Goal: Transaction & Acquisition: Book appointment/travel/reservation

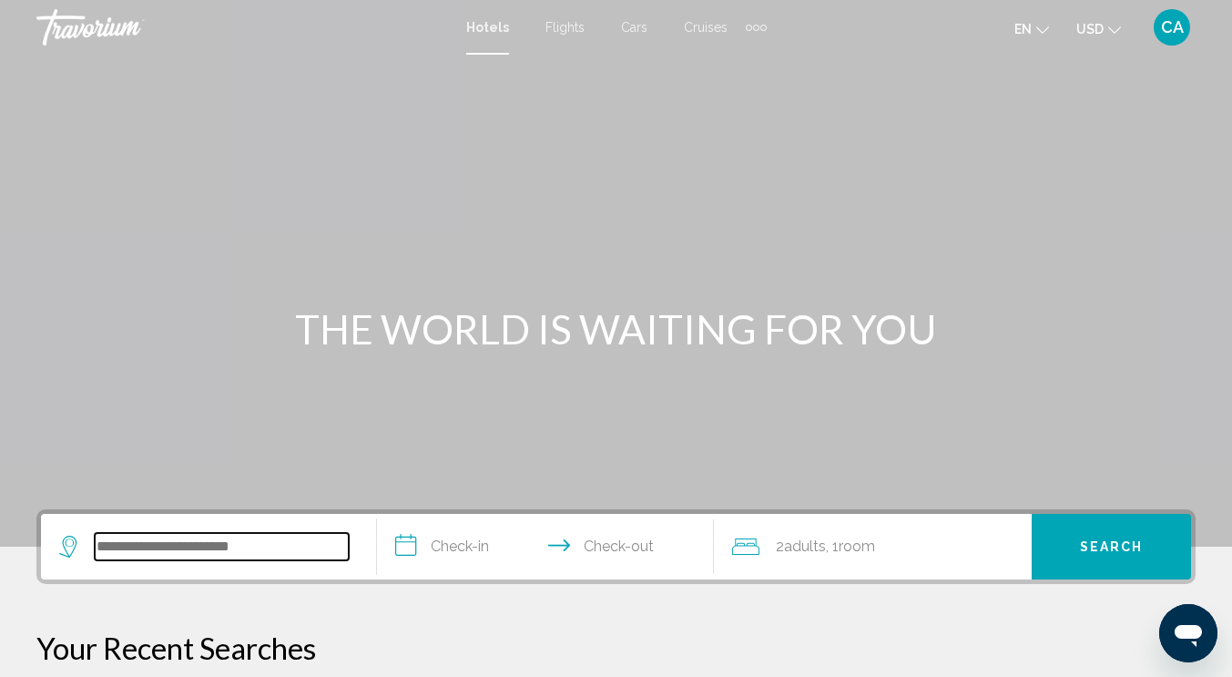
click at [121, 556] on input "Search widget" at bounding box center [222, 546] width 254 height 27
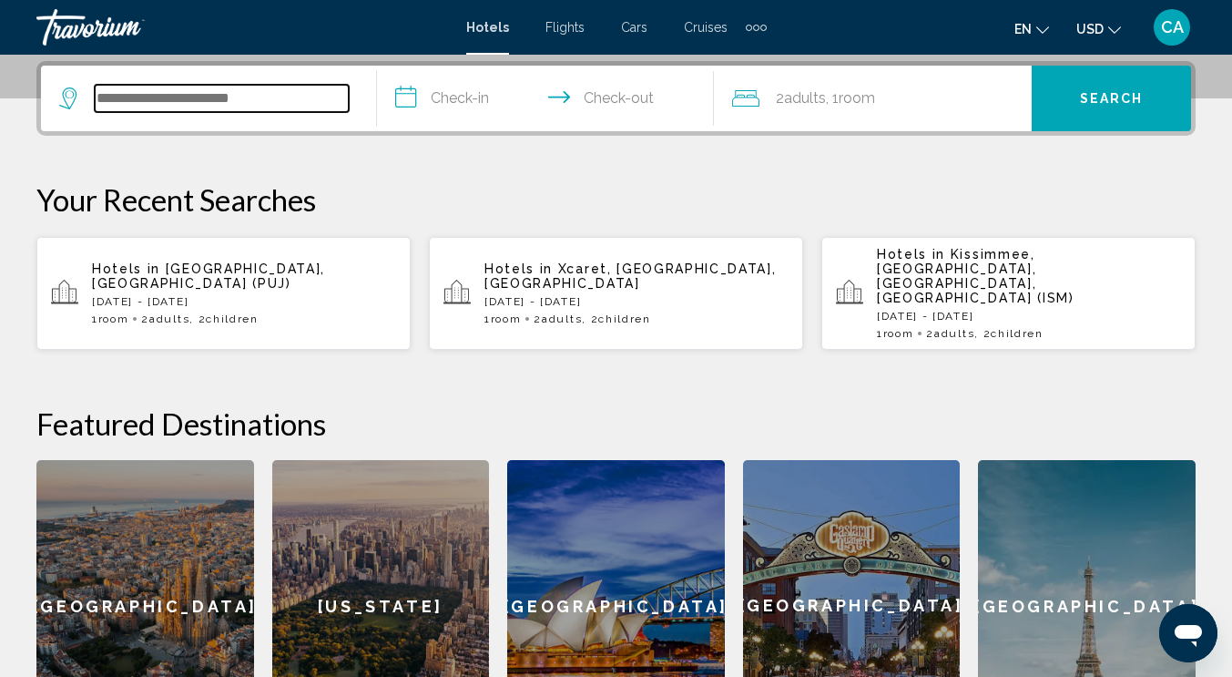
scroll to position [450, 0]
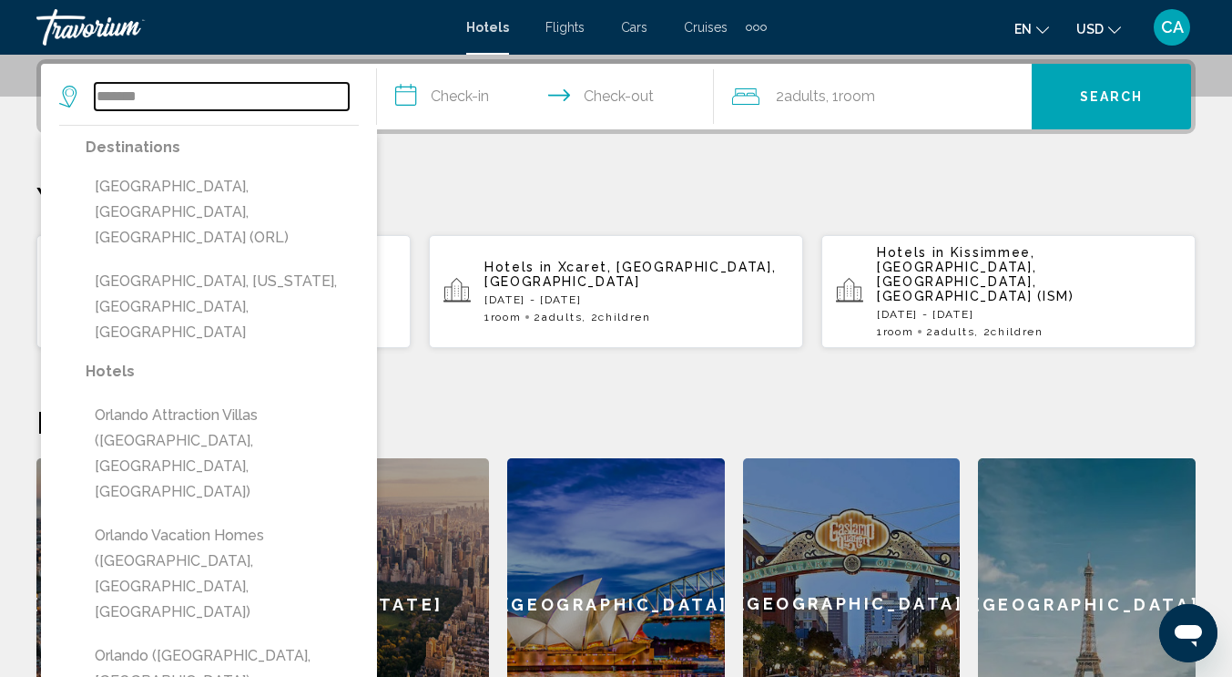
drag, startPoint x: 190, startPoint y: 95, endPoint x: 24, endPoint y: 95, distance: 166.6
click at [24, 95] on div "**********" at bounding box center [616, 404] width 1232 height 691
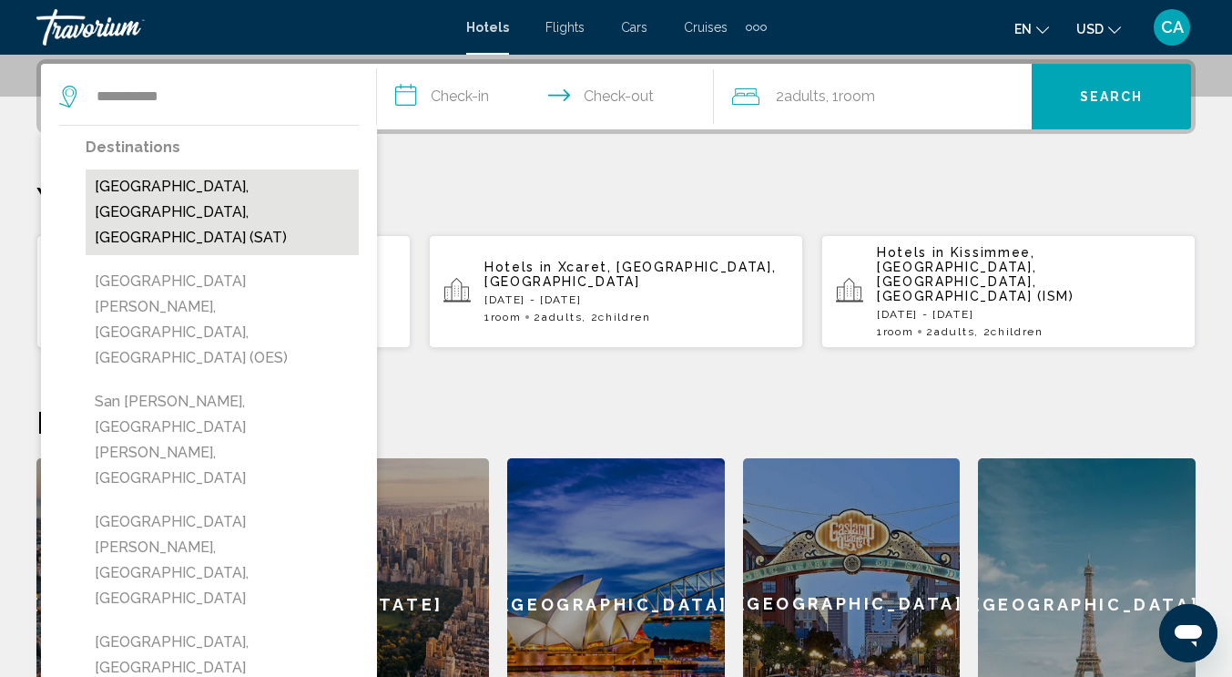
click at [252, 190] on button "[GEOGRAPHIC_DATA], [GEOGRAPHIC_DATA], [GEOGRAPHIC_DATA] (SAT)" at bounding box center [222, 212] width 273 height 86
type input "**********"
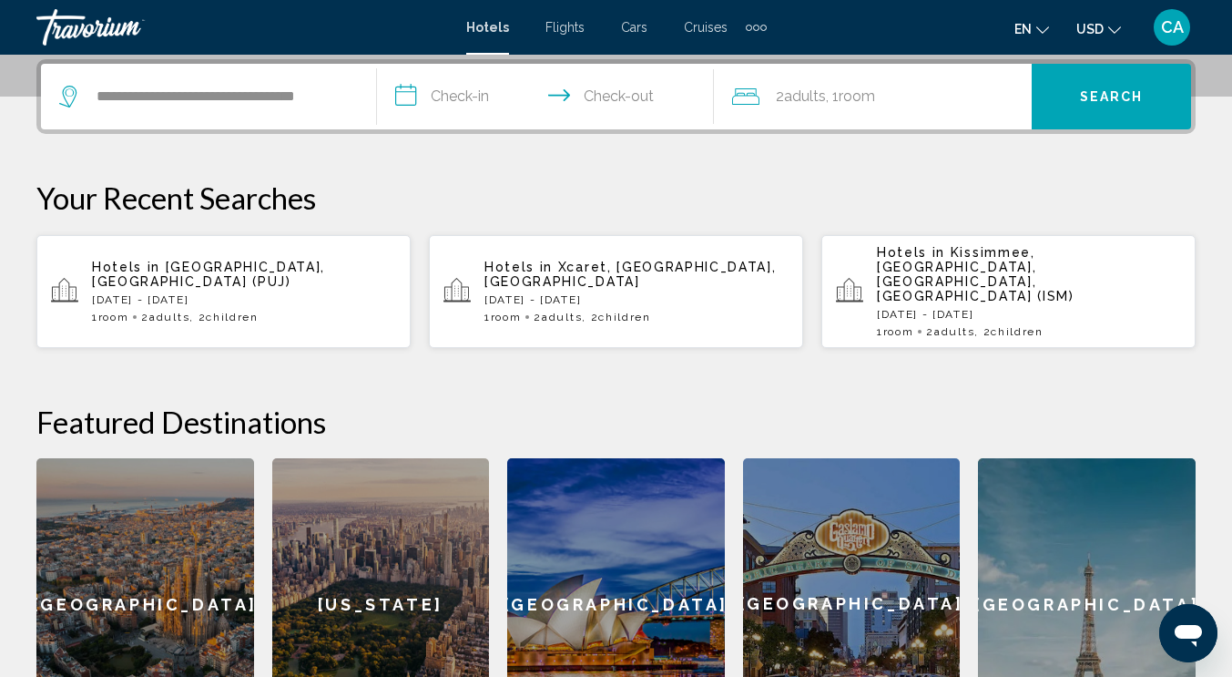
click at [472, 98] on input "**********" at bounding box center [548, 99] width 343 height 71
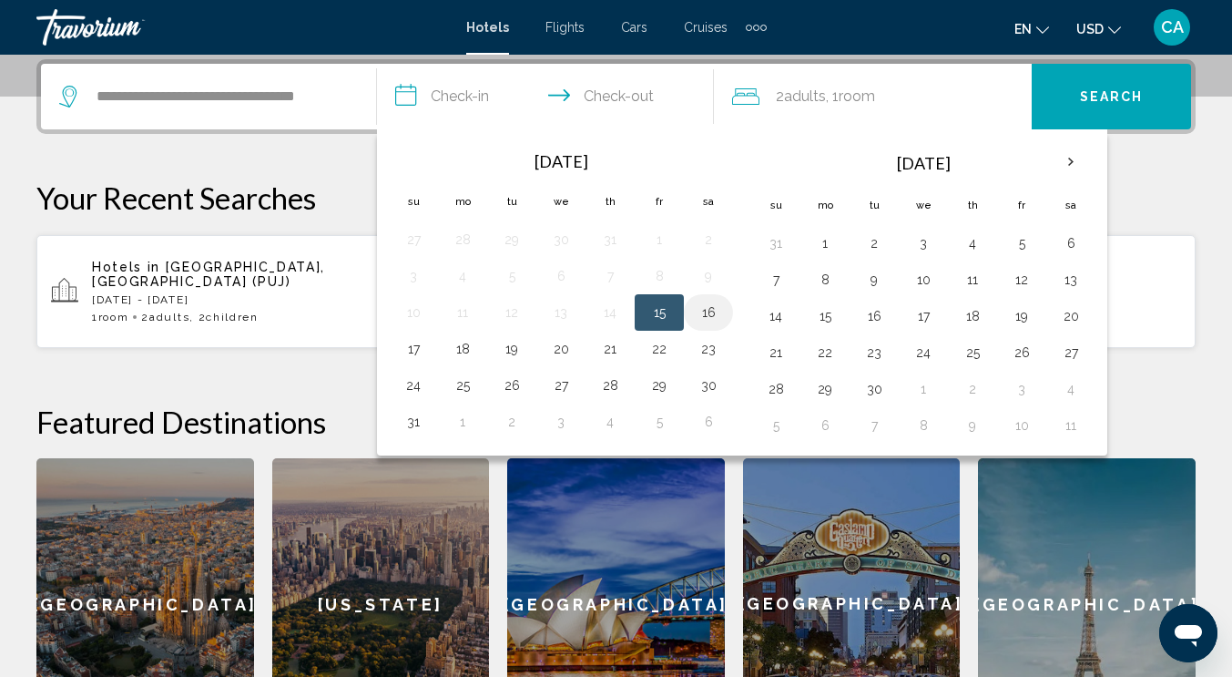
click at [710, 311] on button "16" at bounding box center [708, 312] width 29 height 25
click at [430, 352] on td "17" at bounding box center [413, 349] width 49 height 36
click at [406, 348] on button "17" at bounding box center [413, 348] width 29 height 25
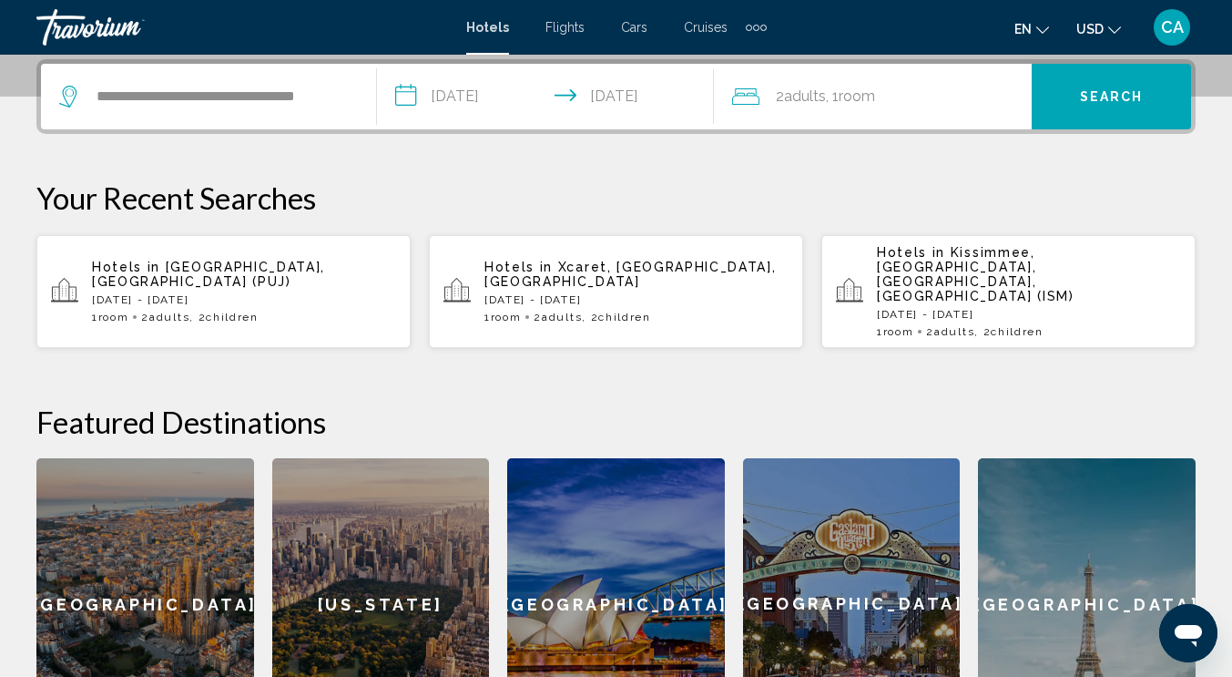
click at [526, 117] on input "**********" at bounding box center [548, 99] width 343 height 71
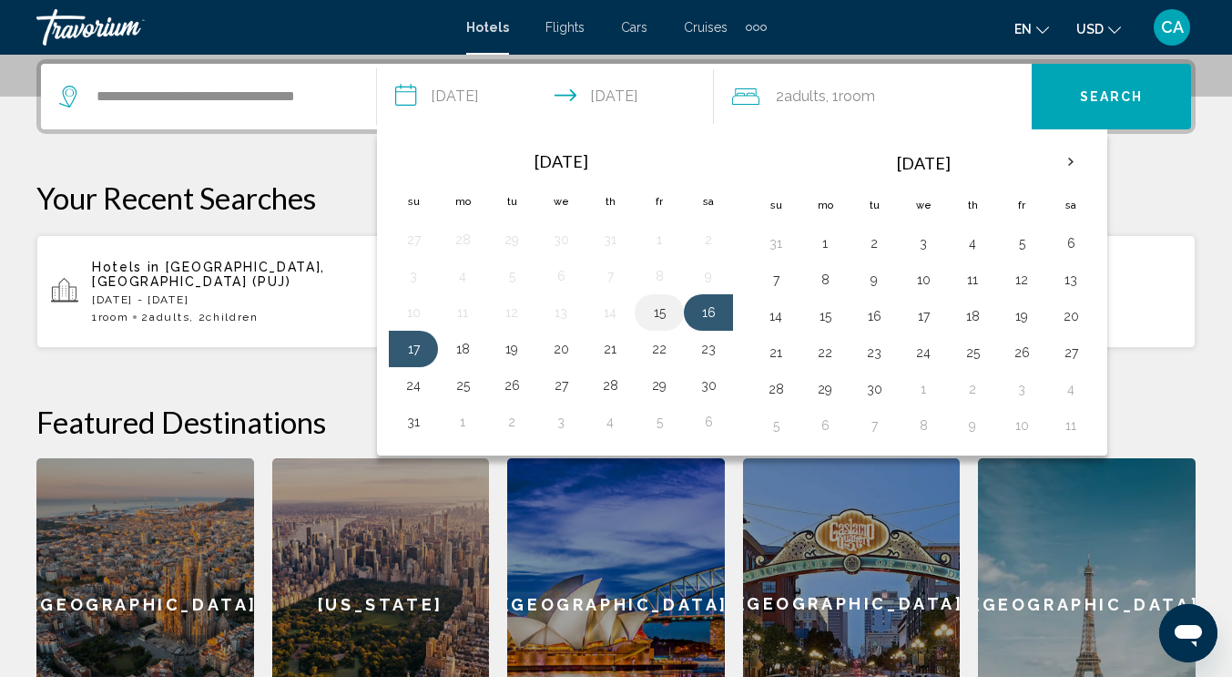
click at [664, 316] on button "15" at bounding box center [659, 312] width 29 height 25
click at [421, 357] on button "17" at bounding box center [413, 348] width 29 height 25
type input "**********"
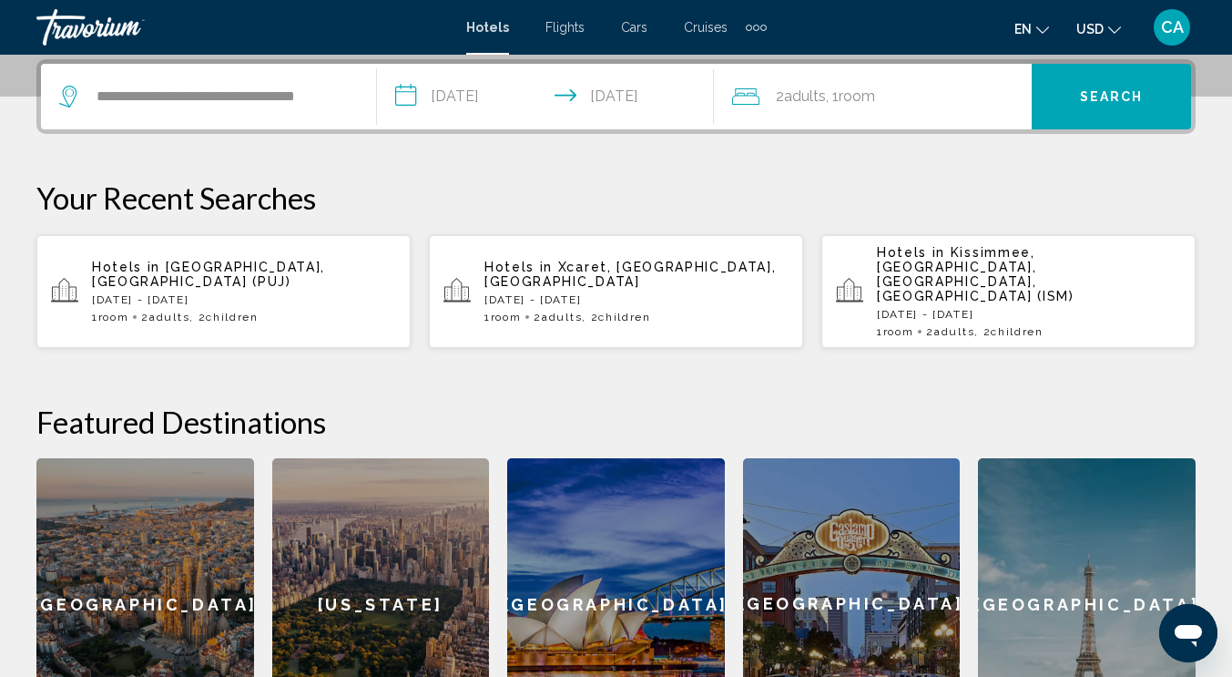
click at [875, 91] on span "Room" at bounding box center [857, 95] width 36 height 17
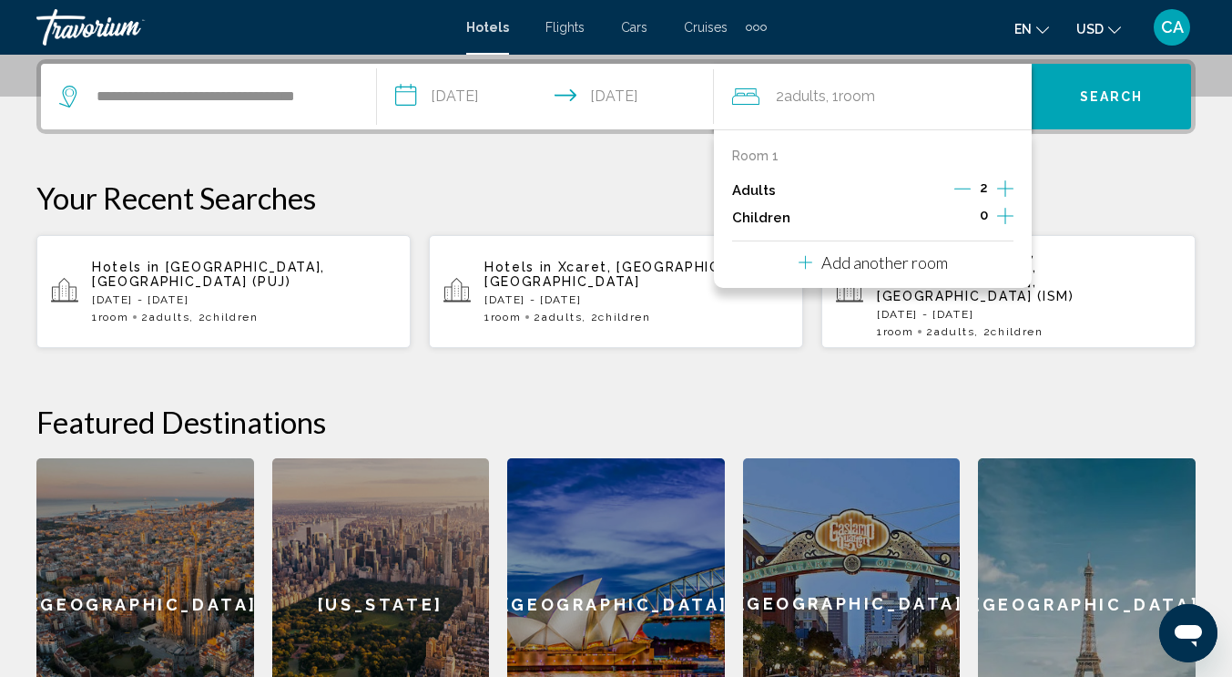
click at [1001, 215] on icon "Increment children" at bounding box center [1005, 216] width 16 height 22
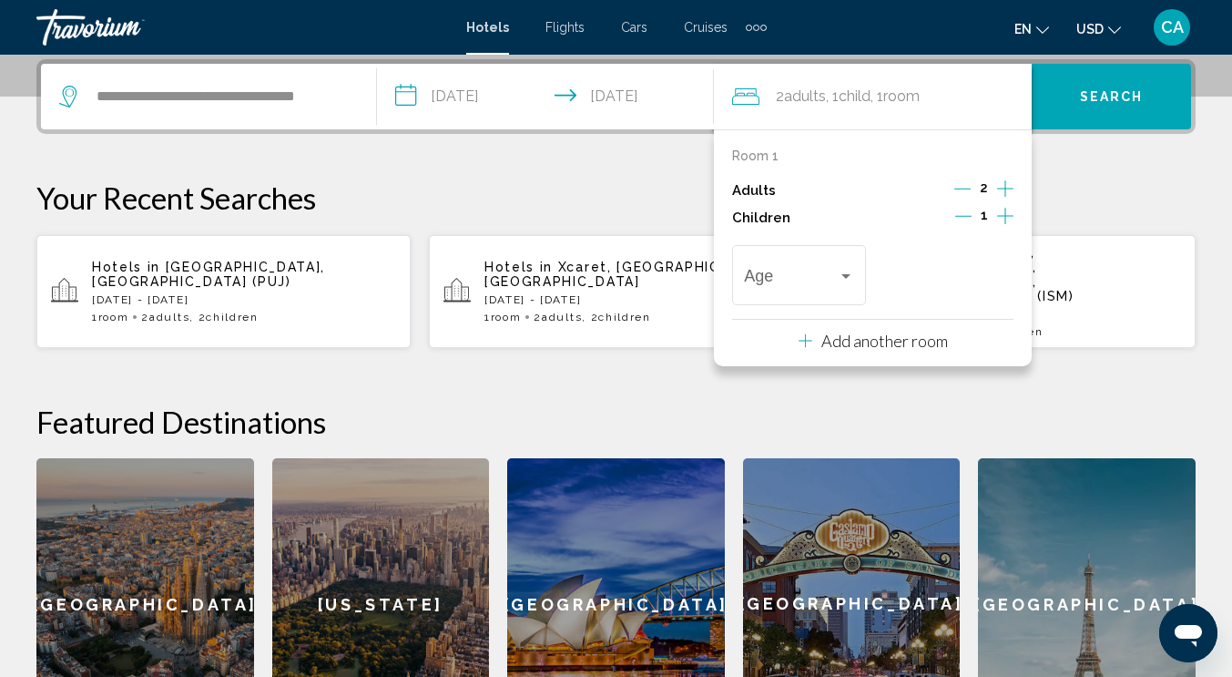
click at [1003, 218] on icon "Increment children" at bounding box center [1005, 216] width 16 height 22
click at [830, 269] on div "Age" at bounding box center [798, 272] width 109 height 65
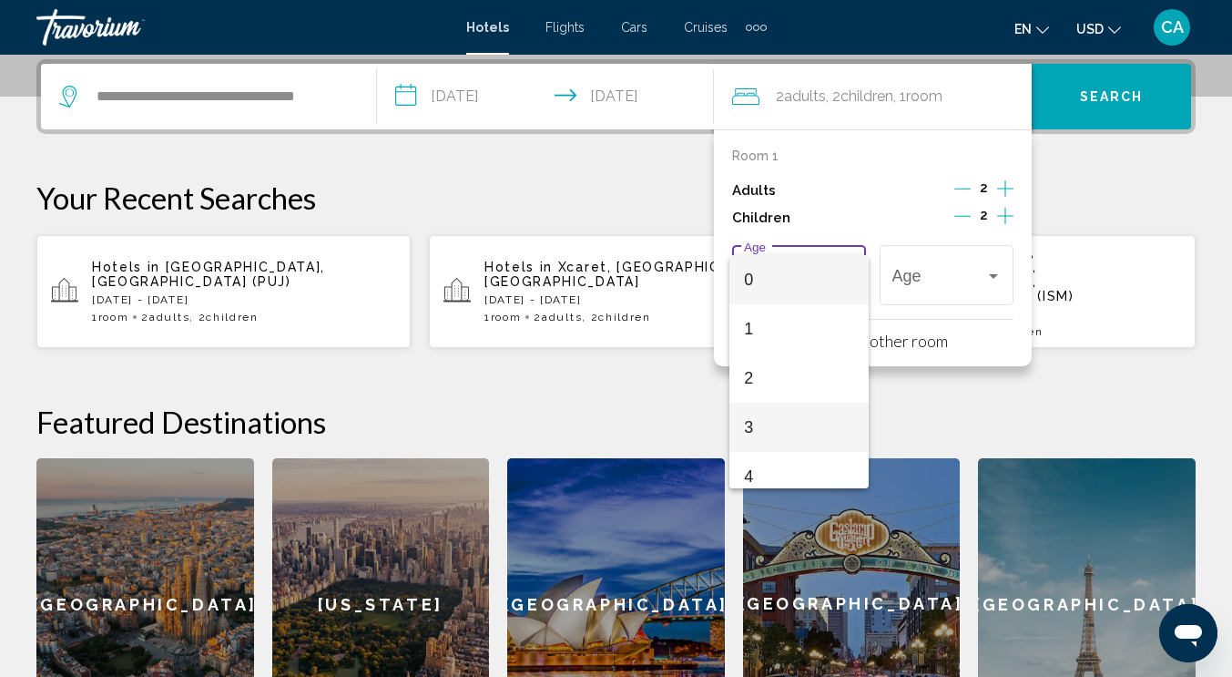
scroll to position [455, 0]
click at [796, 318] on span "10" at bounding box center [798, 315] width 109 height 49
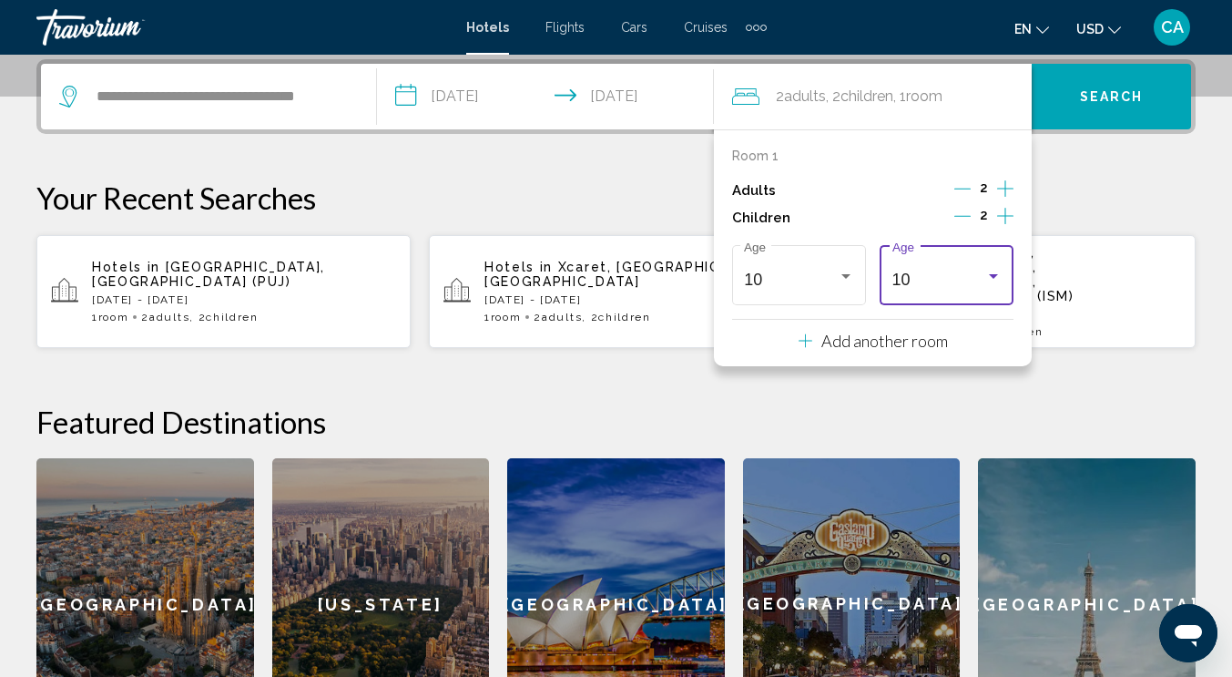
click at [940, 284] on div "10" at bounding box center [938, 279] width 93 height 18
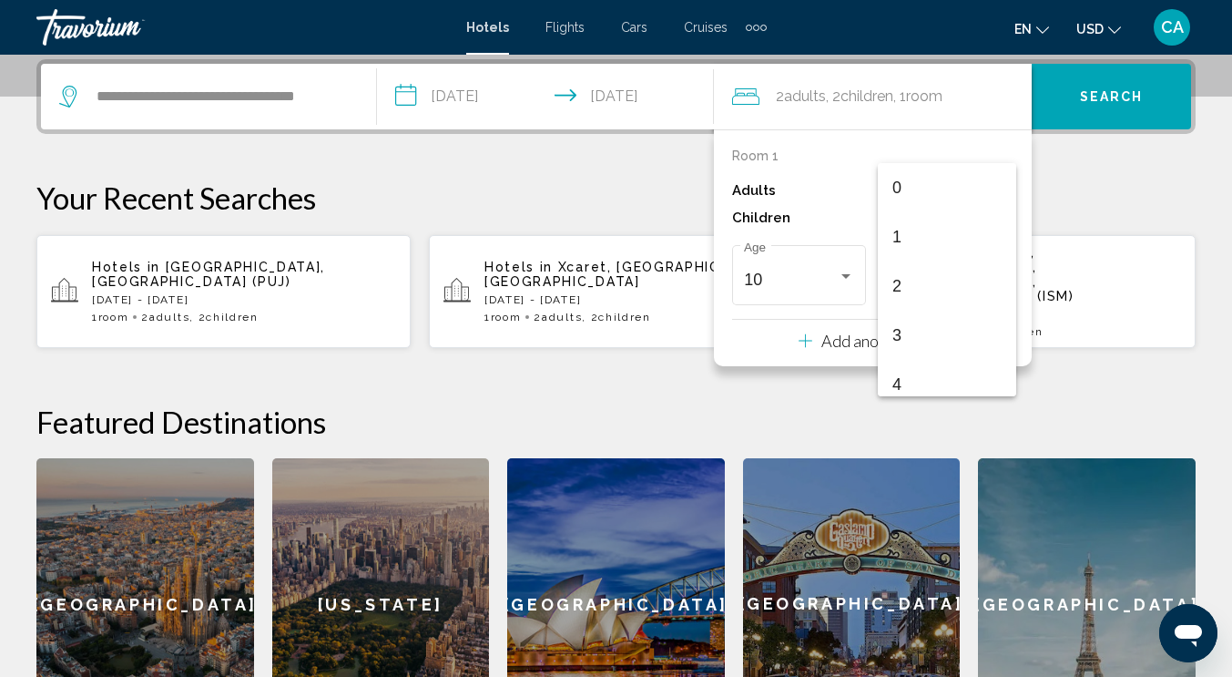
scroll to position [400, 0]
click at [915, 269] on span "10" at bounding box center [946, 279] width 109 height 49
click at [1005, 189] on icon "Increment adults" at bounding box center [1005, 188] width 16 height 16
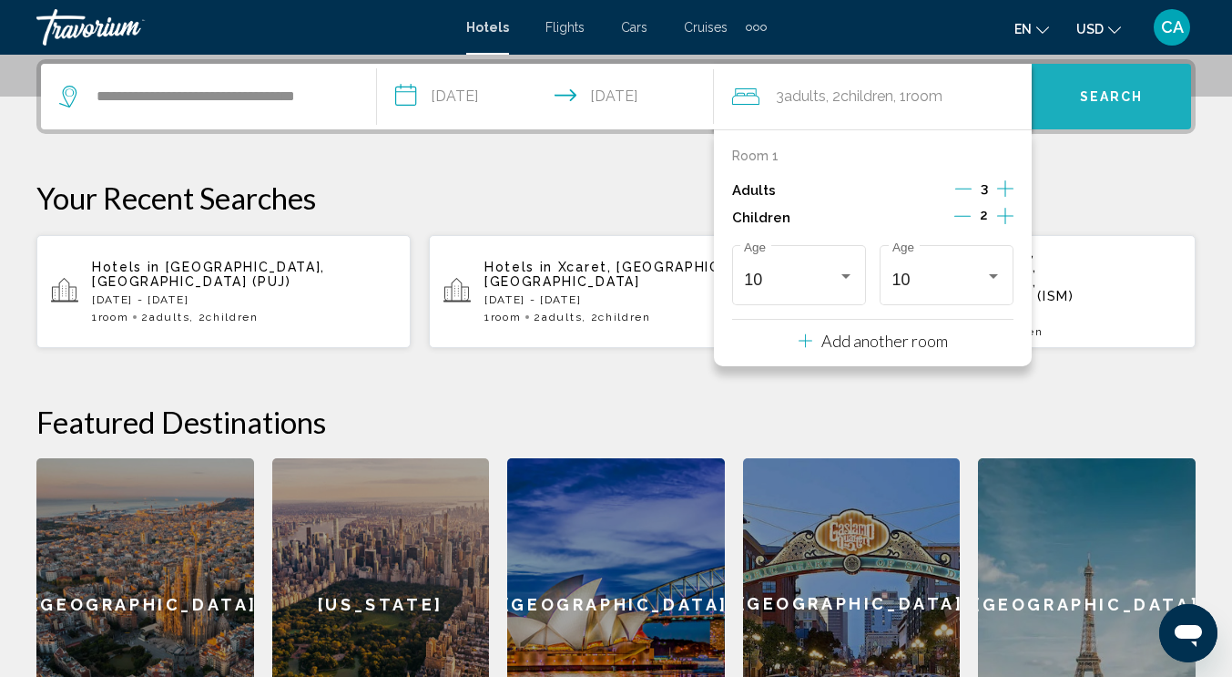
click at [1097, 86] on button "Search" at bounding box center [1111, 97] width 159 height 66
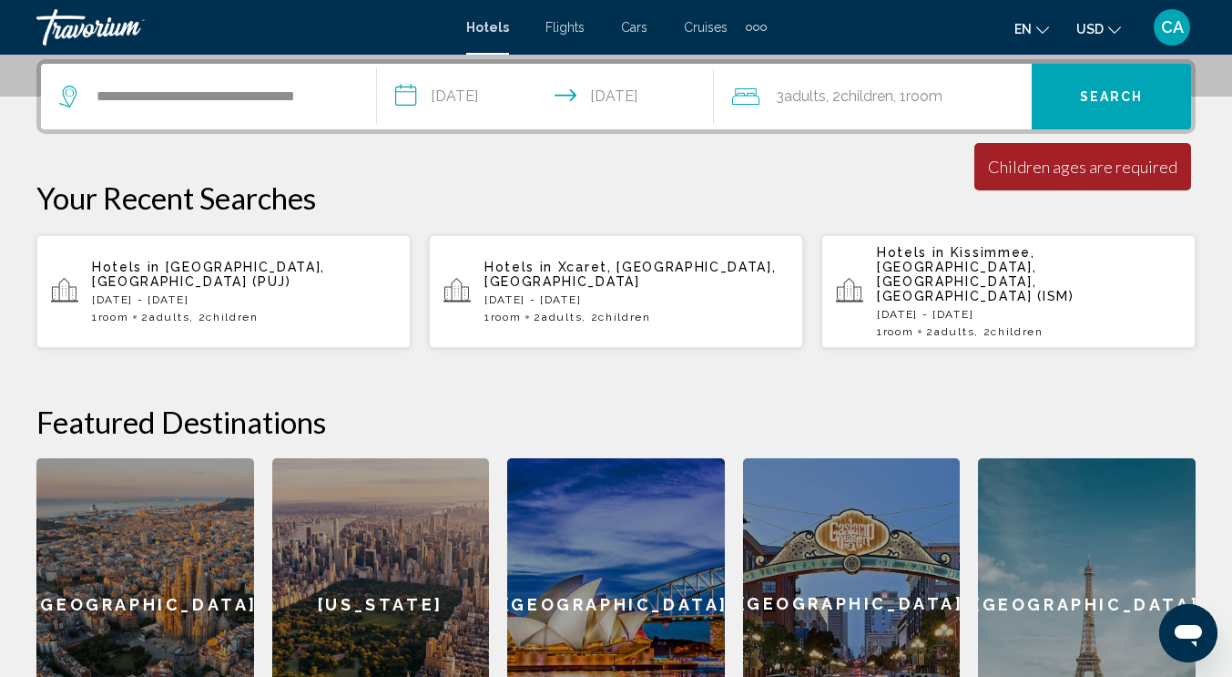
click at [1091, 102] on span "Search" at bounding box center [1112, 97] width 64 height 15
click at [915, 111] on div "3 Adult Adults , 2 Child Children , 1 Room rooms" at bounding box center [882, 97] width 300 height 66
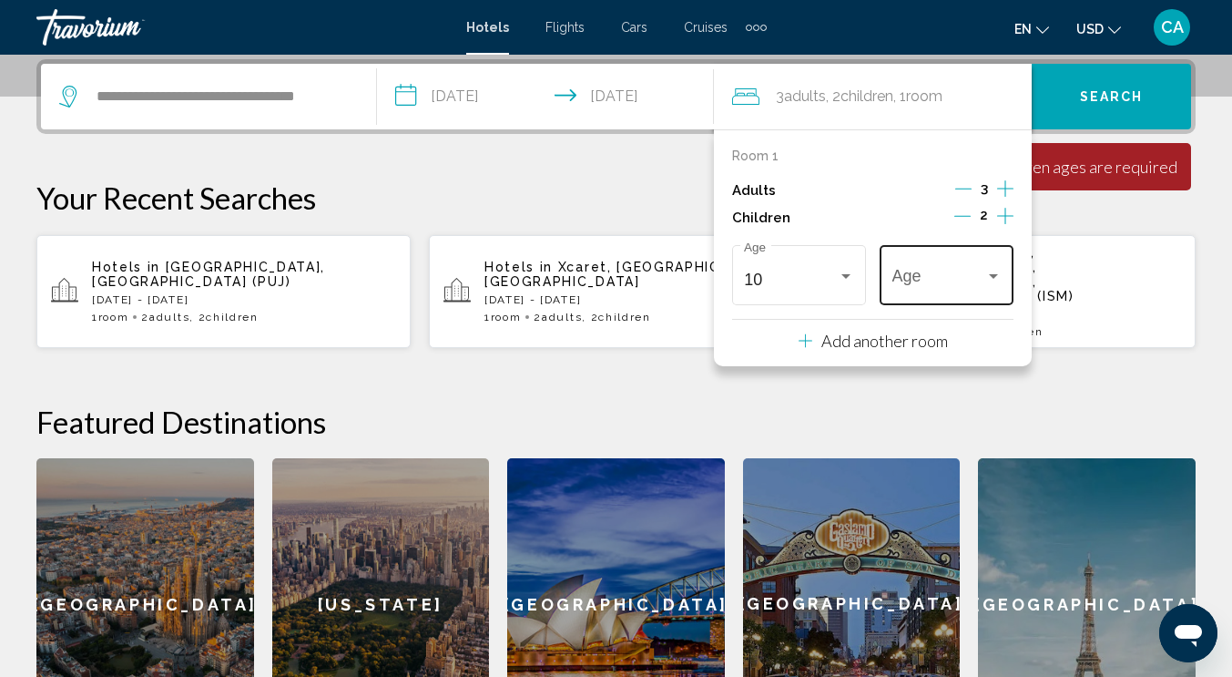
click at [948, 300] on div "Age" at bounding box center [946, 272] width 109 height 65
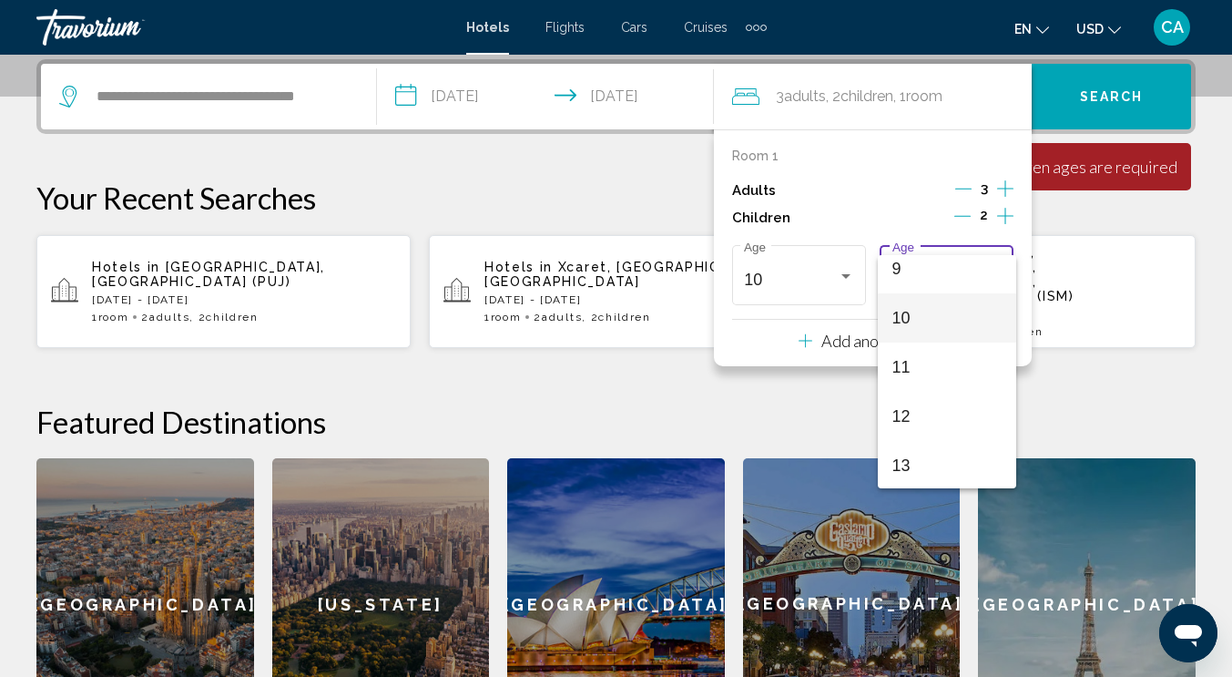
scroll to position [455, 0]
click at [942, 310] on span "10" at bounding box center [946, 315] width 109 height 49
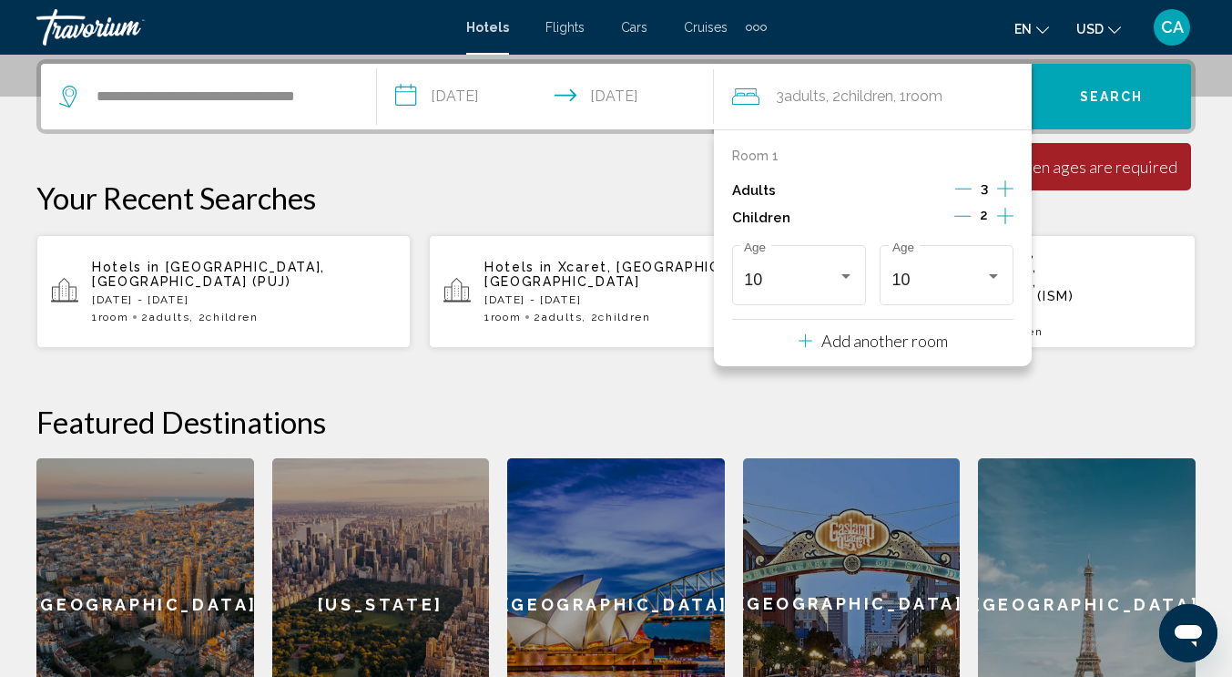
click at [1114, 110] on button "Search" at bounding box center [1111, 97] width 159 height 66
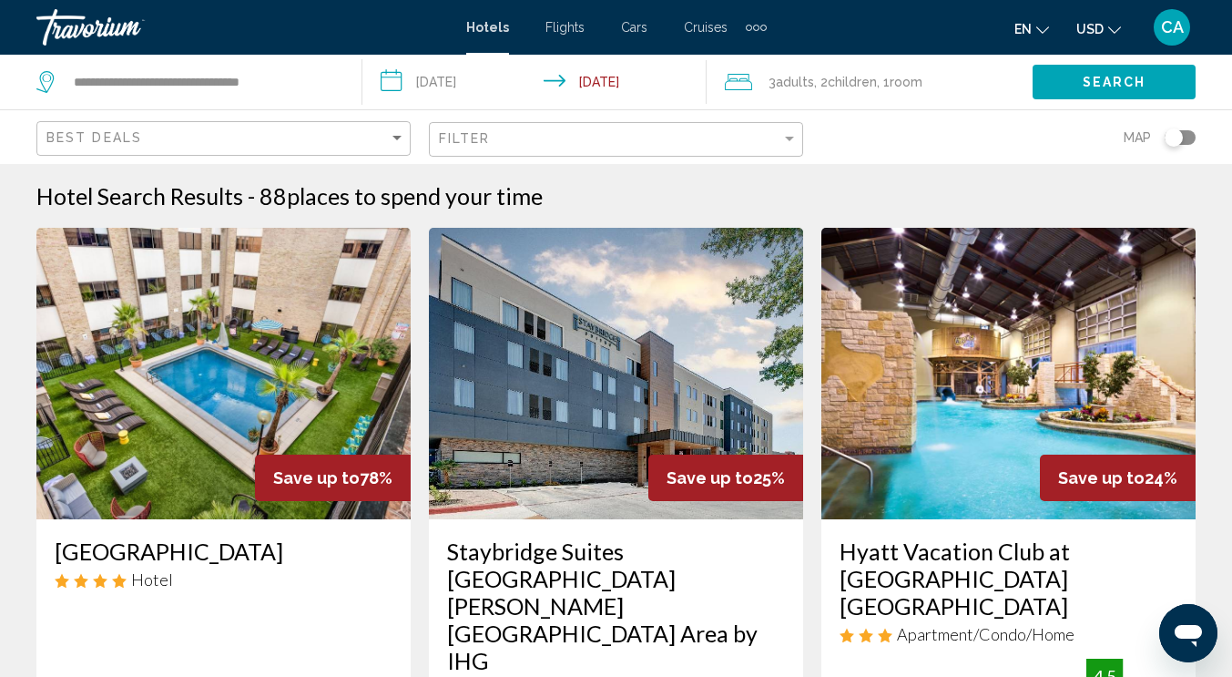
click at [626, 130] on div "Filter" at bounding box center [618, 140] width 359 height 34
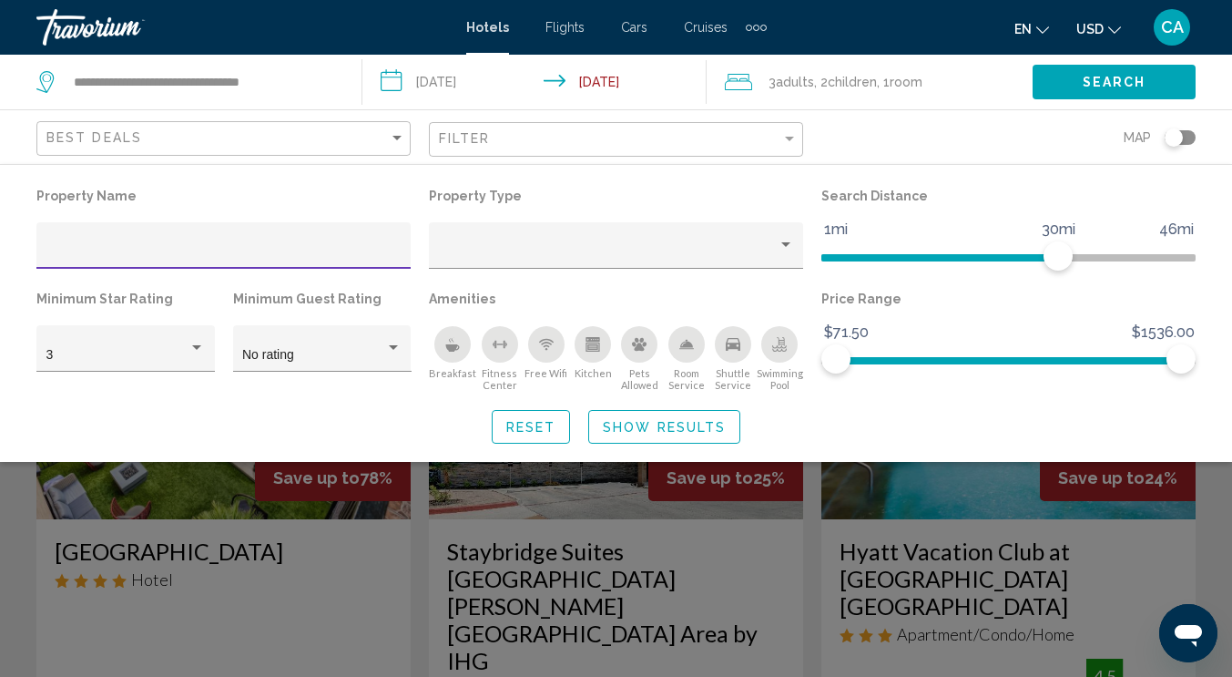
click at [320, 252] on input "Hotel Filters" at bounding box center [223, 252] width 355 height 15
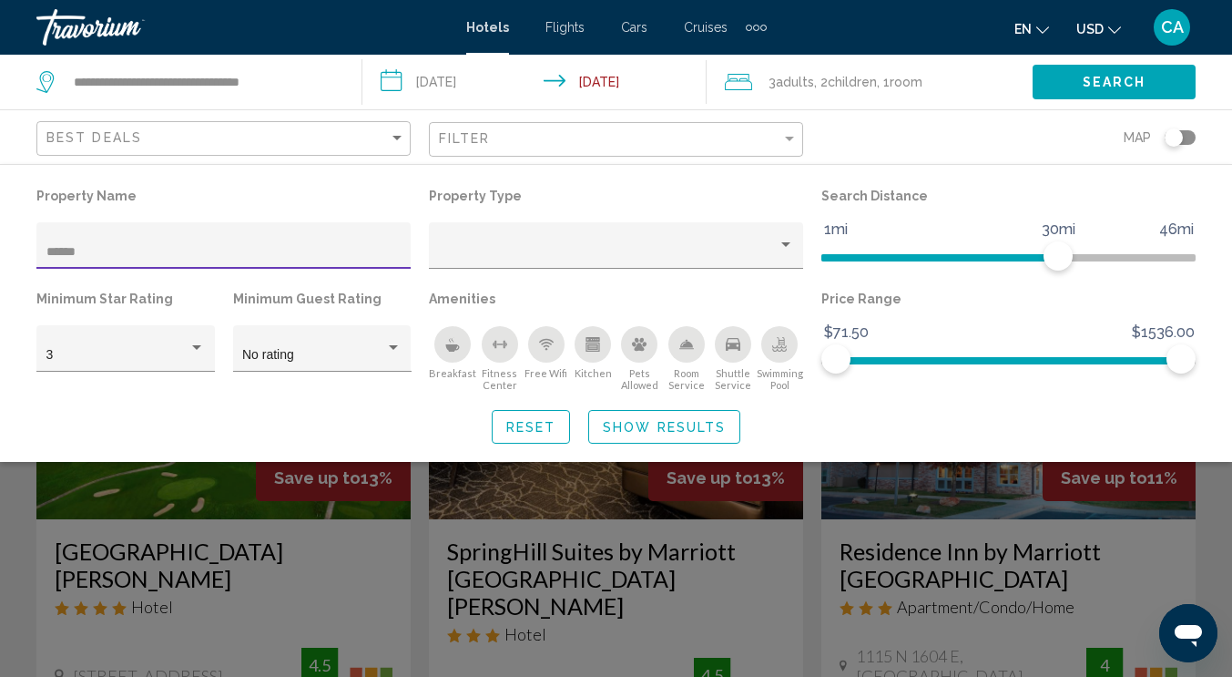
type input "******"
click at [194, 543] on div "Search widget" at bounding box center [616, 474] width 1232 height 403
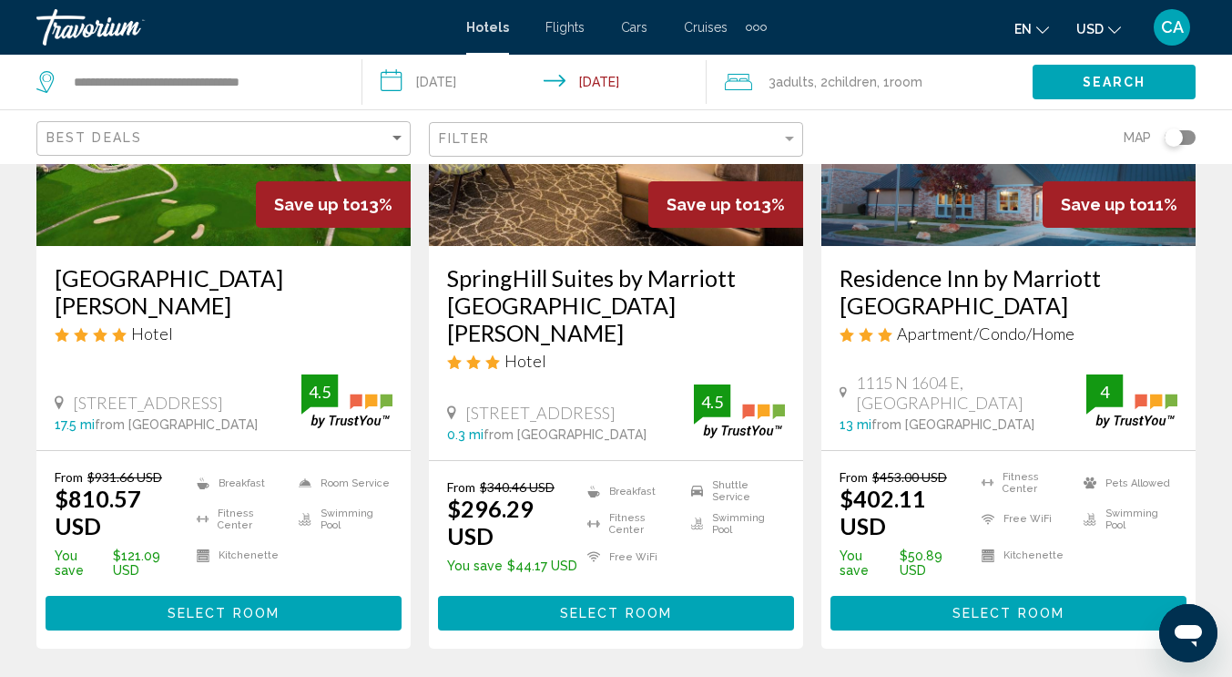
scroll to position [182, 0]
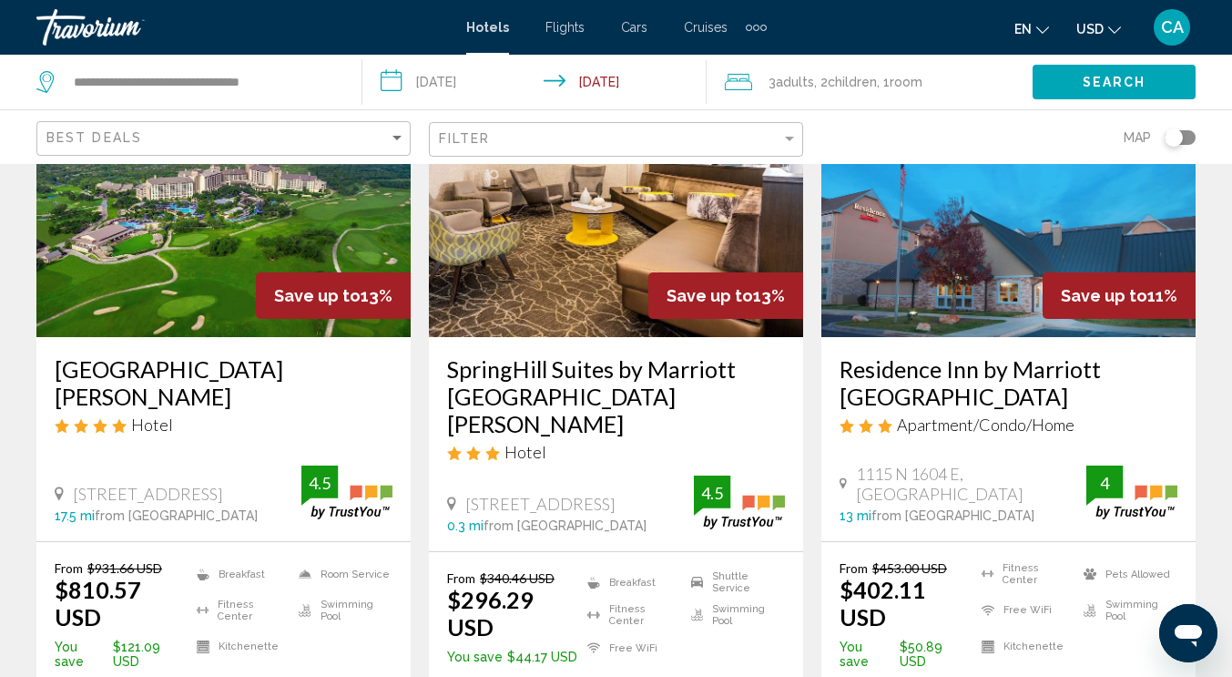
click at [194, 268] on img "Main content" at bounding box center [223, 191] width 374 height 291
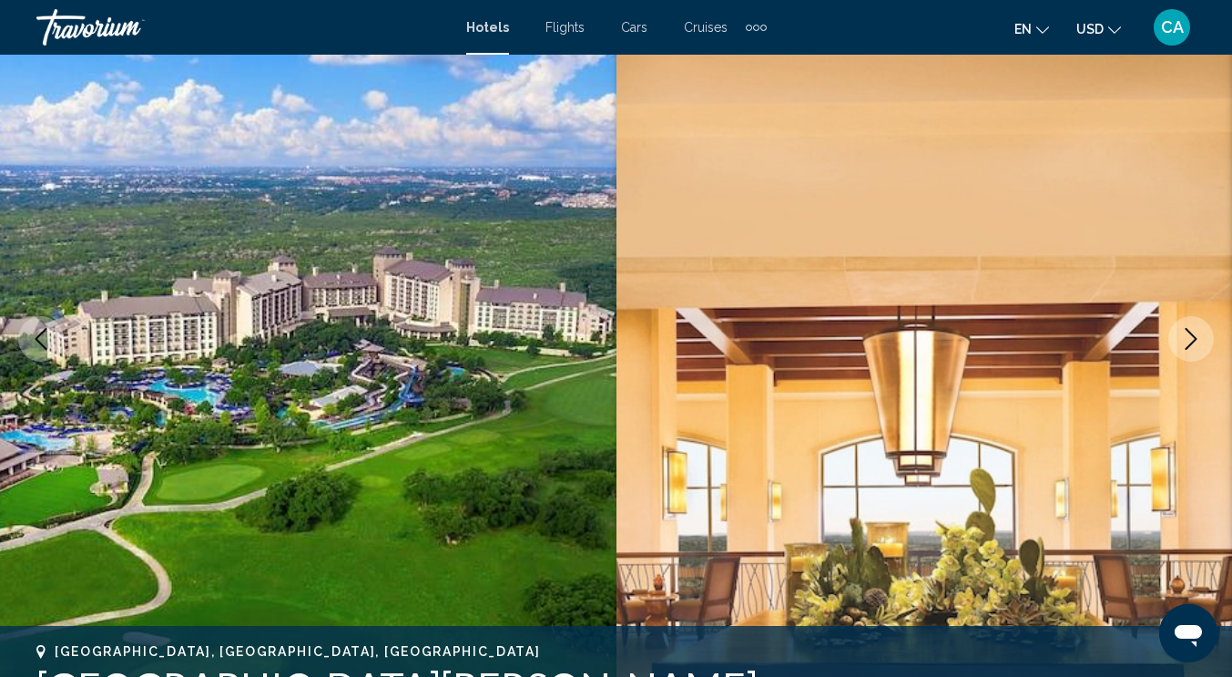
scroll to position [422, 0]
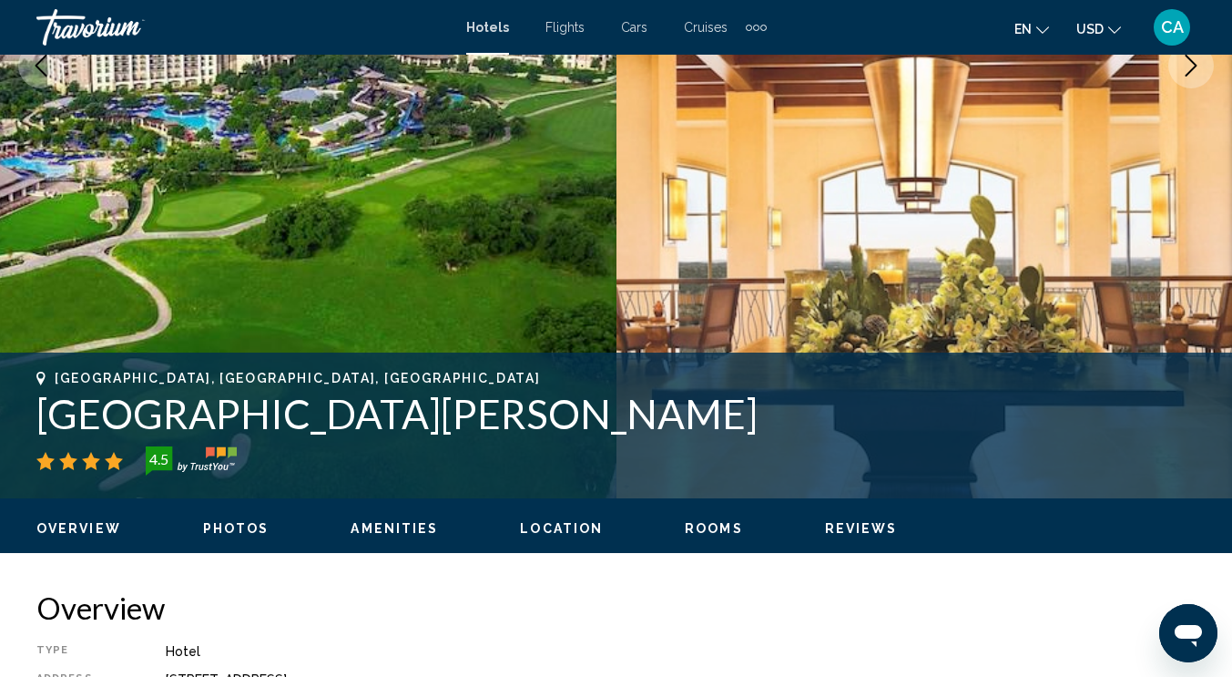
click at [1198, 82] on button "Next image" at bounding box center [1191, 66] width 46 height 46
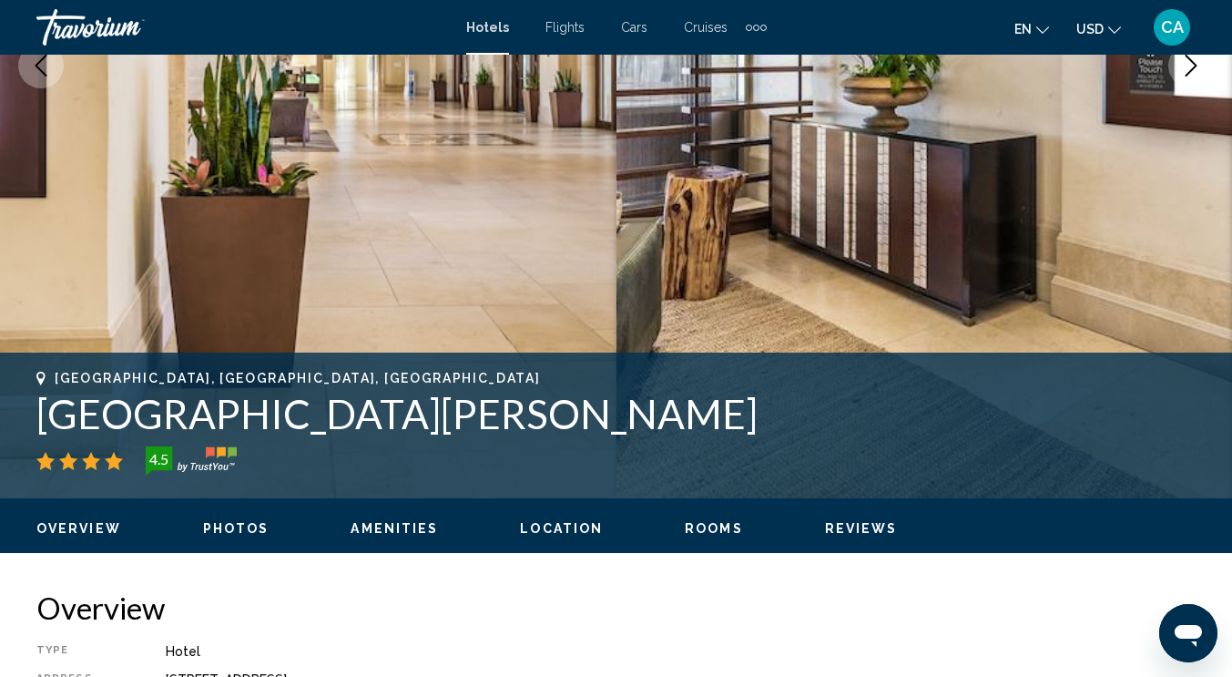
click at [1198, 83] on button "Next image" at bounding box center [1191, 66] width 46 height 46
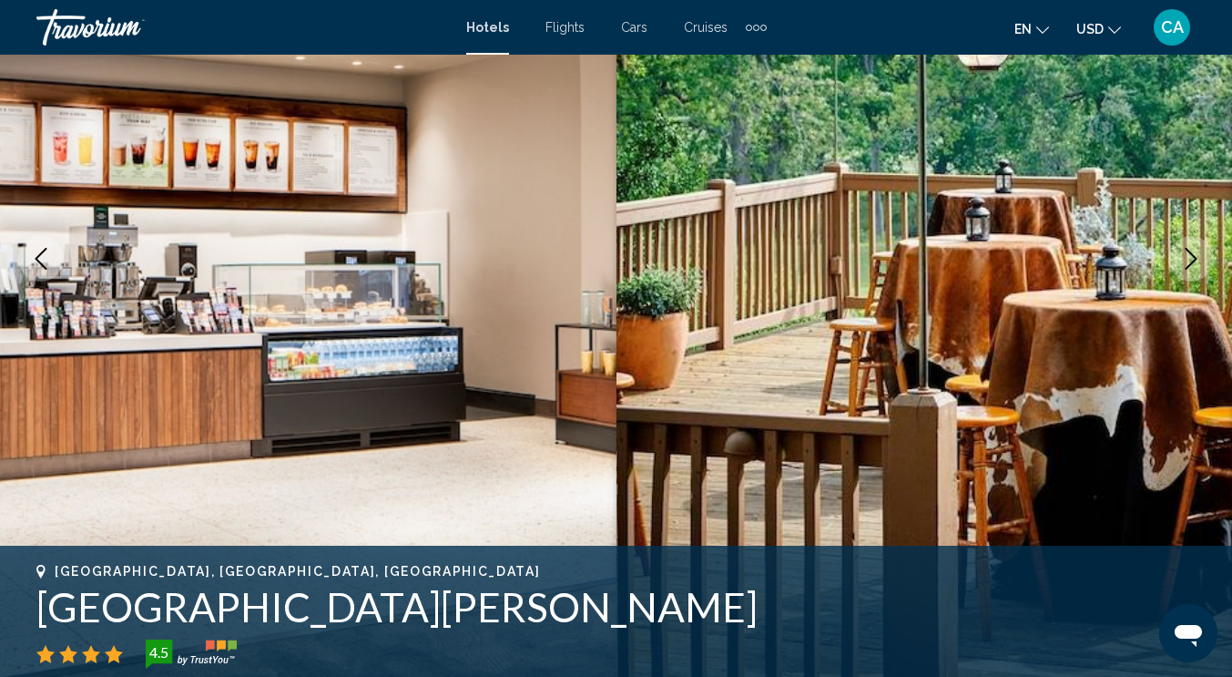
scroll to position [148, 0]
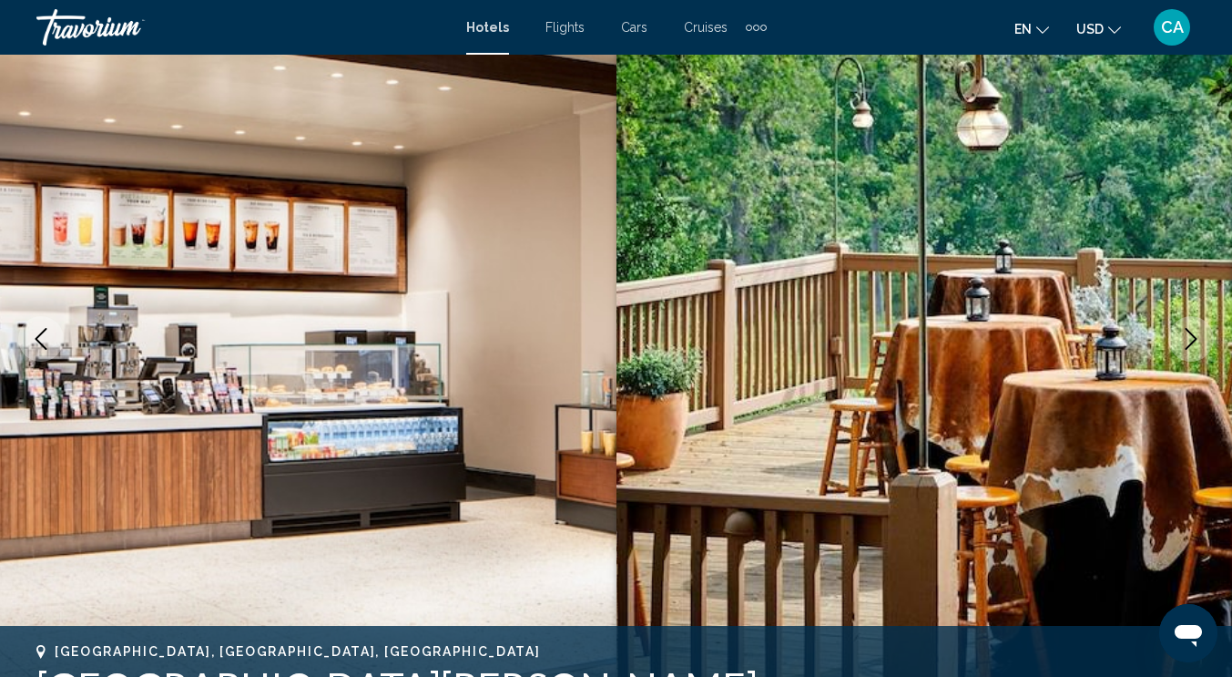
click at [1191, 351] on button "Next image" at bounding box center [1191, 339] width 46 height 46
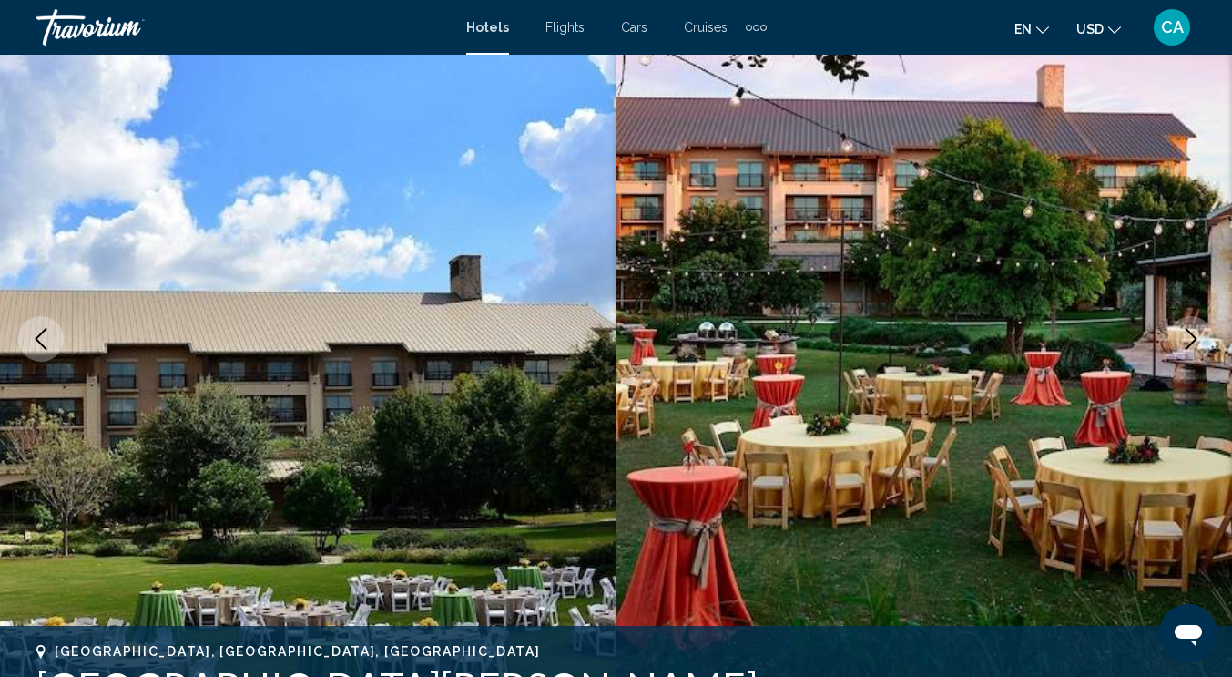
click at [1191, 351] on button "Next image" at bounding box center [1191, 339] width 46 height 46
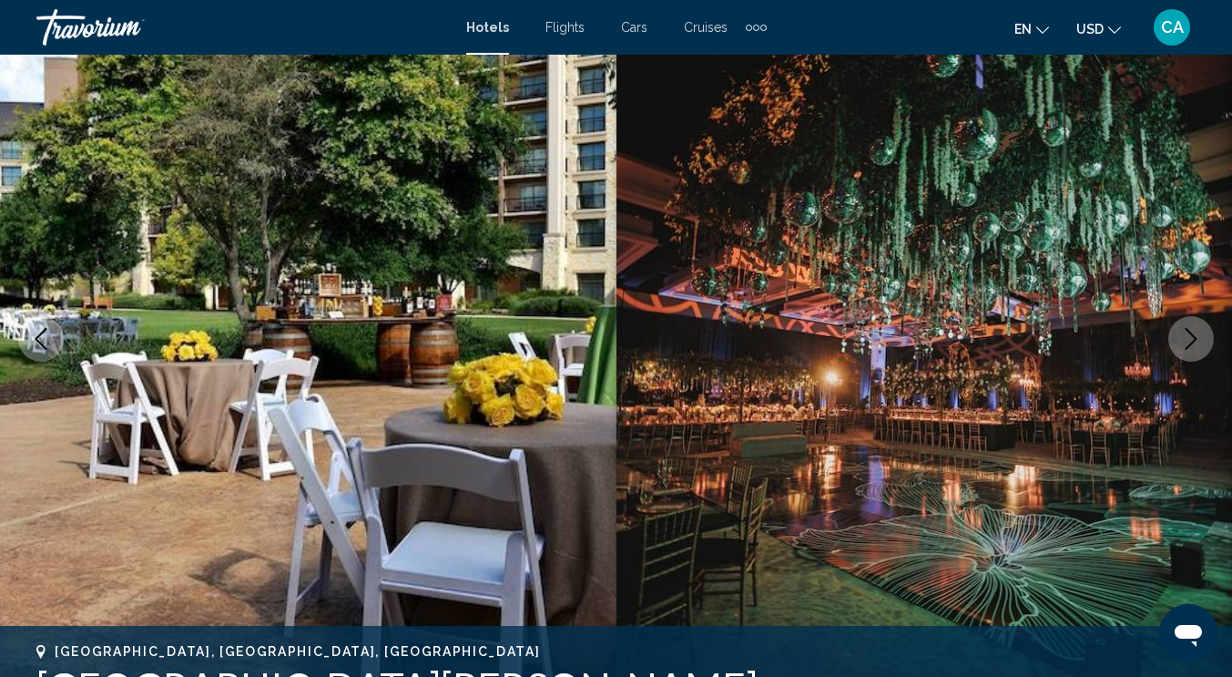
click at [1191, 351] on button "Next image" at bounding box center [1191, 339] width 46 height 46
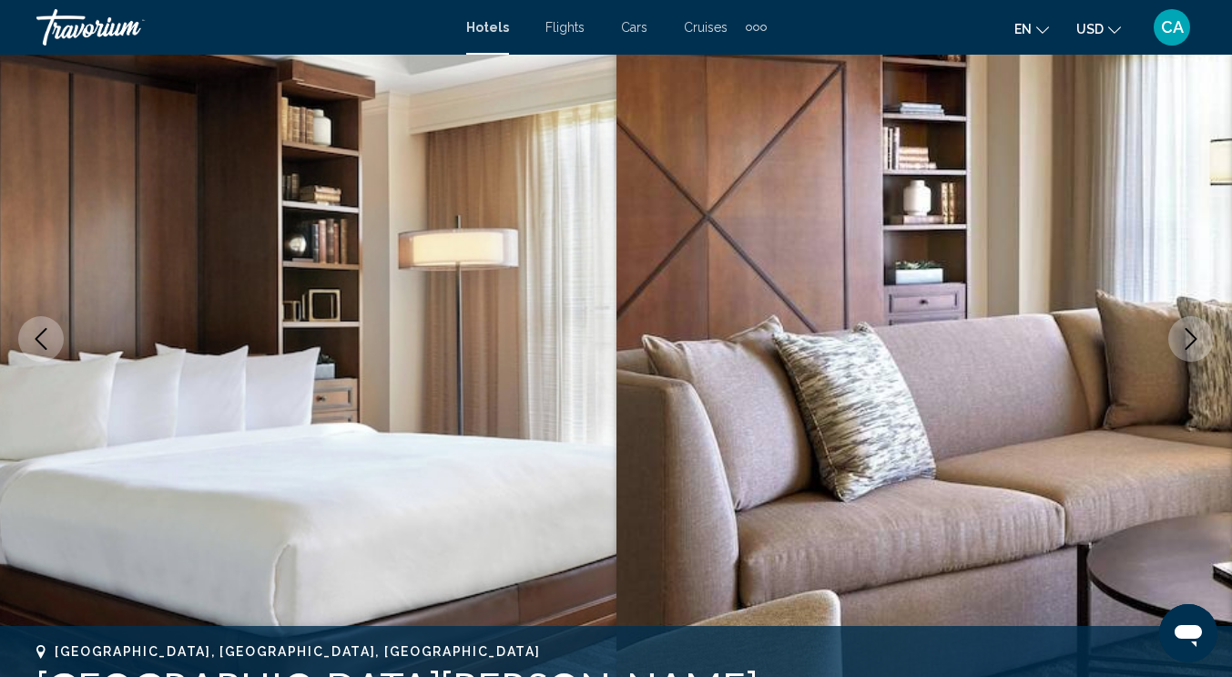
click at [1191, 351] on button "Next image" at bounding box center [1191, 339] width 46 height 46
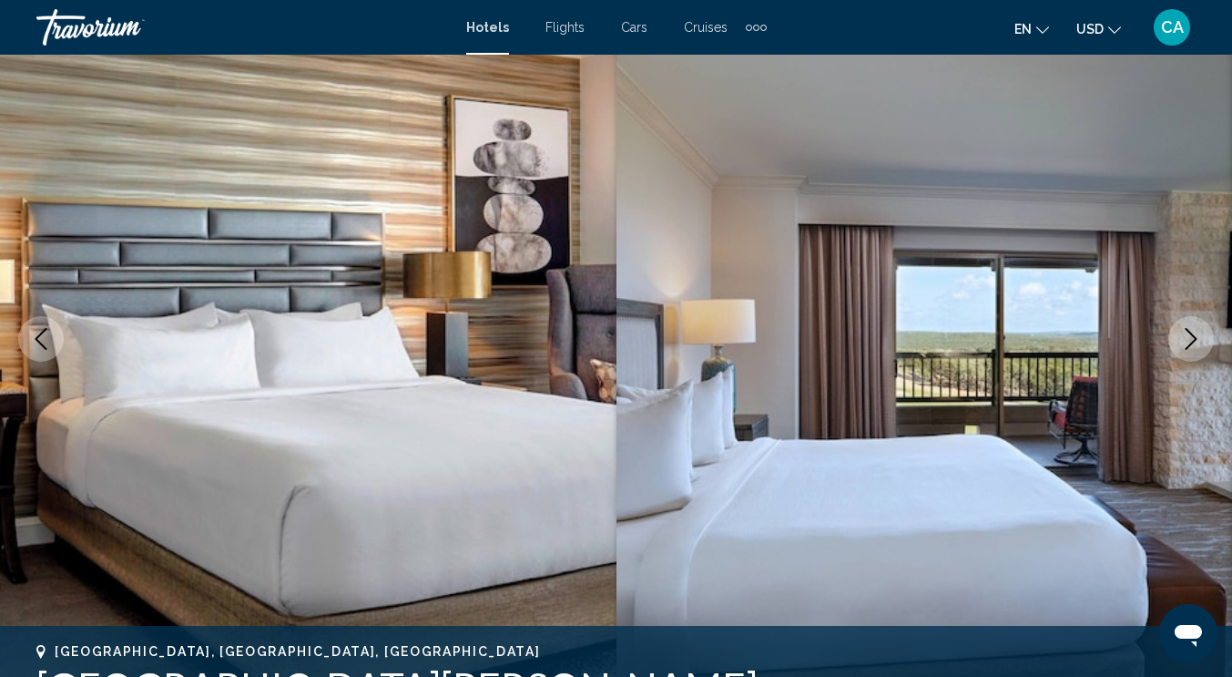
click at [1191, 351] on button "Next image" at bounding box center [1191, 339] width 46 height 46
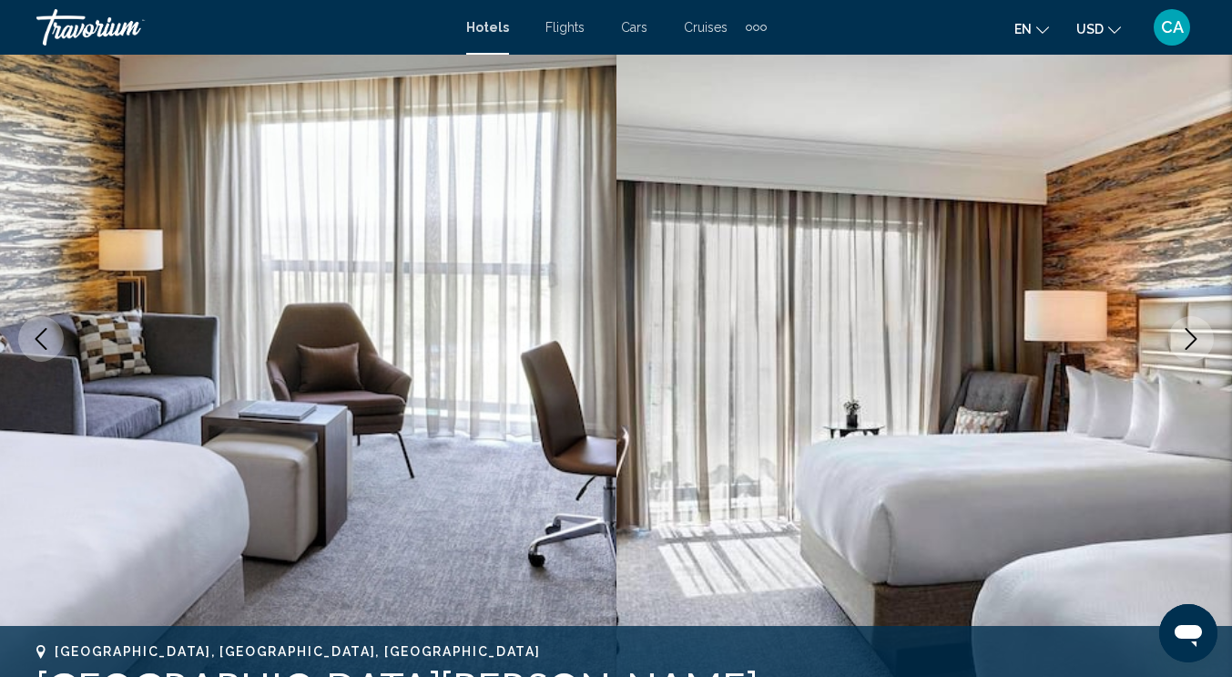
click at [1191, 351] on button "Next image" at bounding box center [1191, 339] width 46 height 46
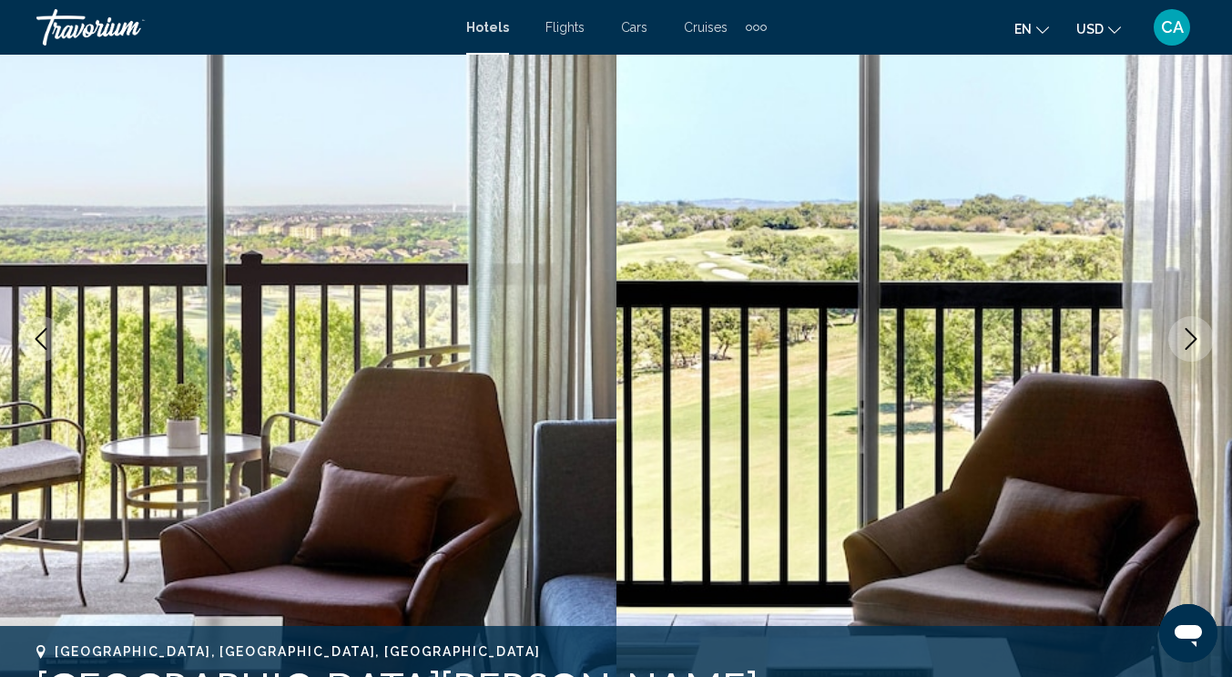
click at [1191, 351] on button "Next image" at bounding box center [1191, 339] width 46 height 46
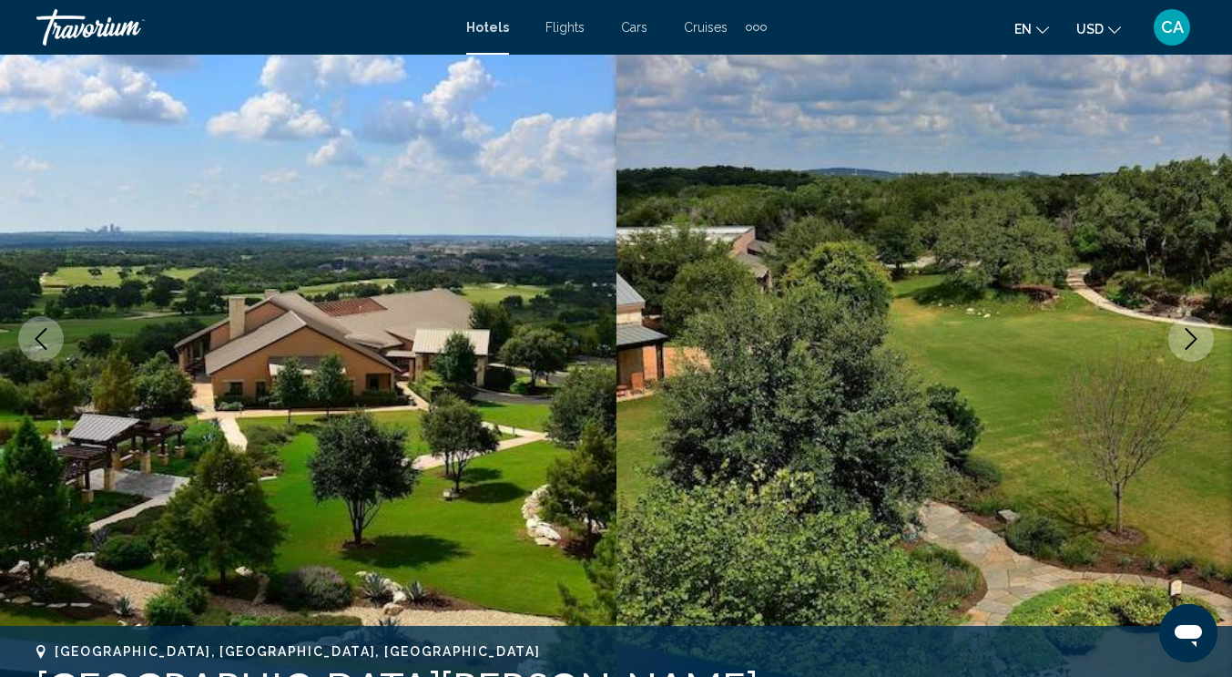
click at [1191, 351] on button "Next image" at bounding box center [1191, 339] width 46 height 46
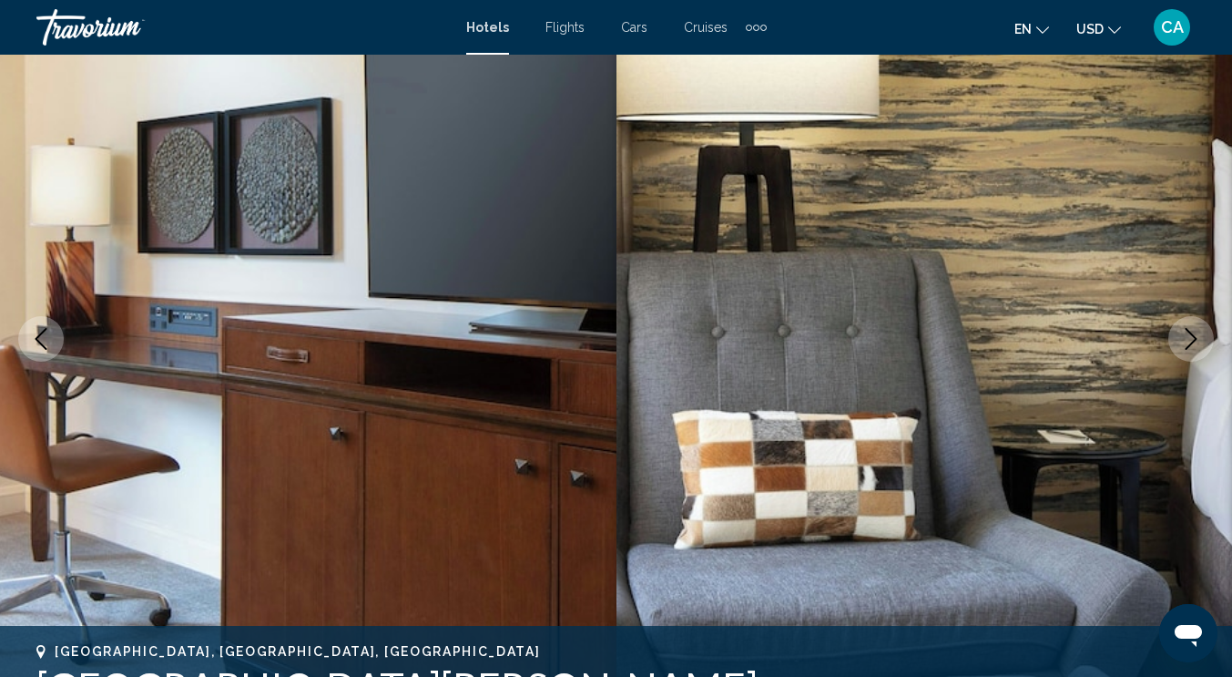
click at [1191, 351] on button "Next image" at bounding box center [1191, 339] width 46 height 46
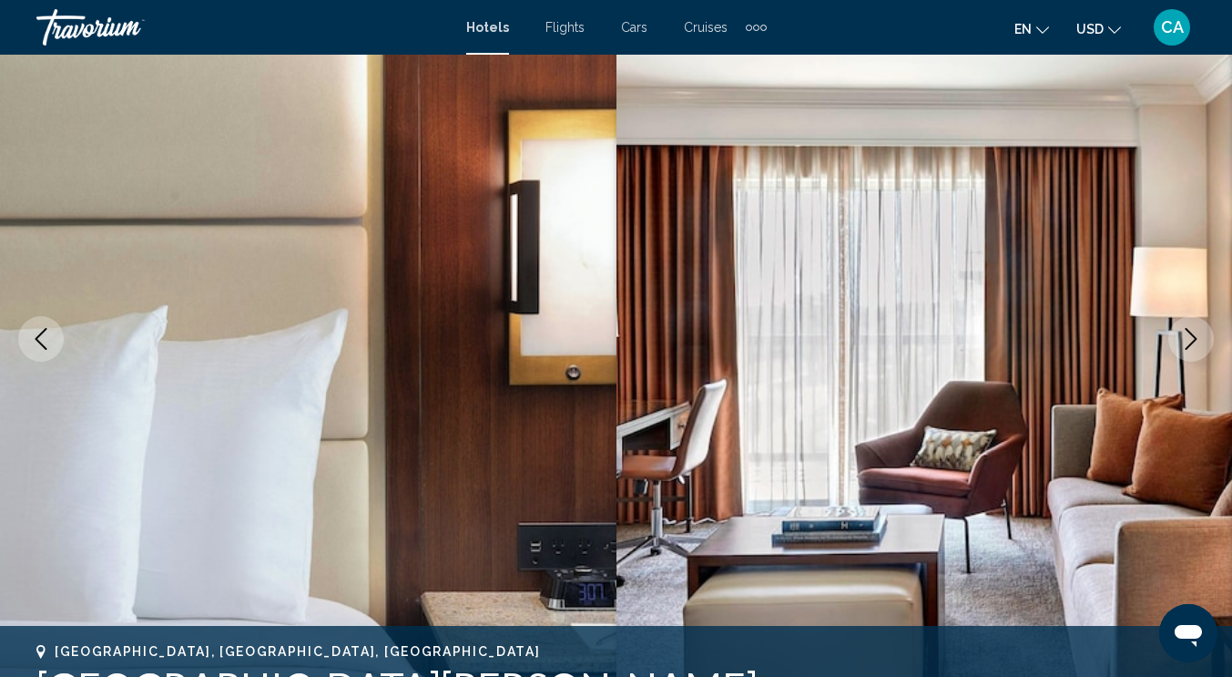
click at [1191, 351] on button "Next image" at bounding box center [1191, 339] width 46 height 46
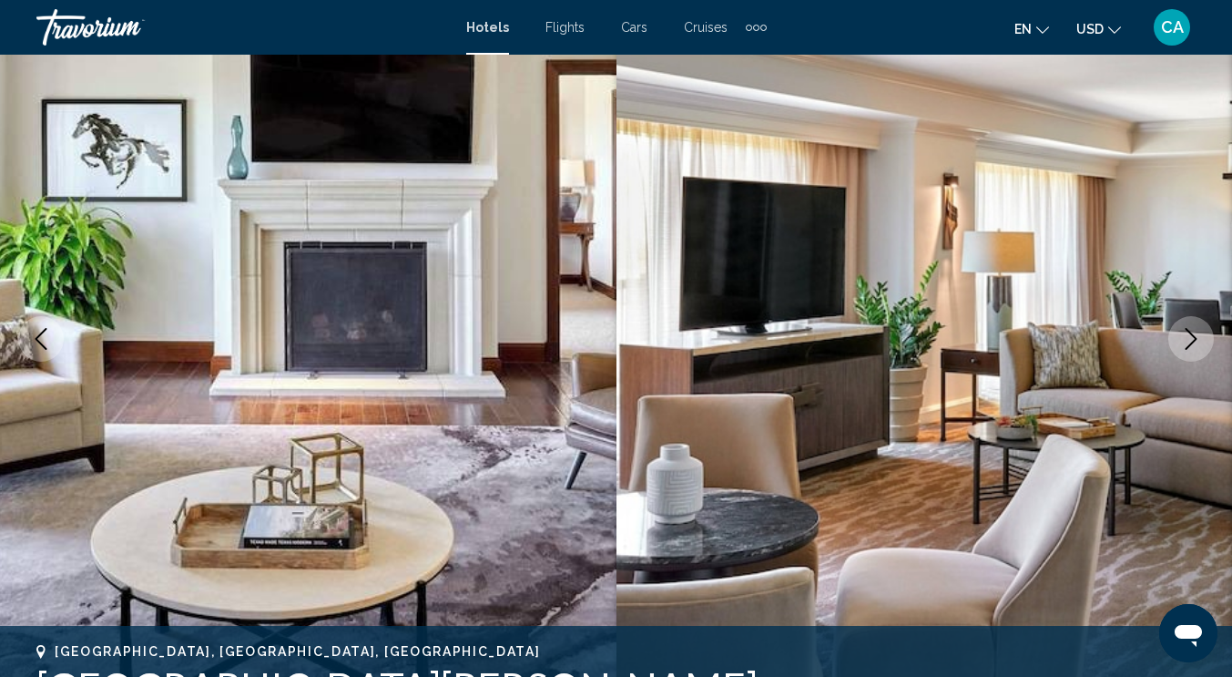
click at [1191, 351] on button "Next image" at bounding box center [1191, 339] width 46 height 46
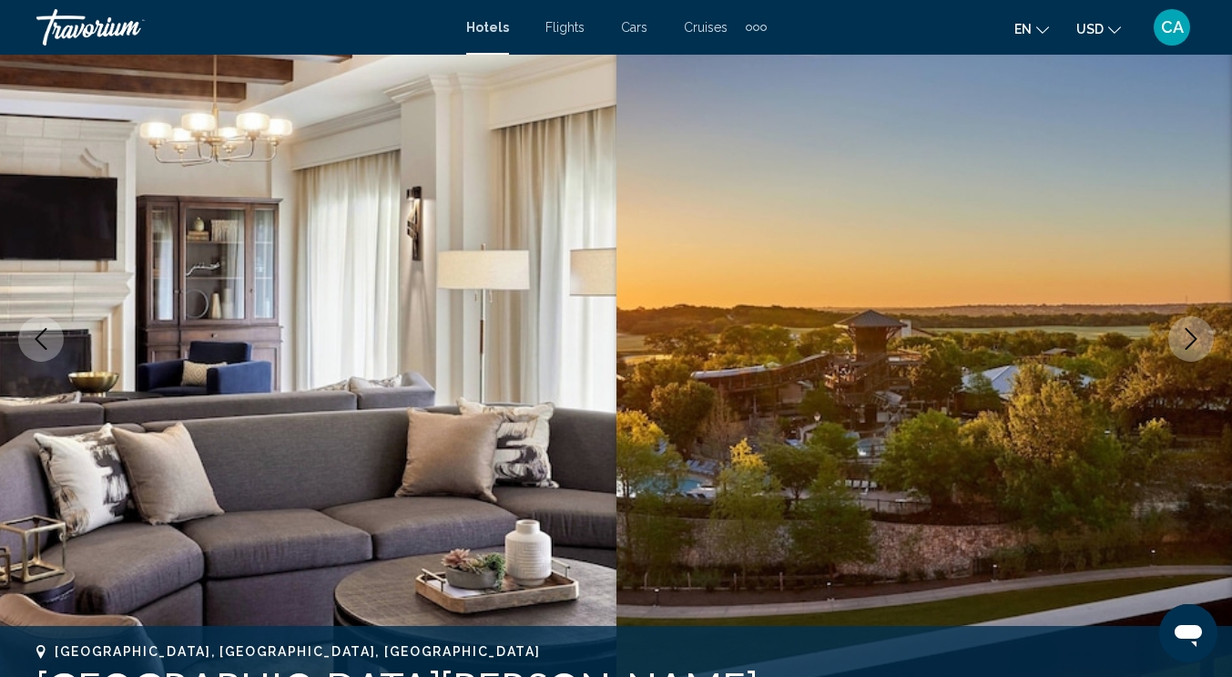
click at [1191, 351] on button "Next image" at bounding box center [1191, 339] width 46 height 46
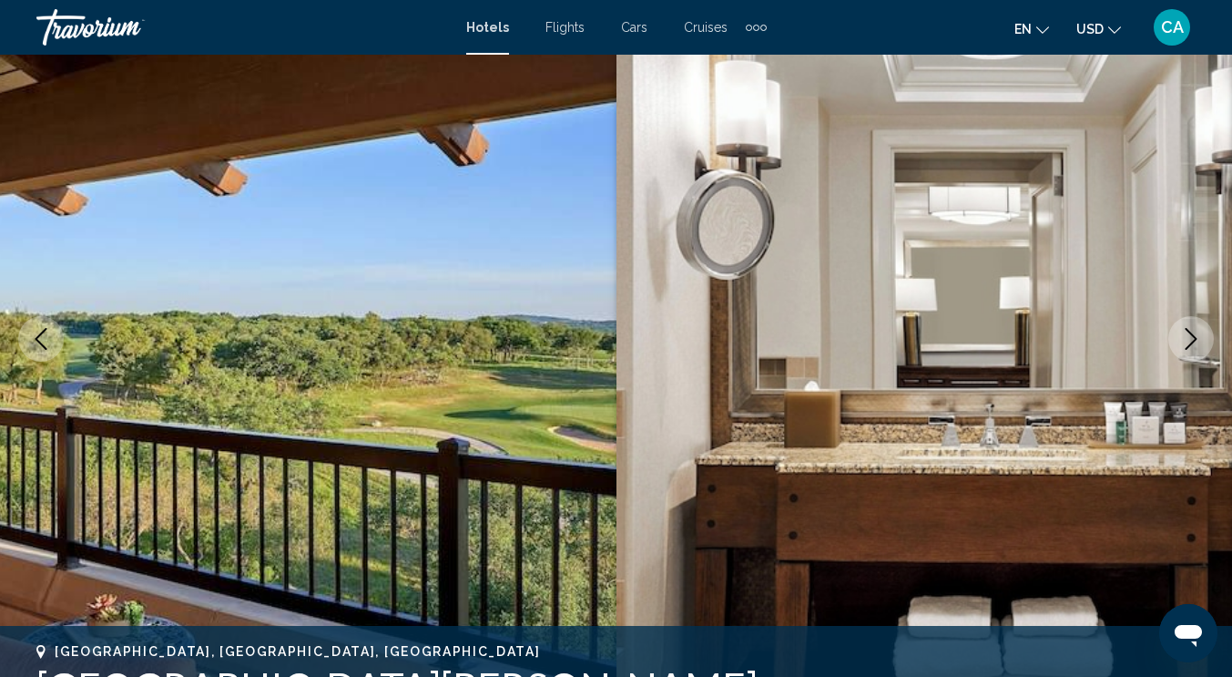
click at [1191, 351] on button "Next image" at bounding box center [1191, 339] width 46 height 46
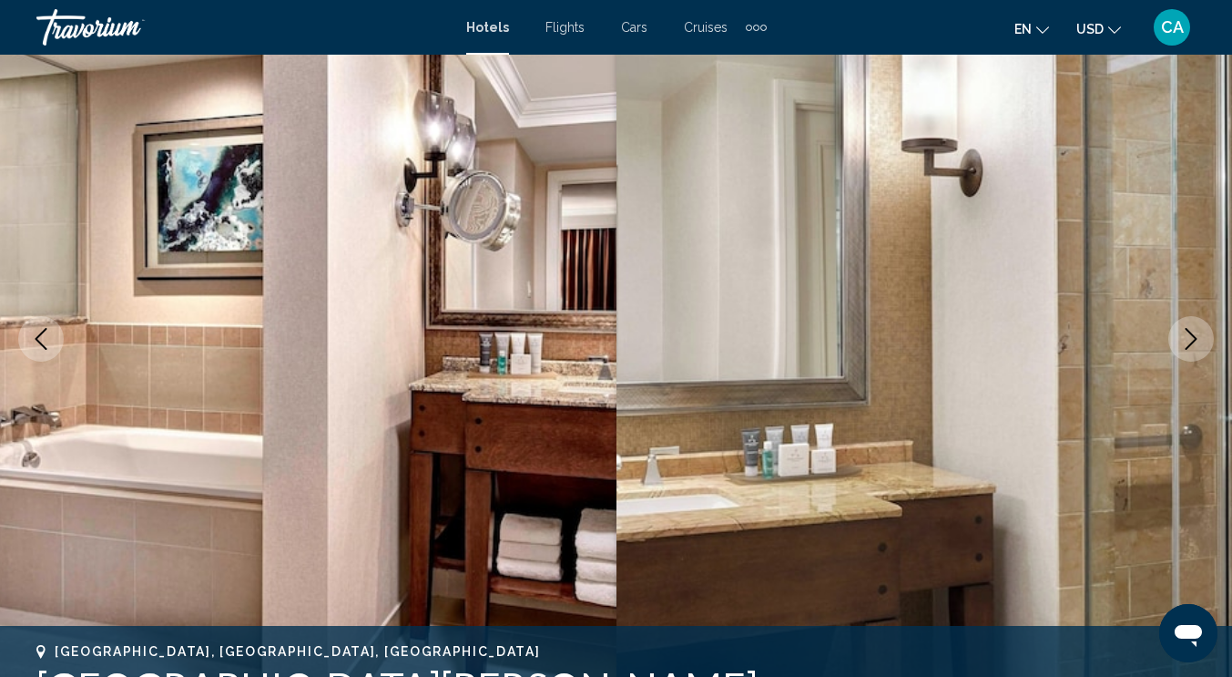
click at [1191, 352] on button "Next image" at bounding box center [1191, 339] width 46 height 46
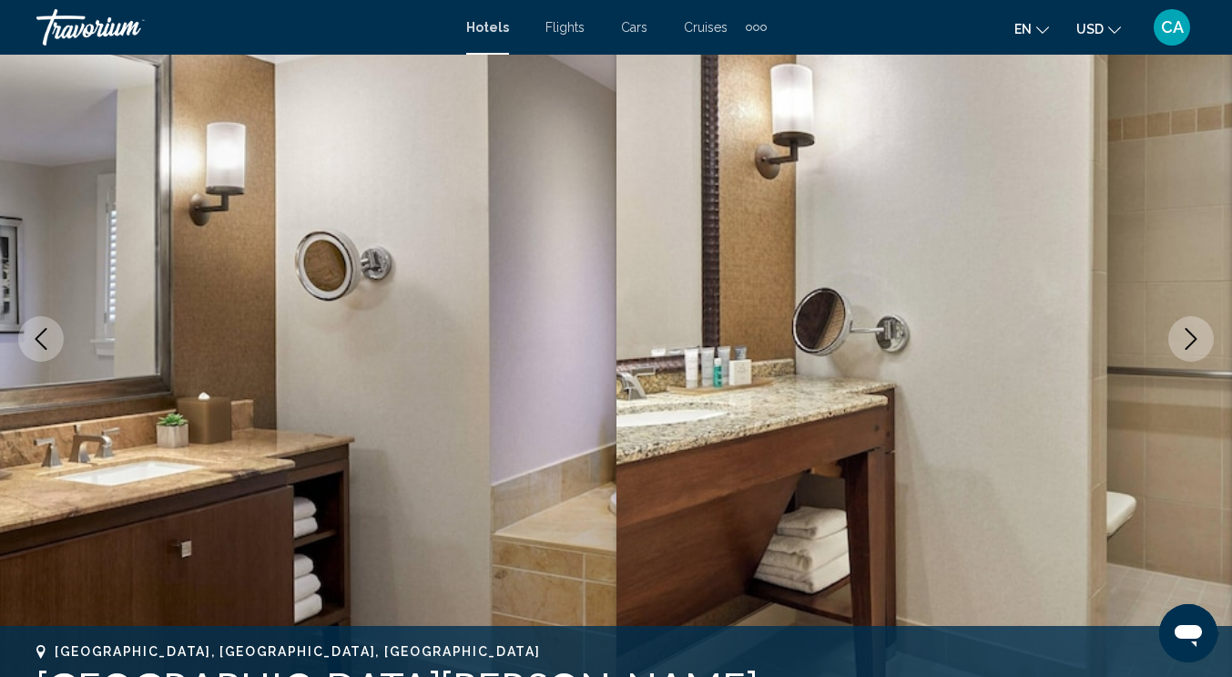
click at [1191, 352] on button "Next image" at bounding box center [1191, 339] width 46 height 46
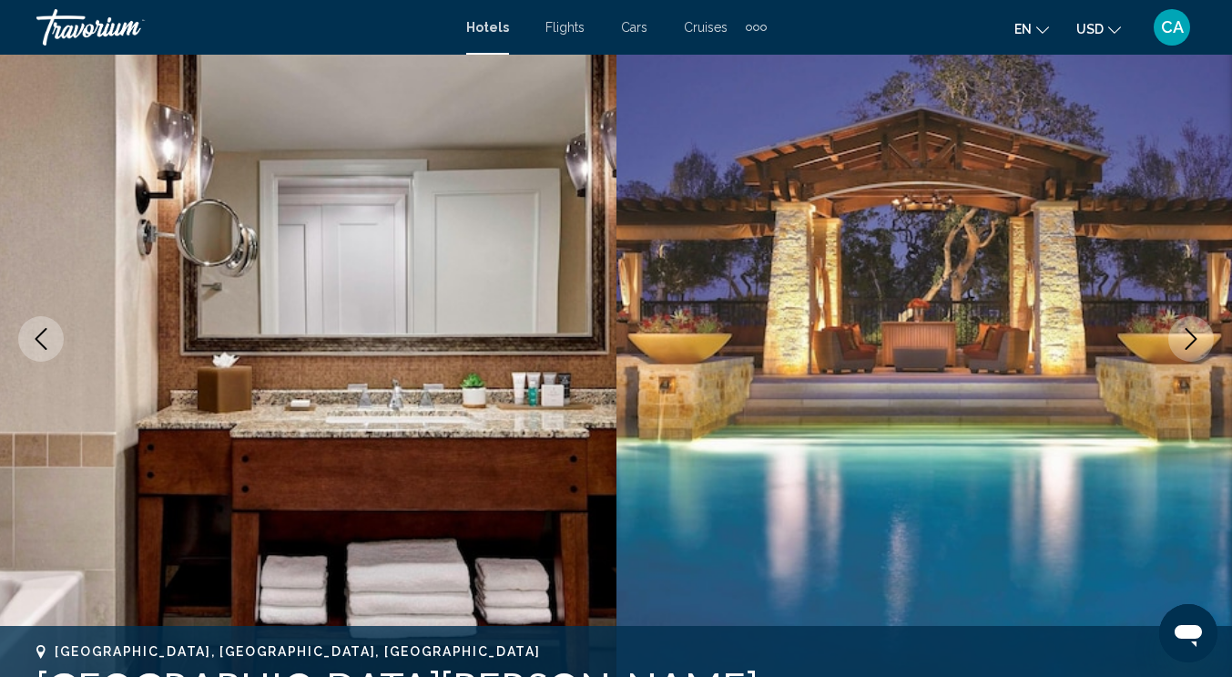
click at [1191, 352] on button "Next image" at bounding box center [1191, 339] width 46 height 46
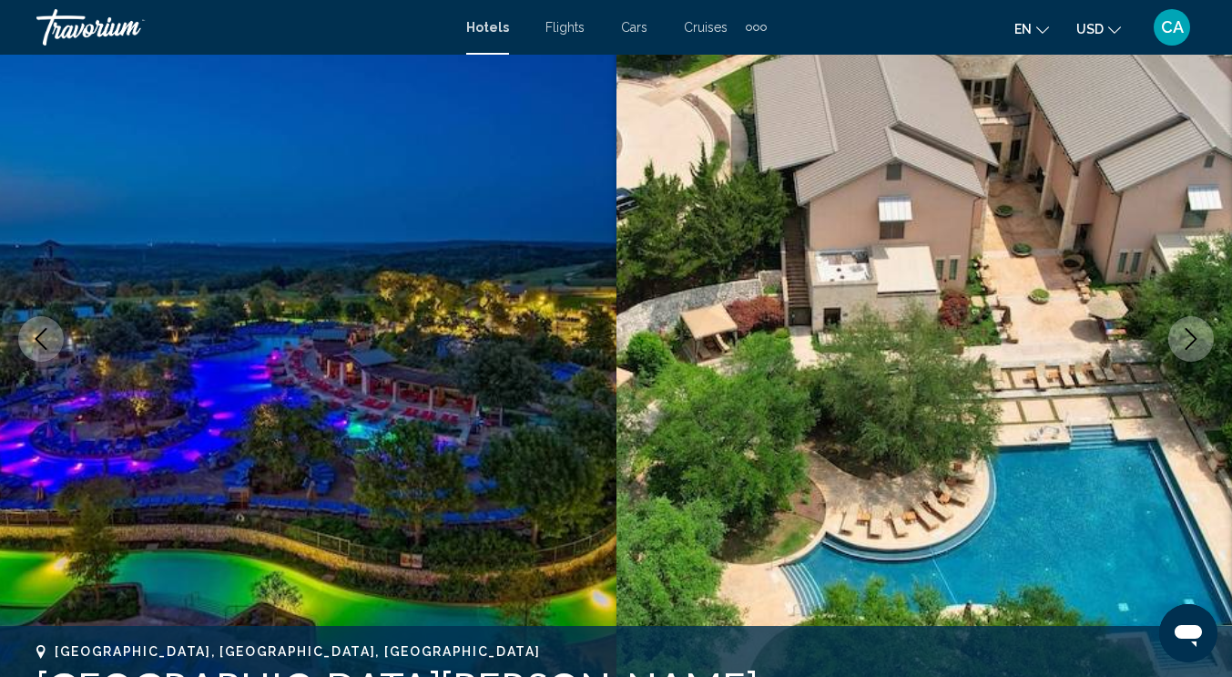
click at [1191, 352] on button "Next image" at bounding box center [1191, 339] width 46 height 46
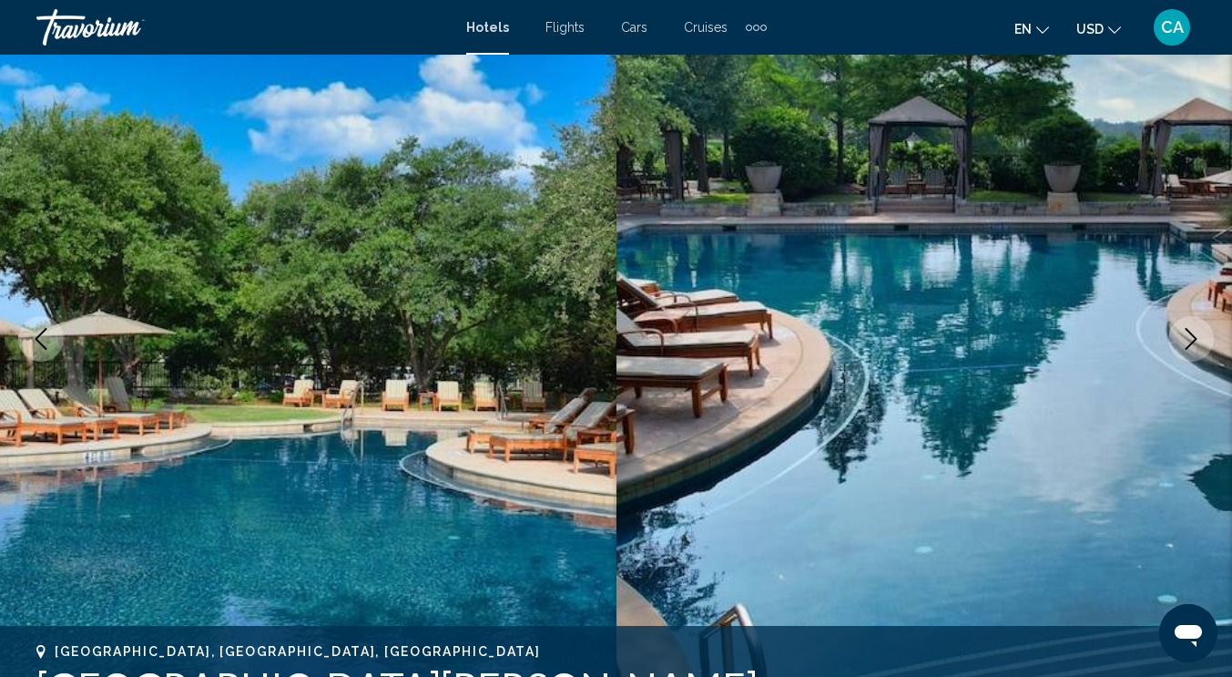
click at [1191, 352] on button "Next image" at bounding box center [1191, 339] width 46 height 46
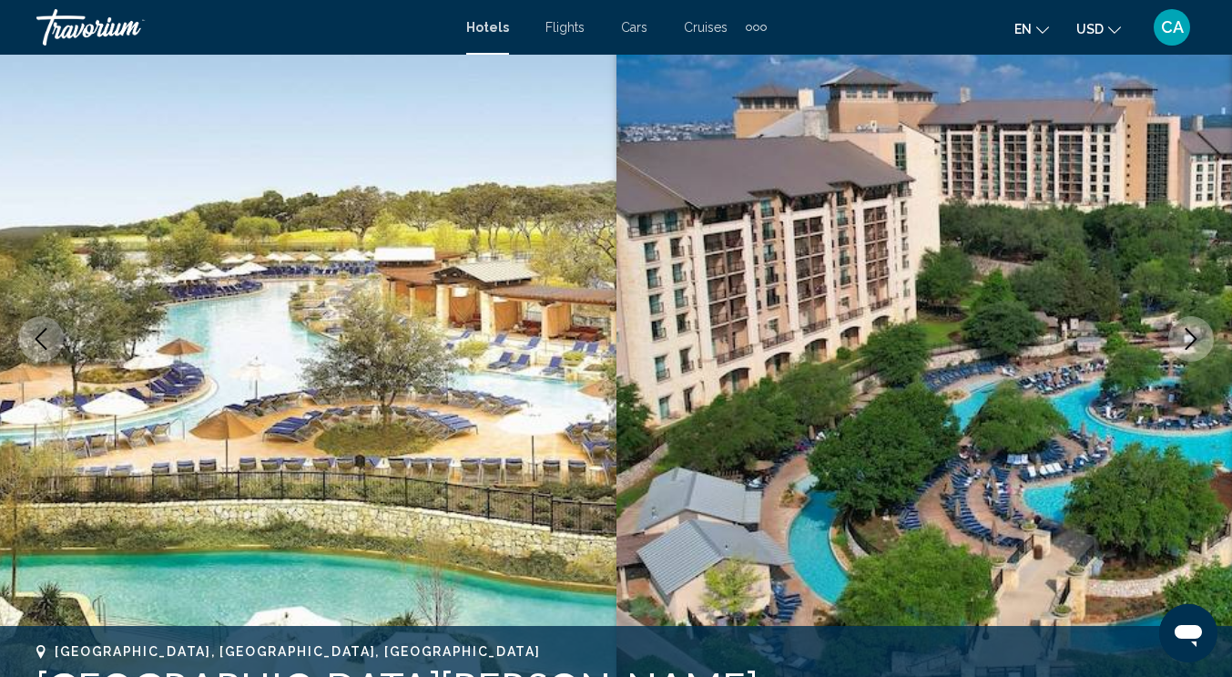
click at [1191, 352] on button "Next image" at bounding box center [1191, 339] width 46 height 46
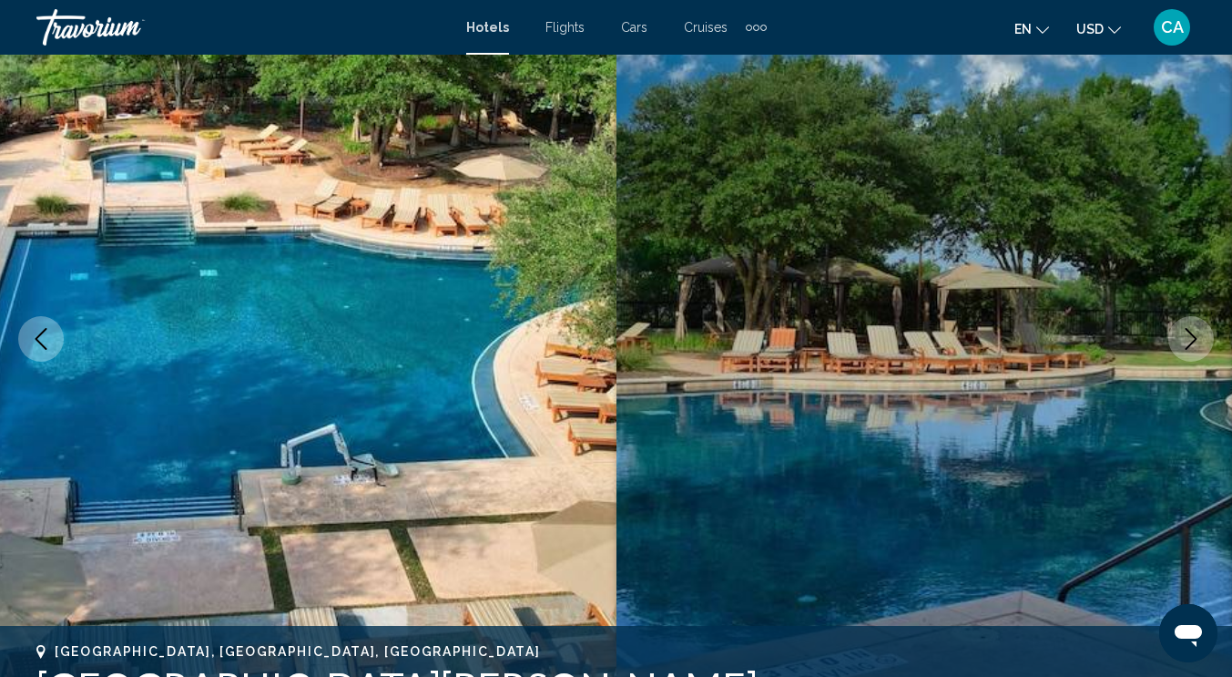
click at [1191, 352] on button "Next image" at bounding box center [1191, 339] width 46 height 46
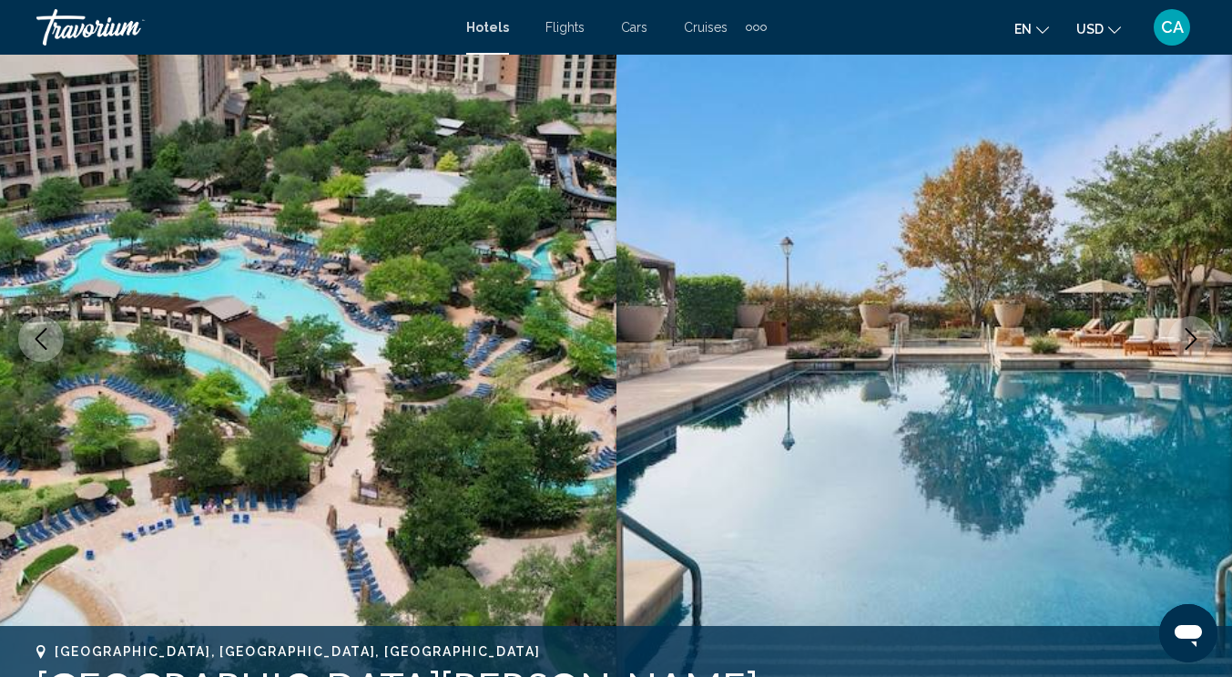
click at [1191, 352] on button "Next image" at bounding box center [1191, 339] width 46 height 46
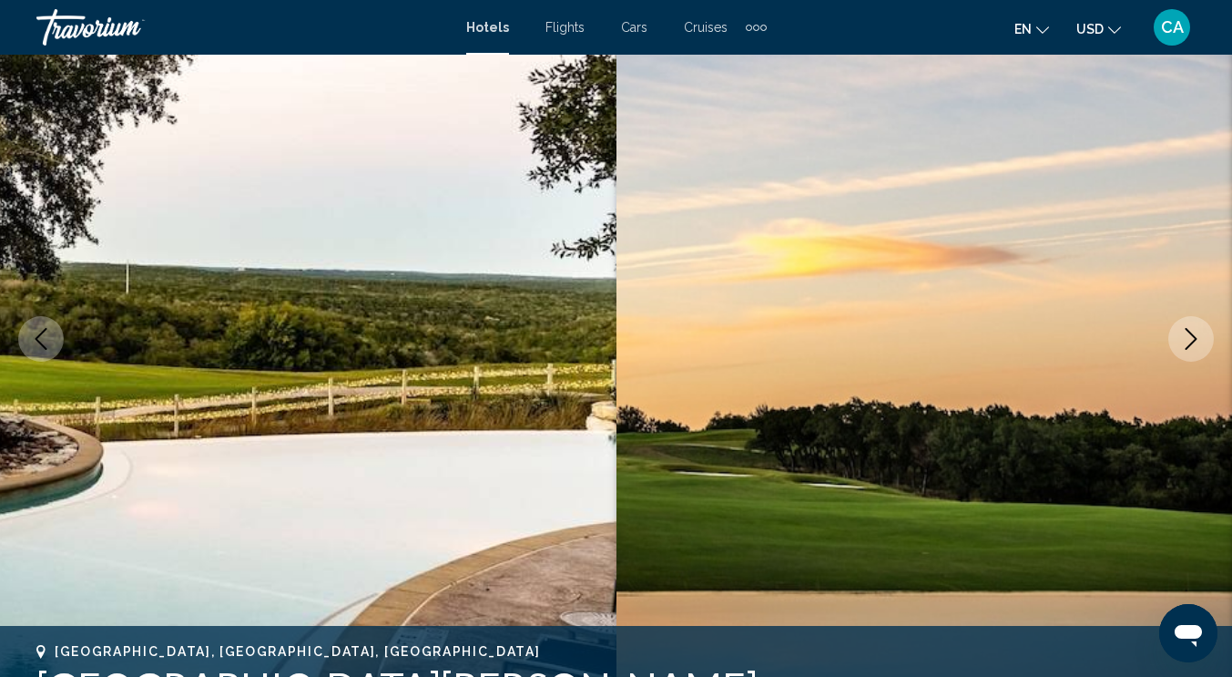
click at [1191, 352] on button "Next image" at bounding box center [1191, 339] width 46 height 46
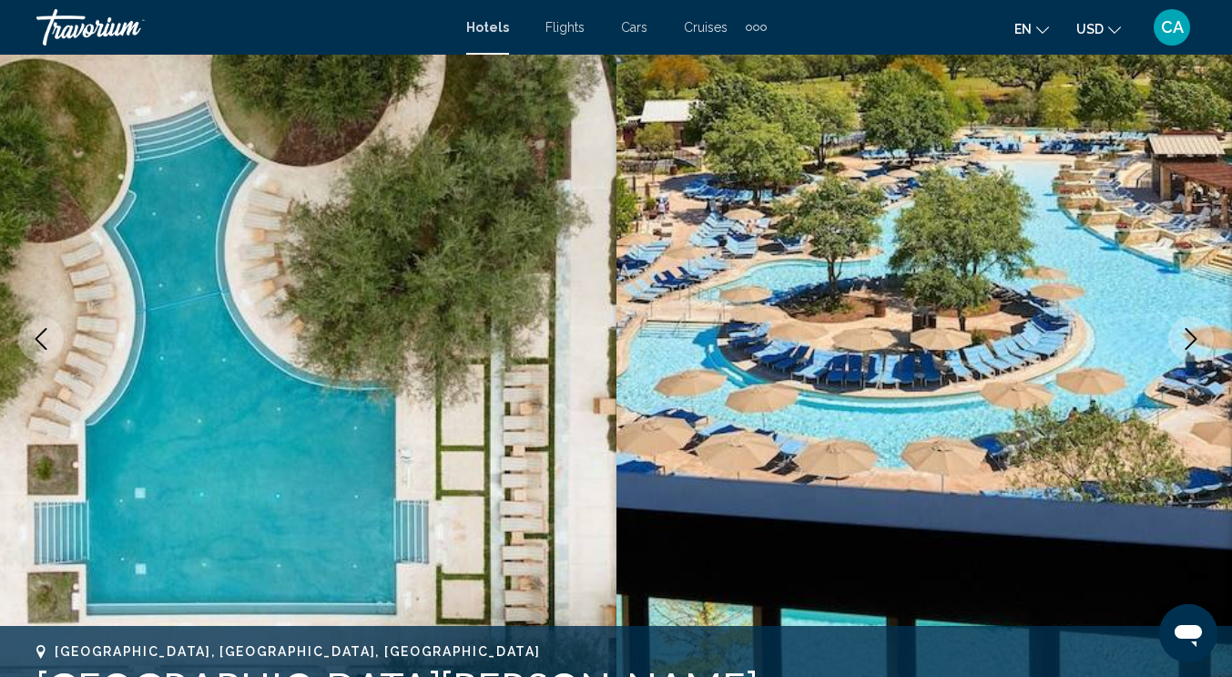
click at [1191, 352] on button "Next image" at bounding box center [1191, 339] width 46 height 46
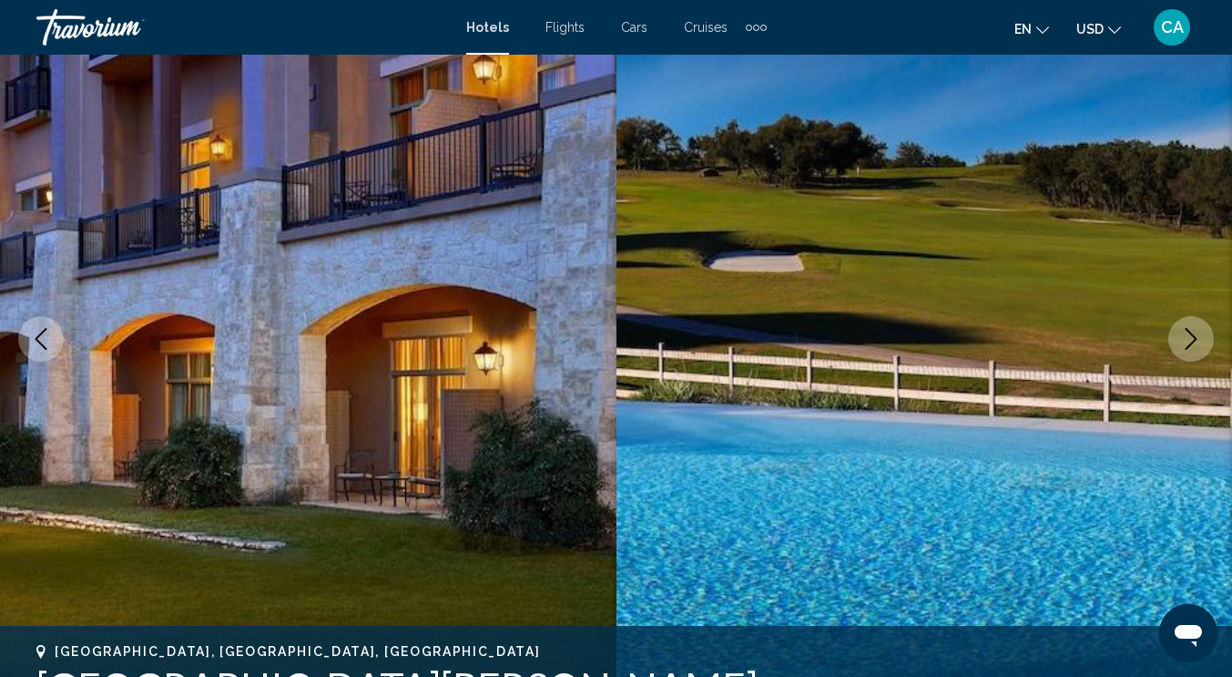
click at [1191, 352] on button "Next image" at bounding box center [1191, 339] width 46 height 46
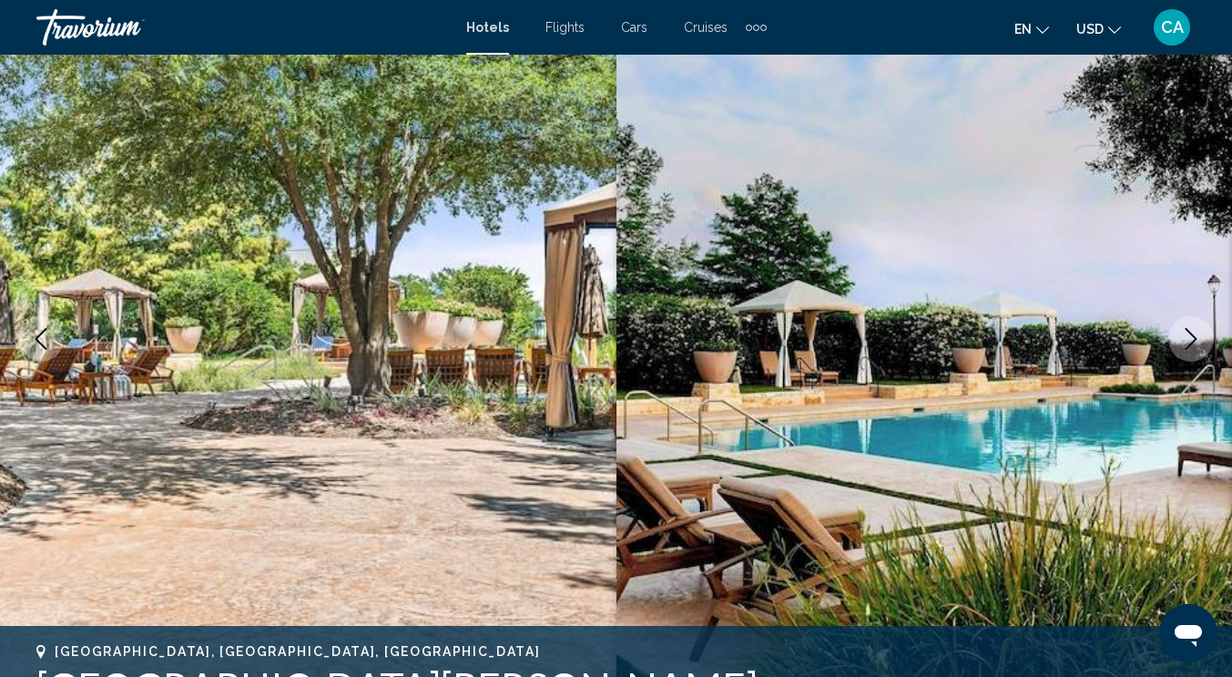
click at [1191, 352] on button "Next image" at bounding box center [1191, 339] width 46 height 46
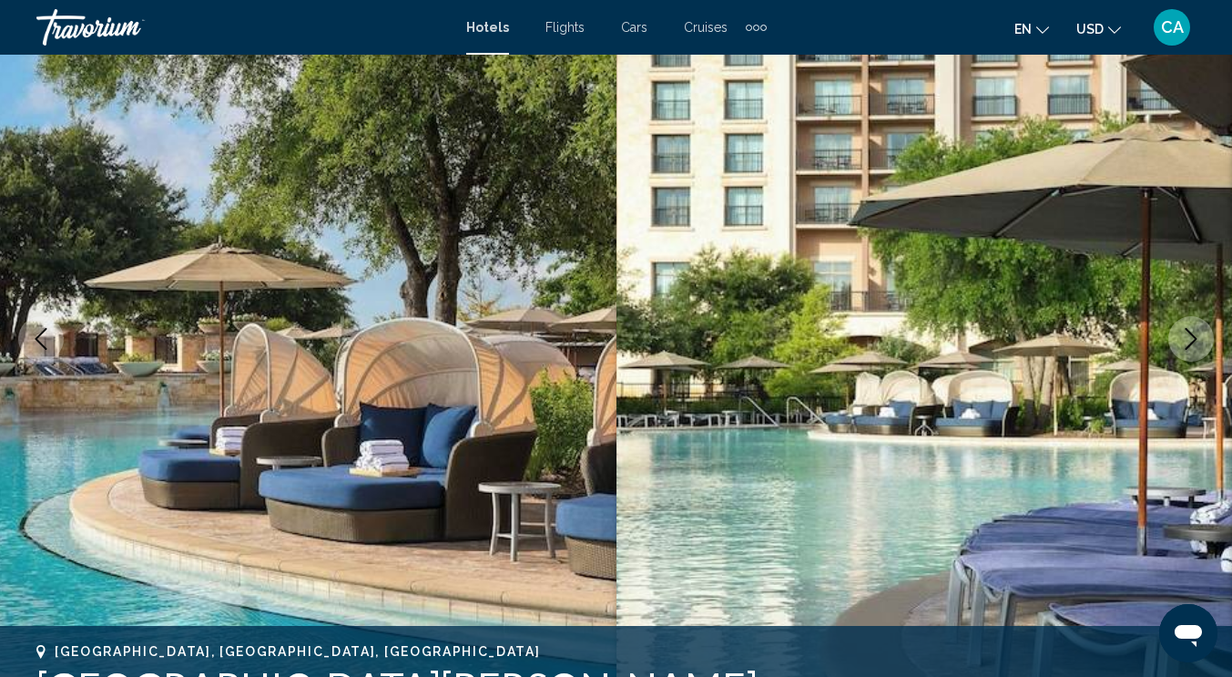
click at [1191, 352] on button "Next image" at bounding box center [1191, 339] width 46 height 46
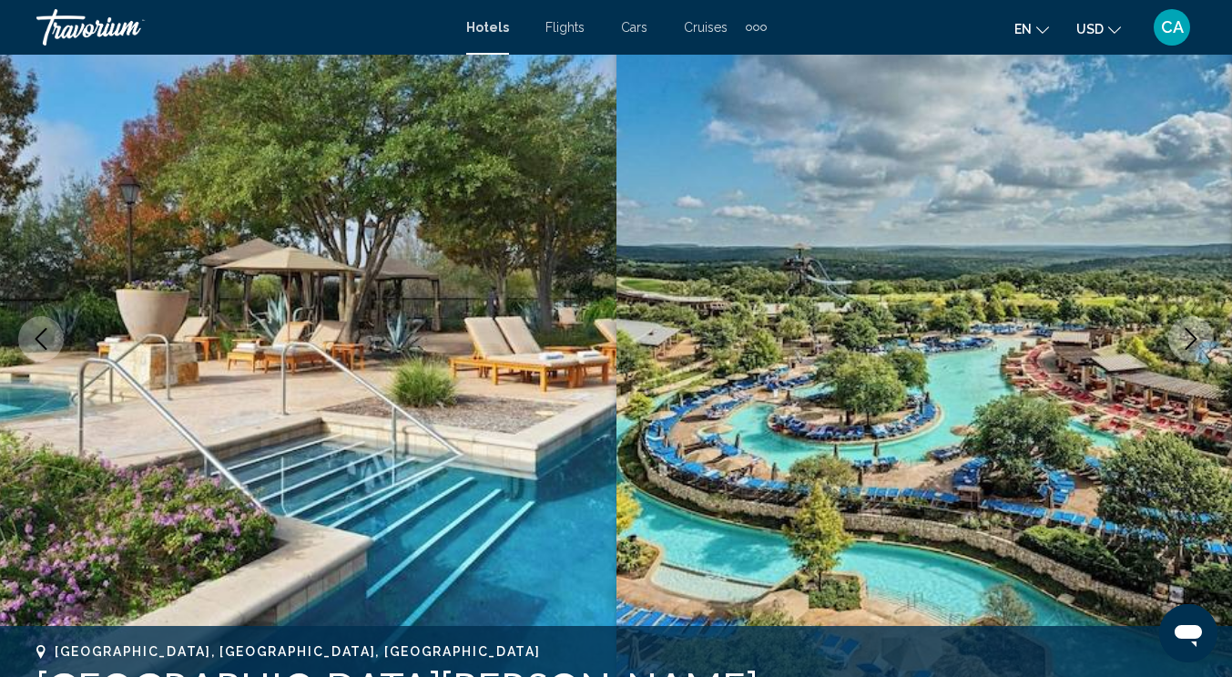
click at [1191, 352] on button "Next image" at bounding box center [1191, 339] width 46 height 46
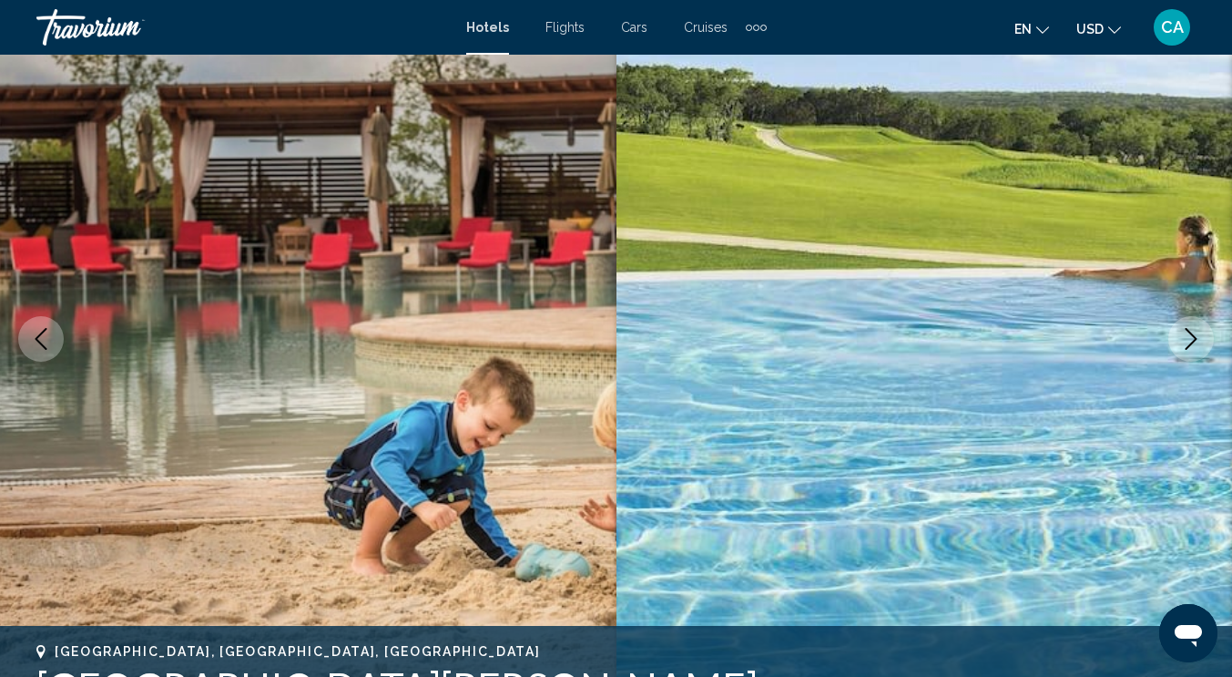
click at [44, 339] on icon "Previous image" at bounding box center [41, 339] width 22 height 22
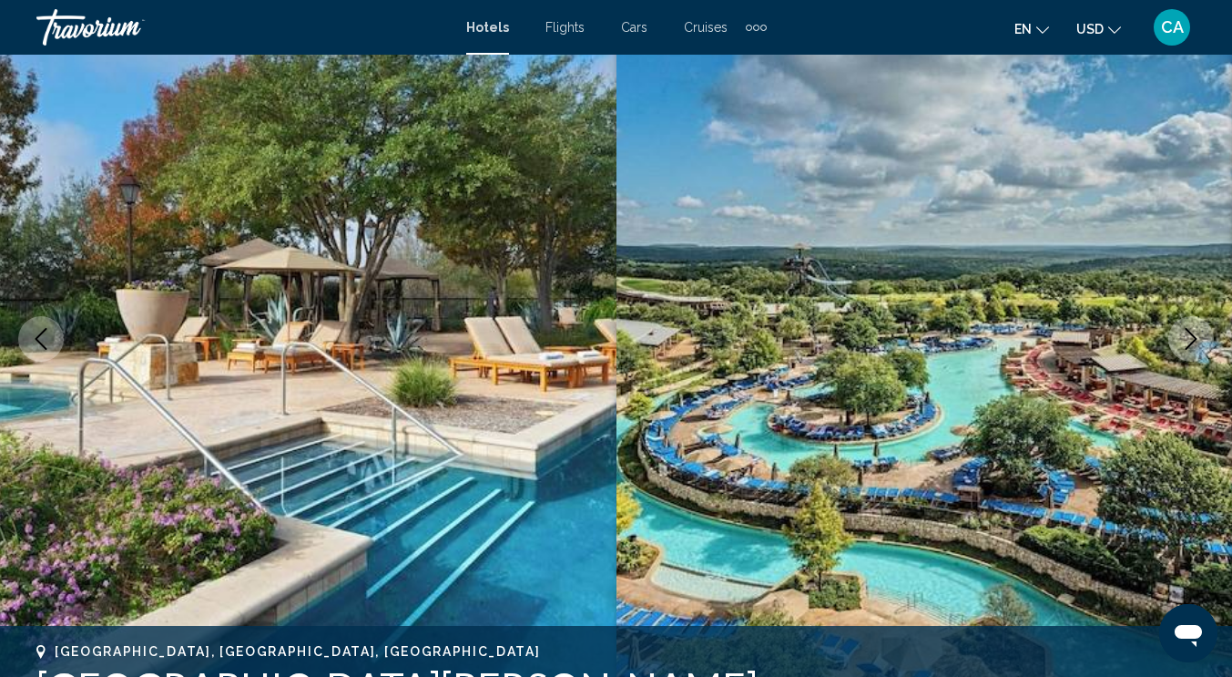
click at [1196, 323] on button "Next image" at bounding box center [1191, 339] width 46 height 46
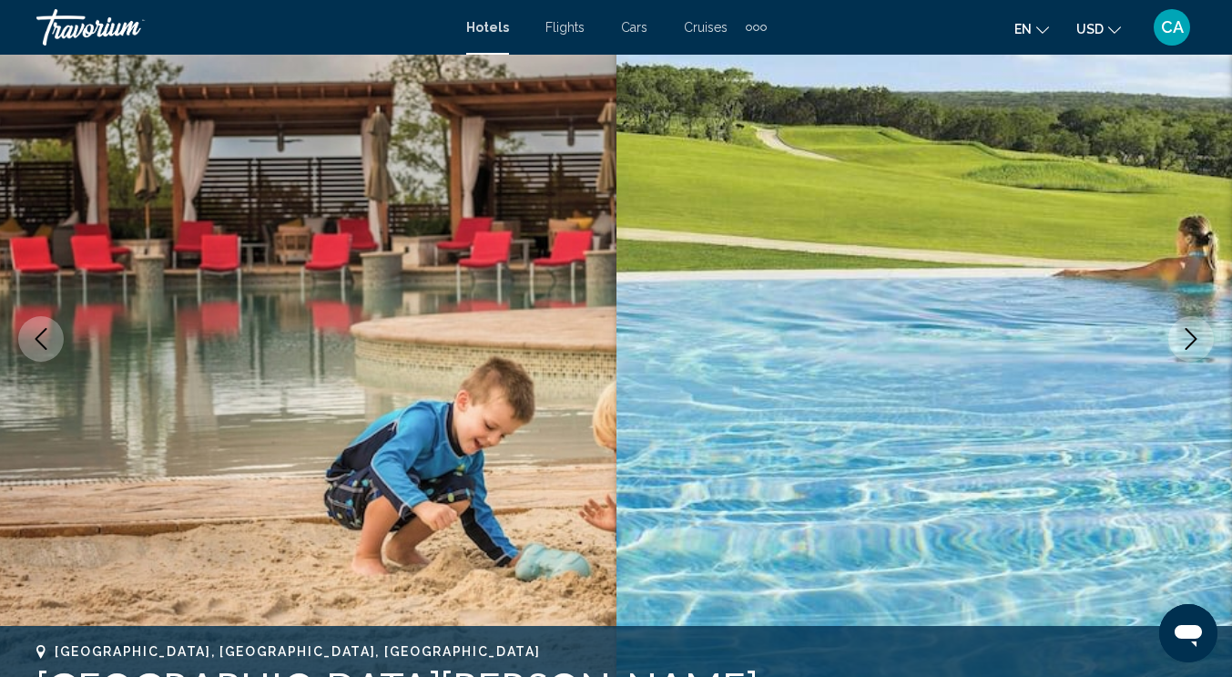
click at [1195, 323] on button "Next image" at bounding box center [1191, 339] width 46 height 46
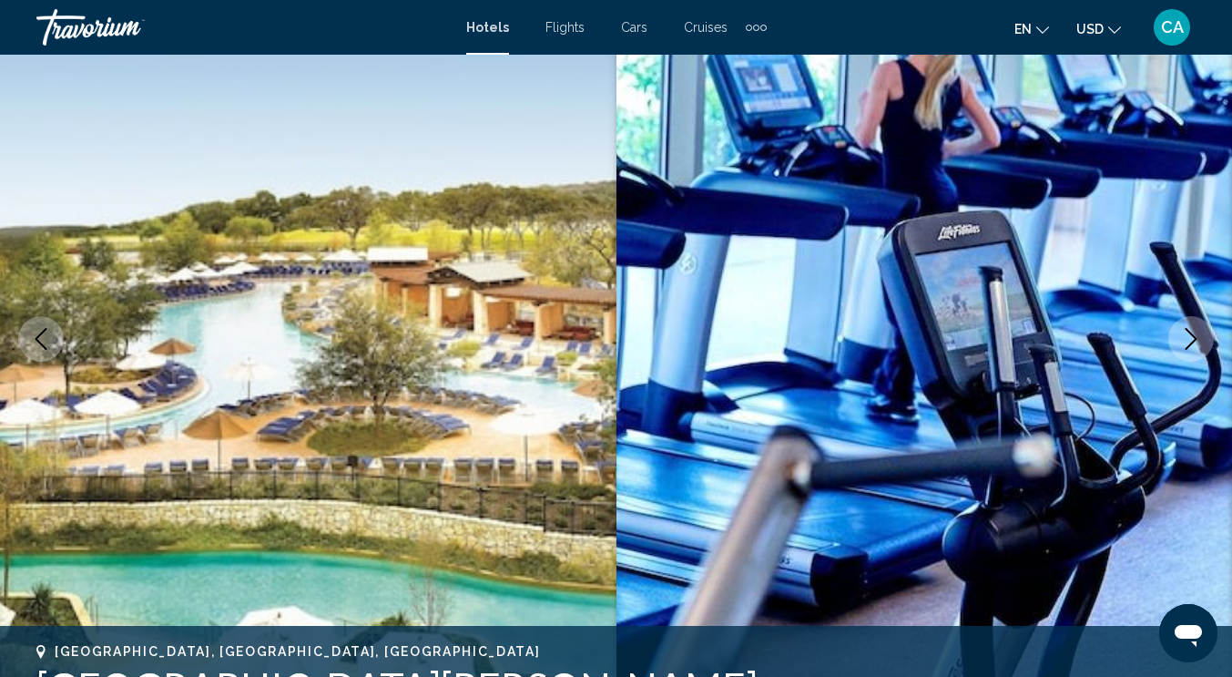
click at [1195, 323] on button "Next image" at bounding box center [1191, 339] width 46 height 46
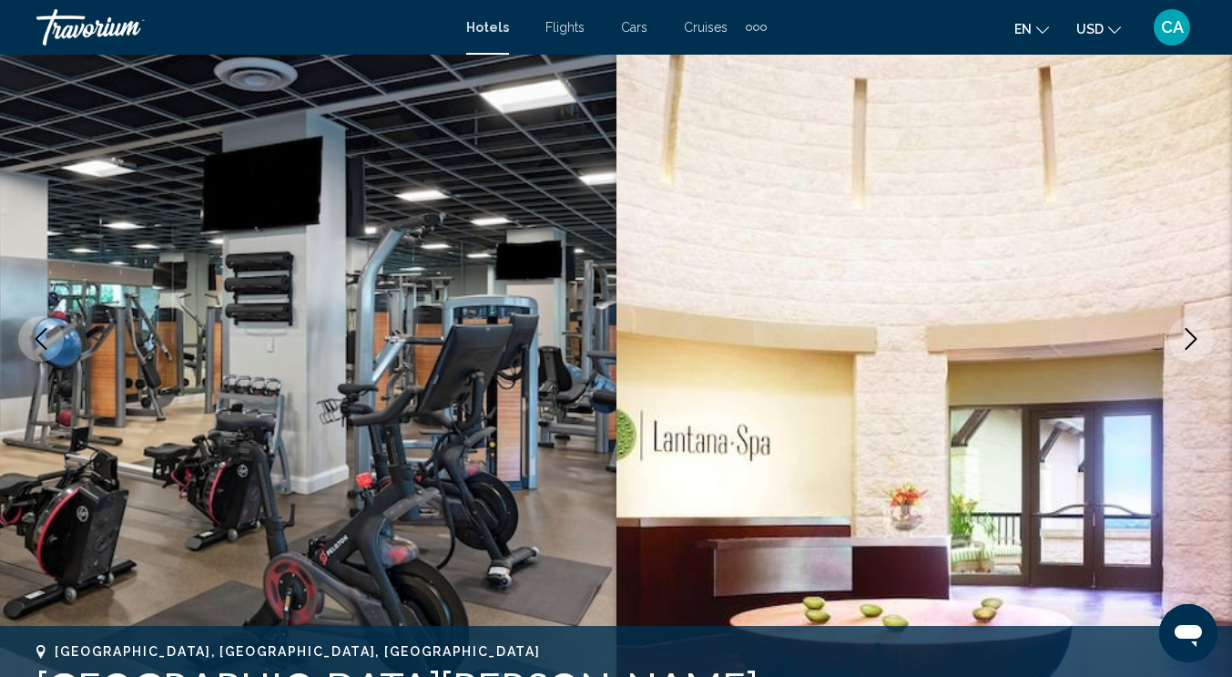
click at [1195, 323] on button "Next image" at bounding box center [1191, 339] width 46 height 46
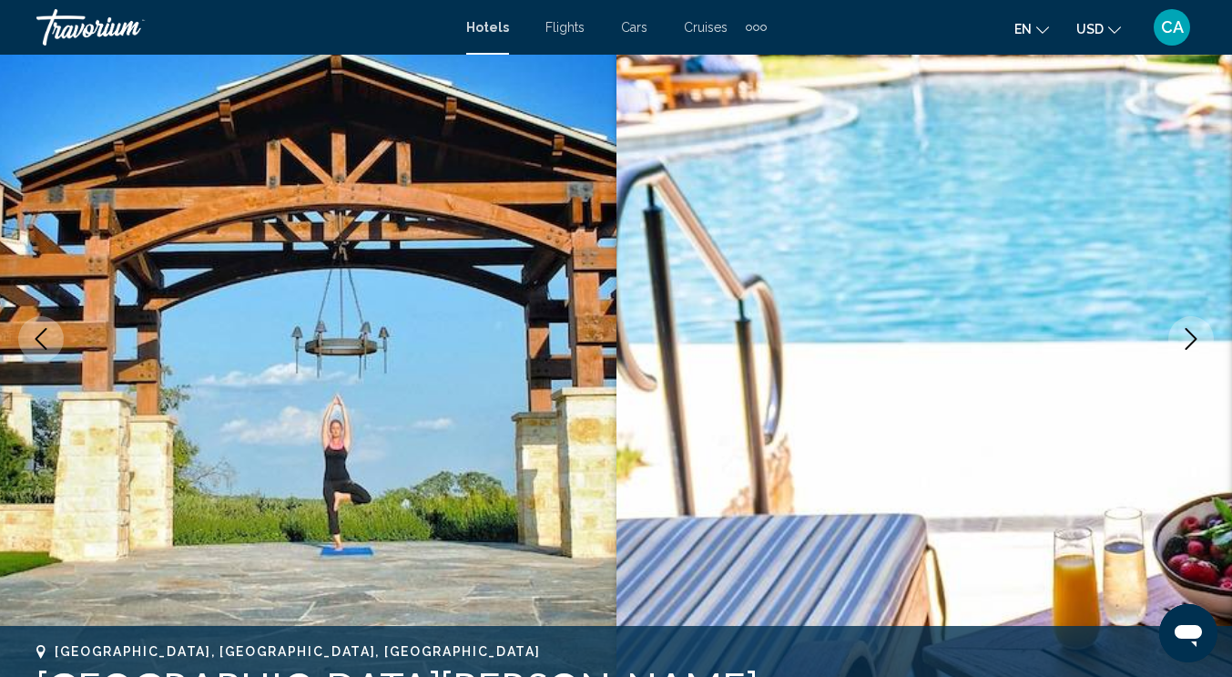
click at [1195, 323] on button "Next image" at bounding box center [1191, 339] width 46 height 46
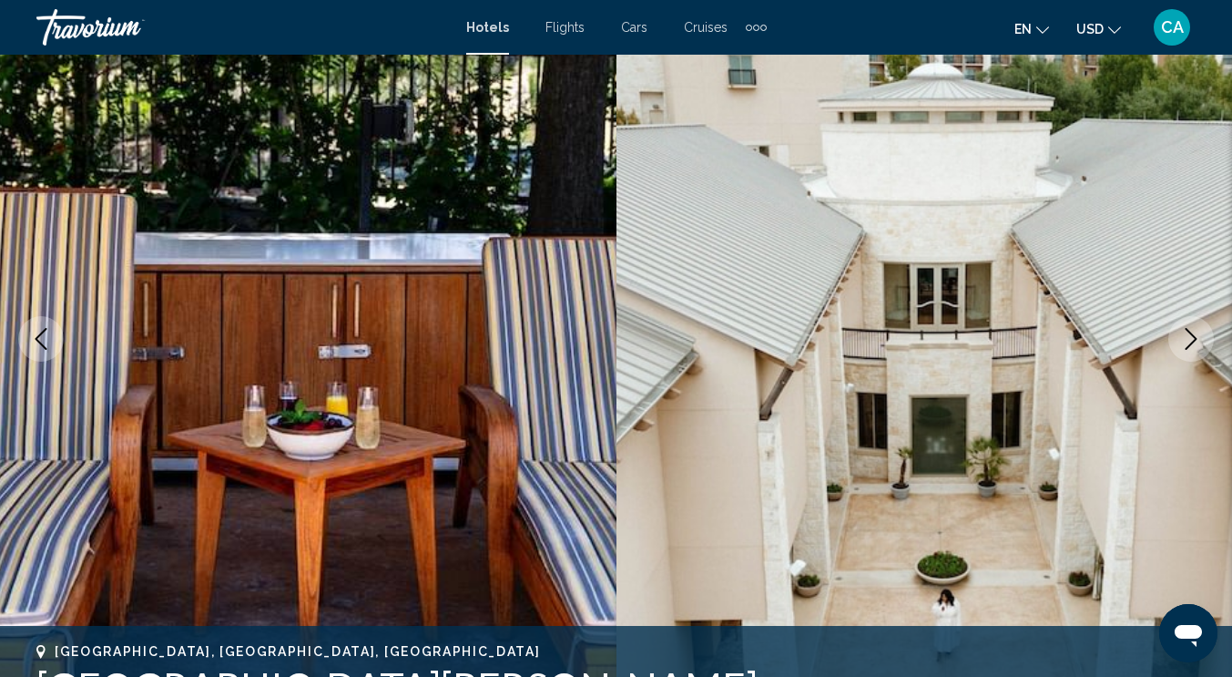
click at [1195, 323] on button "Next image" at bounding box center [1191, 339] width 46 height 46
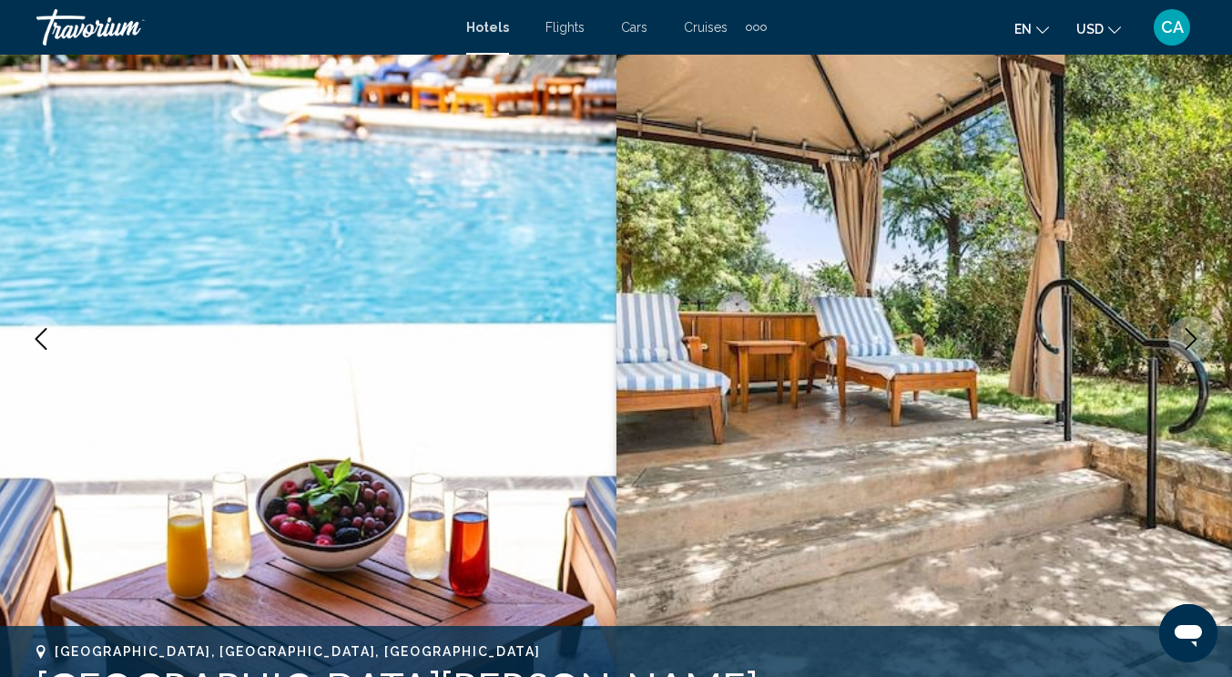
click at [1195, 323] on button "Next image" at bounding box center [1191, 339] width 46 height 46
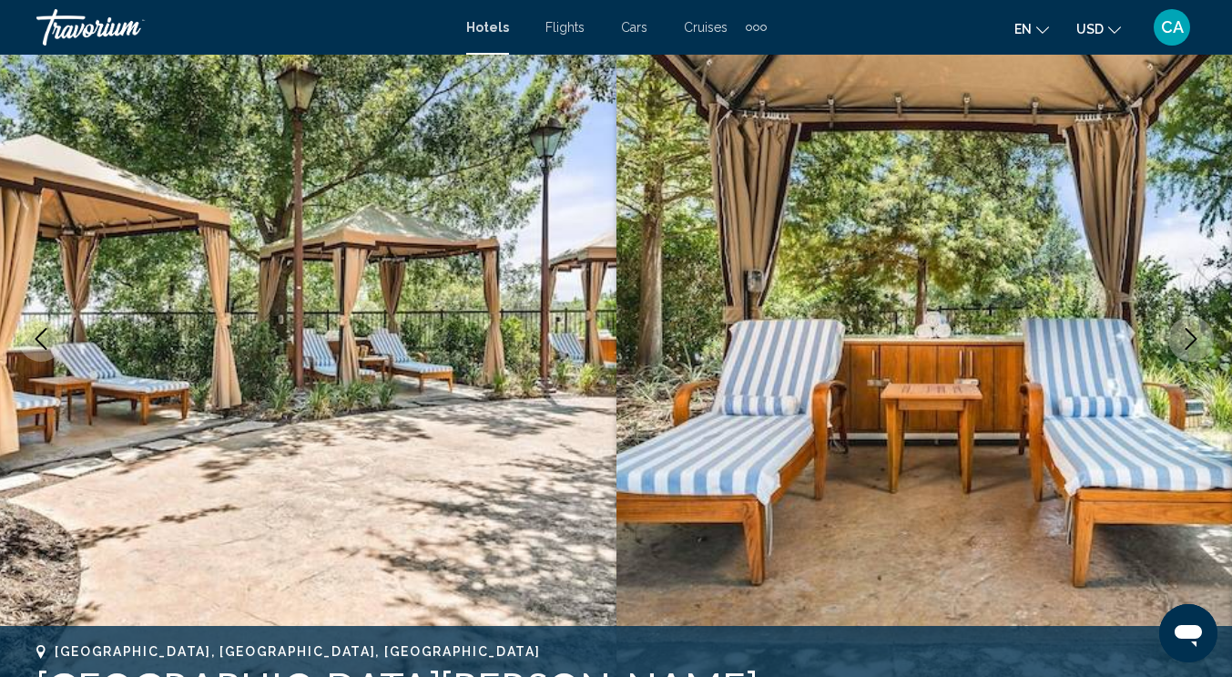
click at [1195, 323] on button "Next image" at bounding box center [1191, 339] width 46 height 46
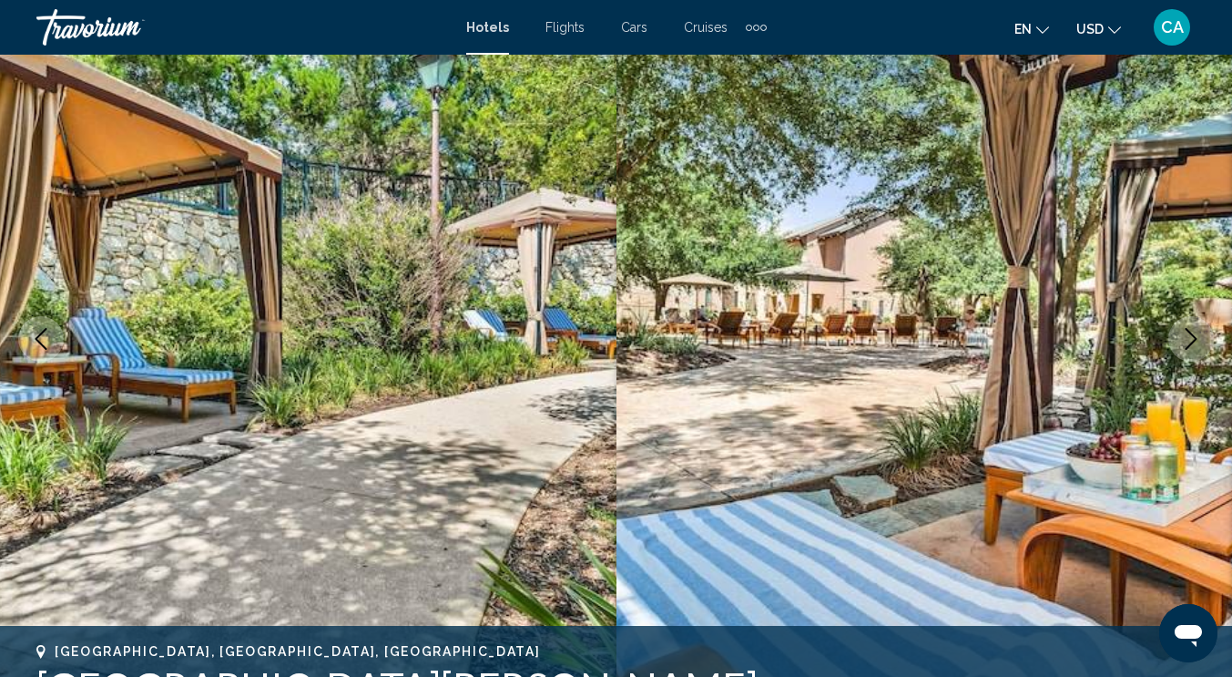
click at [1195, 323] on button "Next image" at bounding box center [1191, 339] width 46 height 46
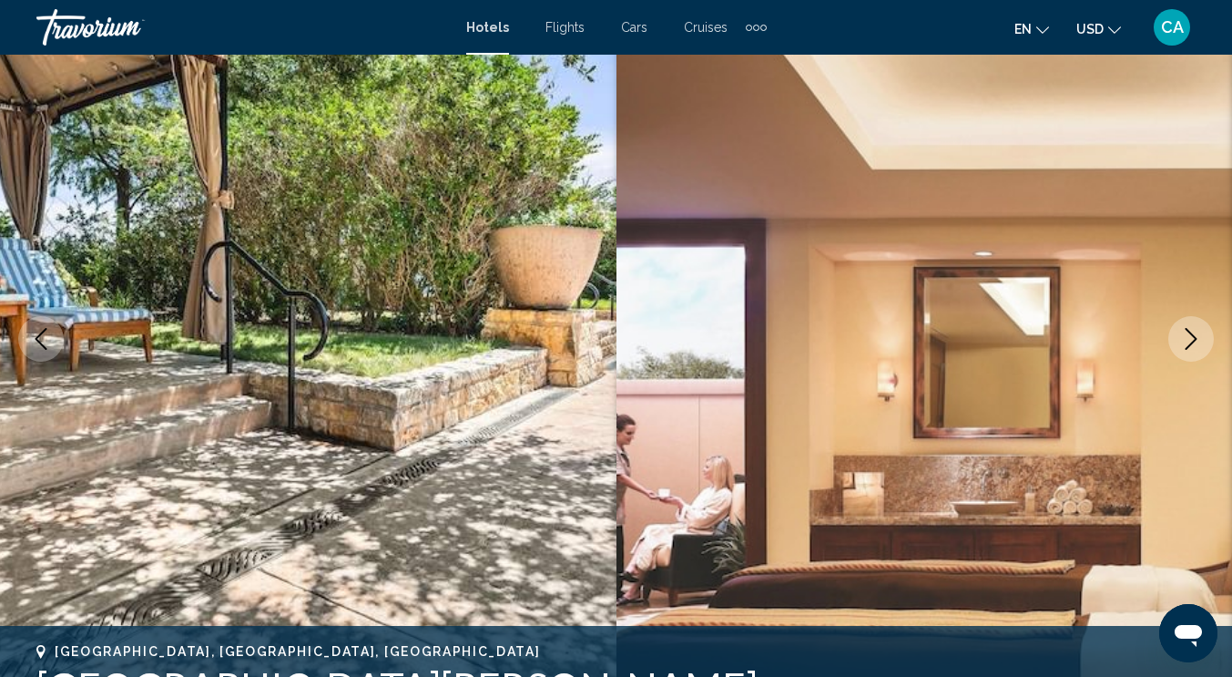
click at [1195, 323] on button "Next image" at bounding box center [1191, 339] width 46 height 46
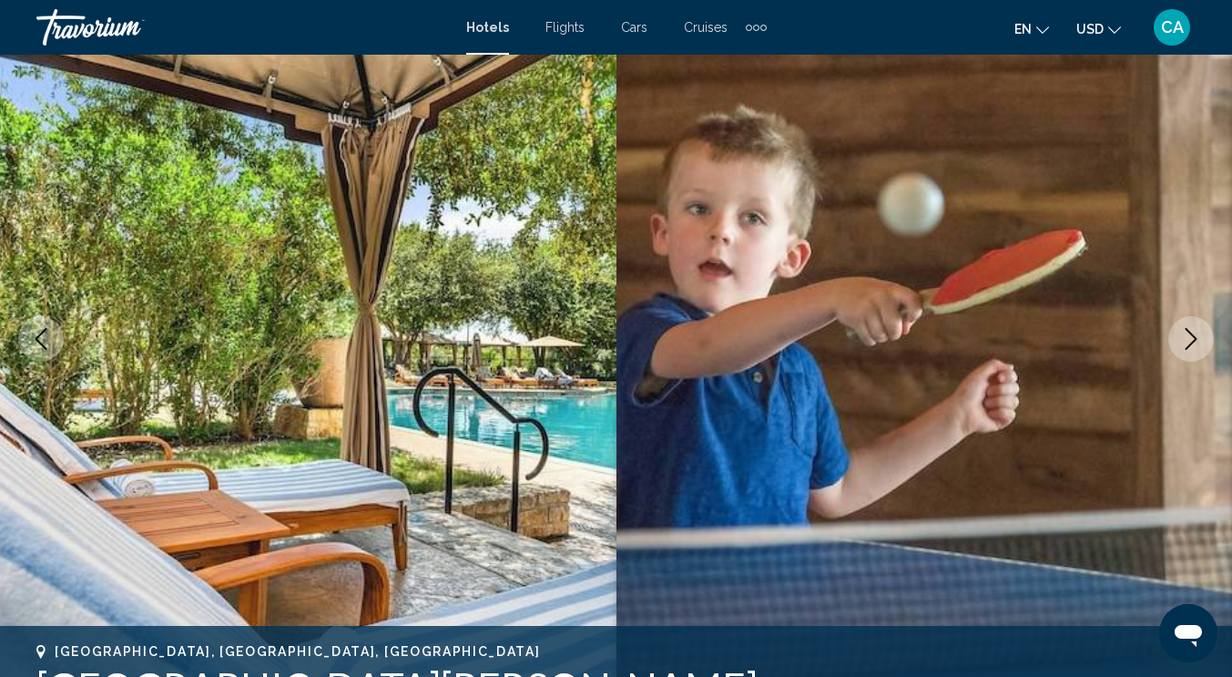
click at [1195, 323] on button "Next image" at bounding box center [1191, 339] width 46 height 46
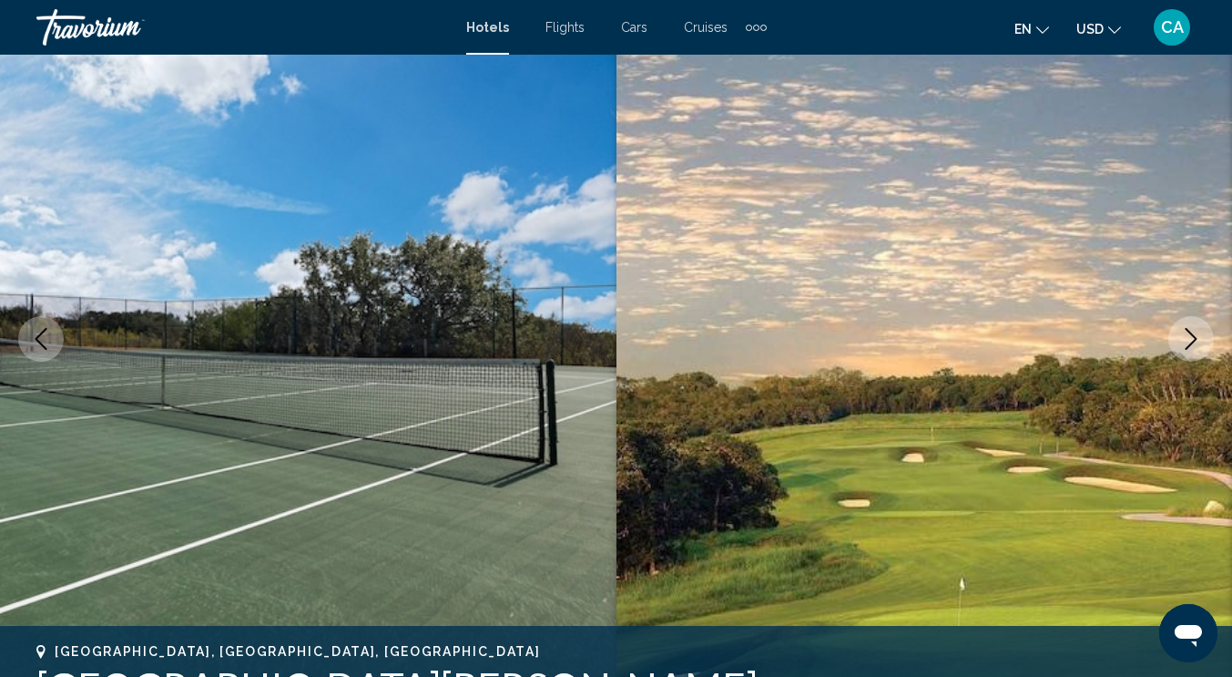
click at [1195, 323] on button "Next image" at bounding box center [1191, 339] width 46 height 46
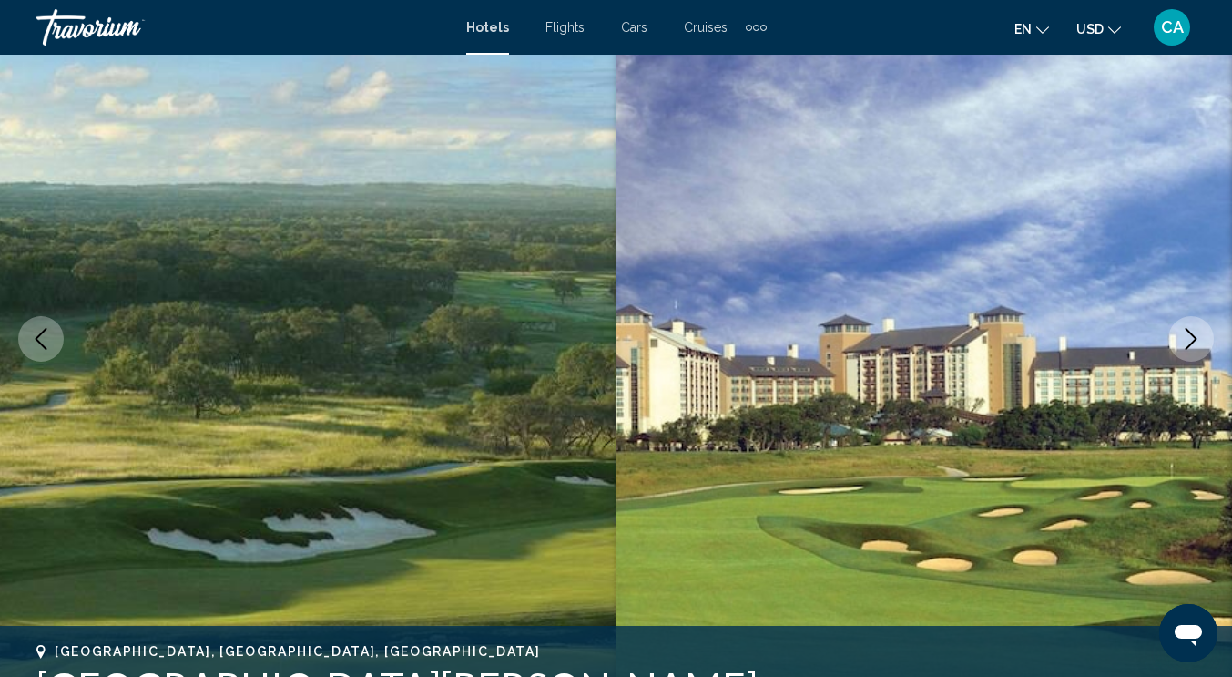
click at [1195, 323] on button "Next image" at bounding box center [1191, 339] width 46 height 46
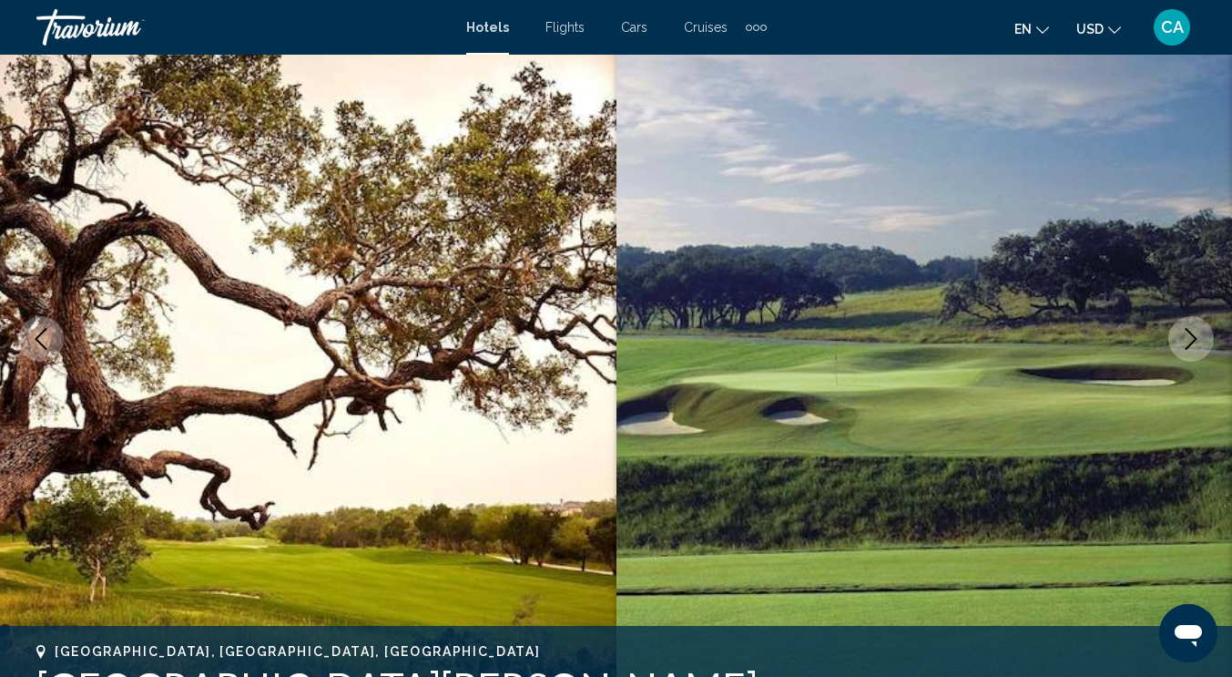
click at [1195, 323] on button "Next image" at bounding box center [1191, 339] width 46 height 46
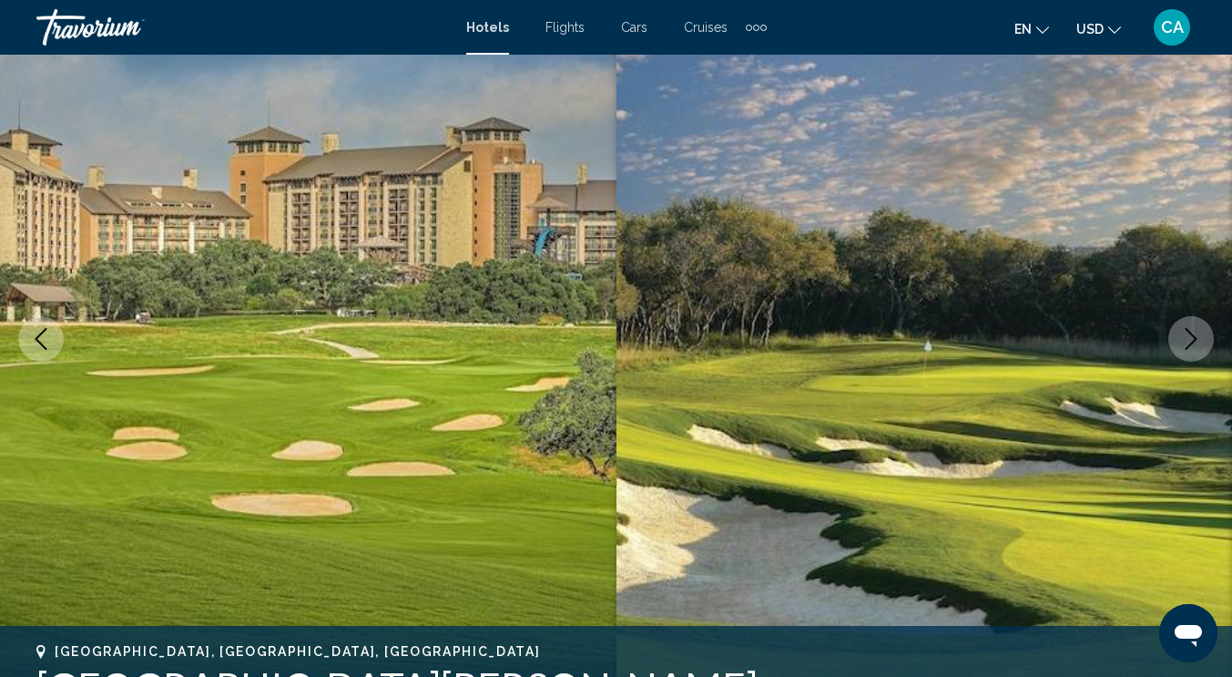
click at [1195, 323] on button "Next image" at bounding box center [1191, 339] width 46 height 46
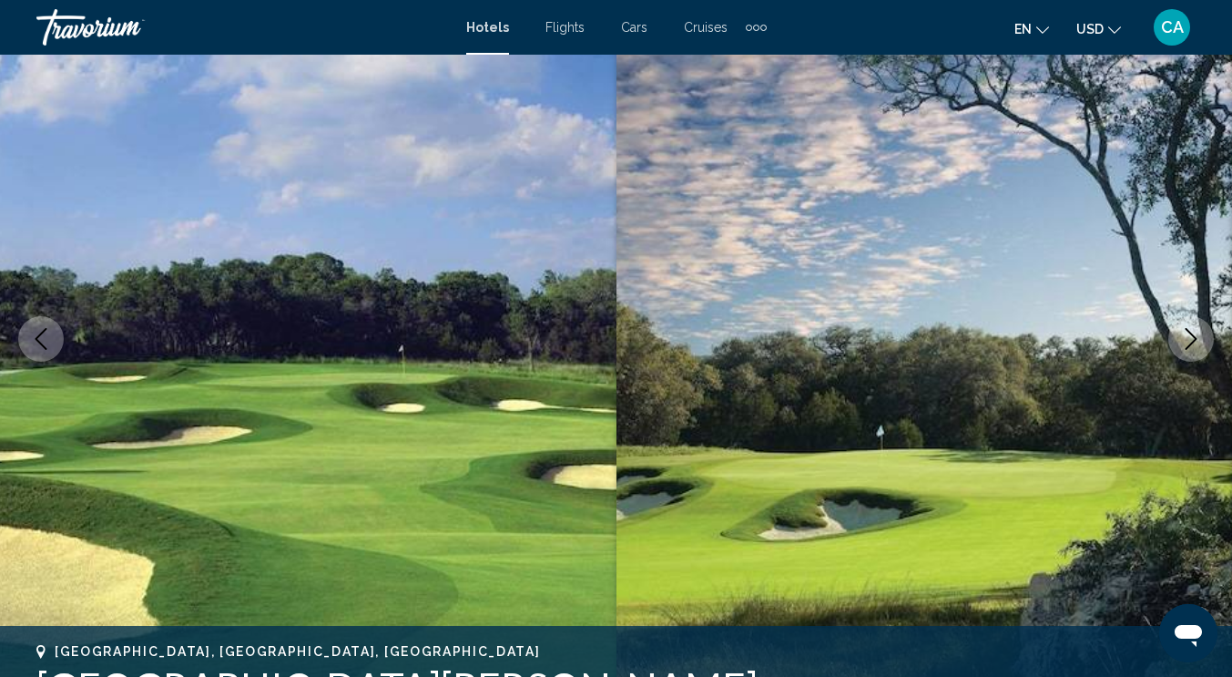
click at [1195, 323] on button "Next image" at bounding box center [1191, 339] width 46 height 46
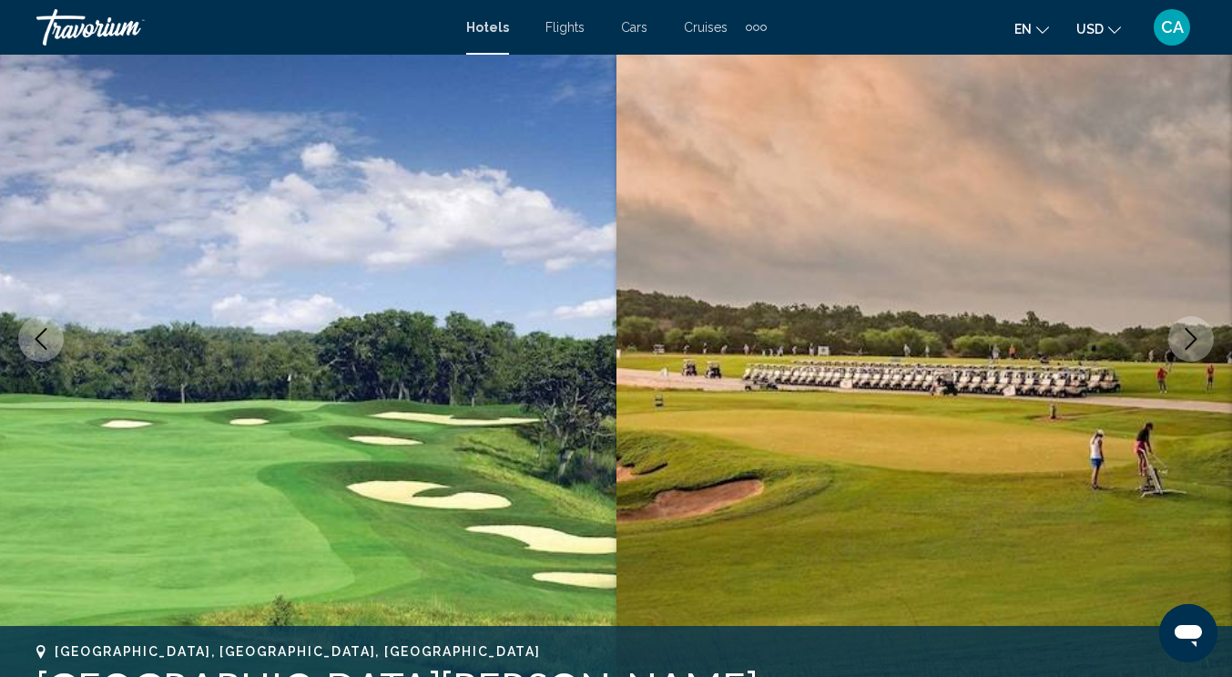
click at [1195, 323] on button "Next image" at bounding box center [1191, 339] width 46 height 46
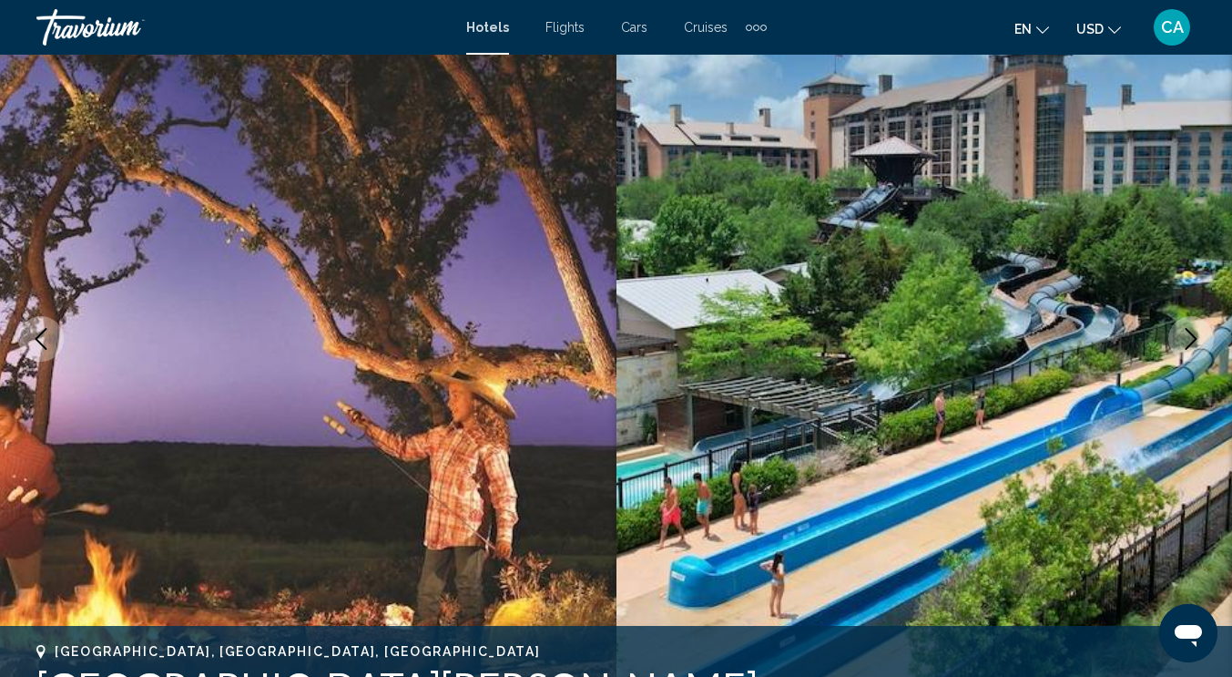
click at [1195, 323] on button "Next image" at bounding box center [1191, 339] width 46 height 46
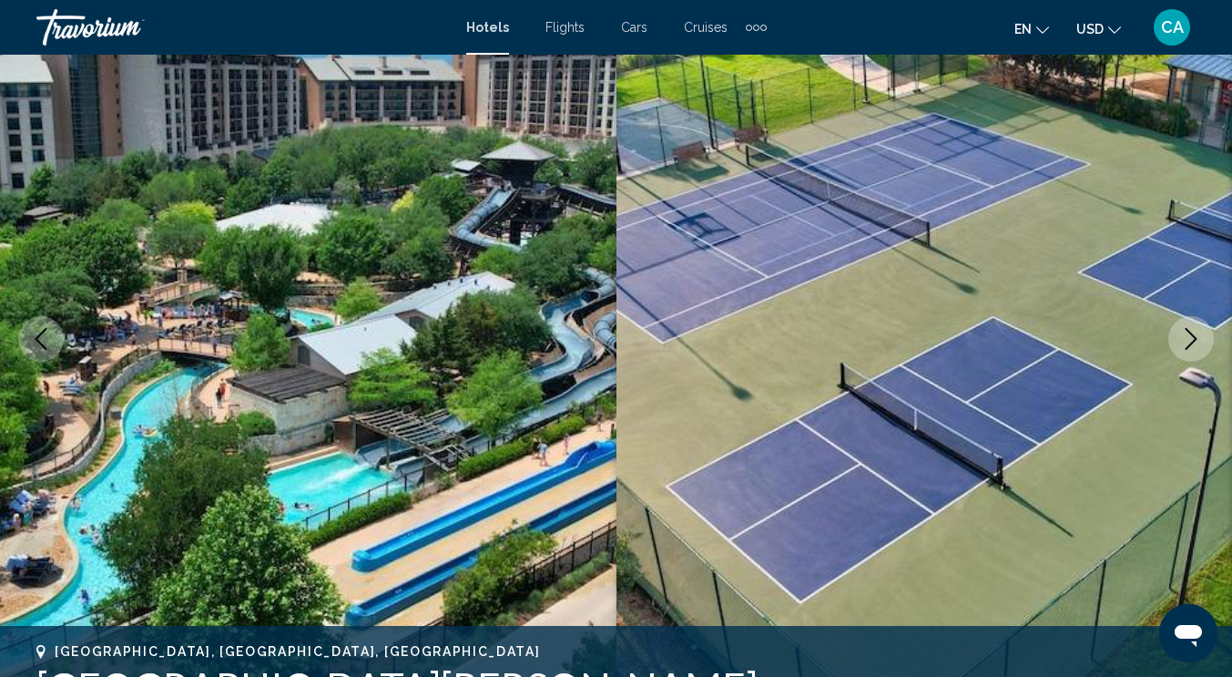
click at [1195, 323] on button "Next image" at bounding box center [1191, 339] width 46 height 46
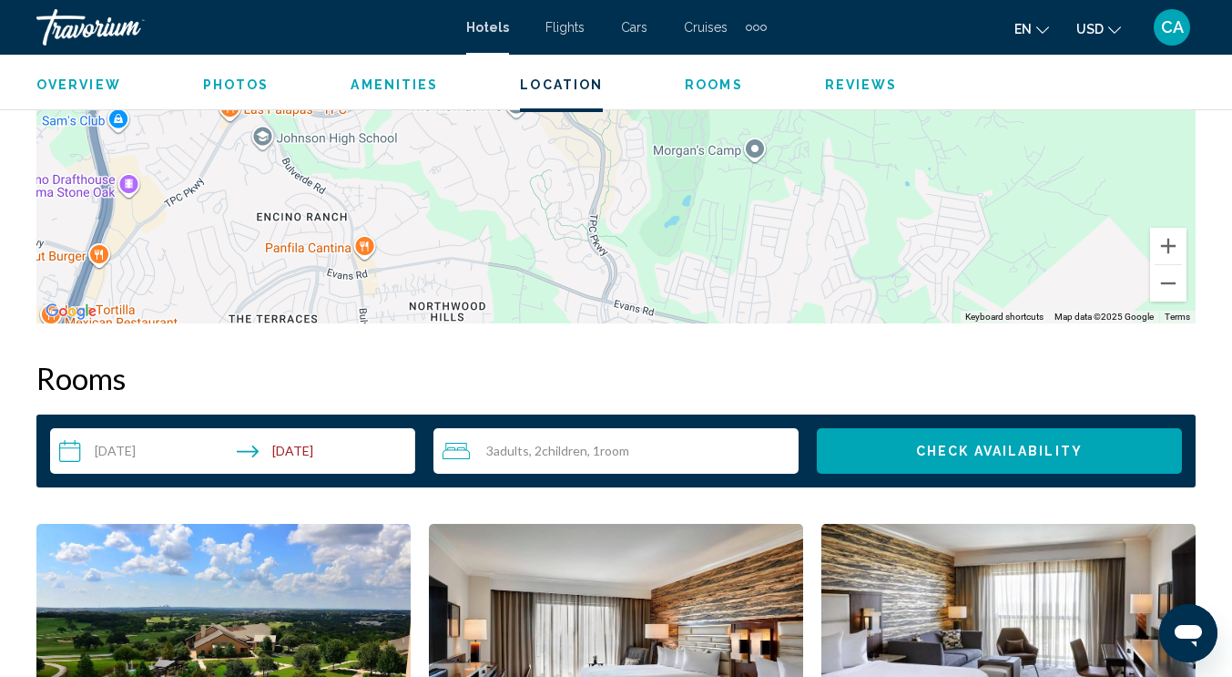
scroll to position [2516, 0]
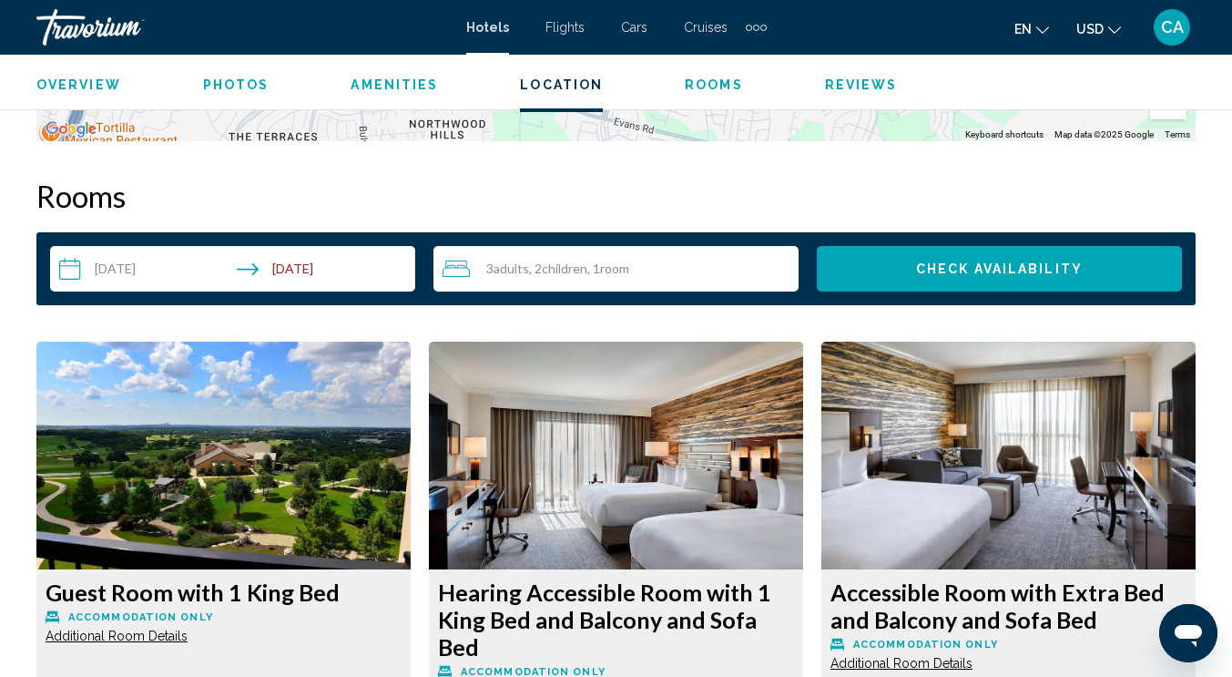
click at [225, 280] on input "**********" at bounding box center [236, 271] width 372 height 51
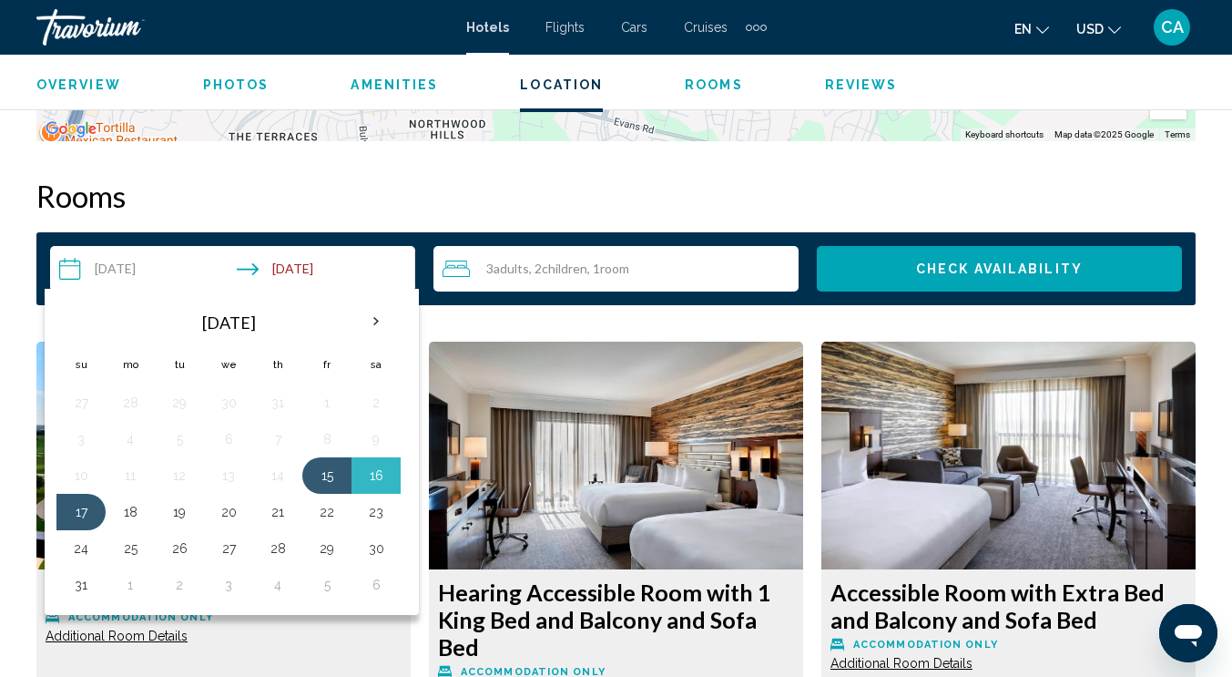
click at [565, 282] on div "3 Adult Adults , 2 Child Children , 1 Room rooms" at bounding box center [621, 269] width 356 height 46
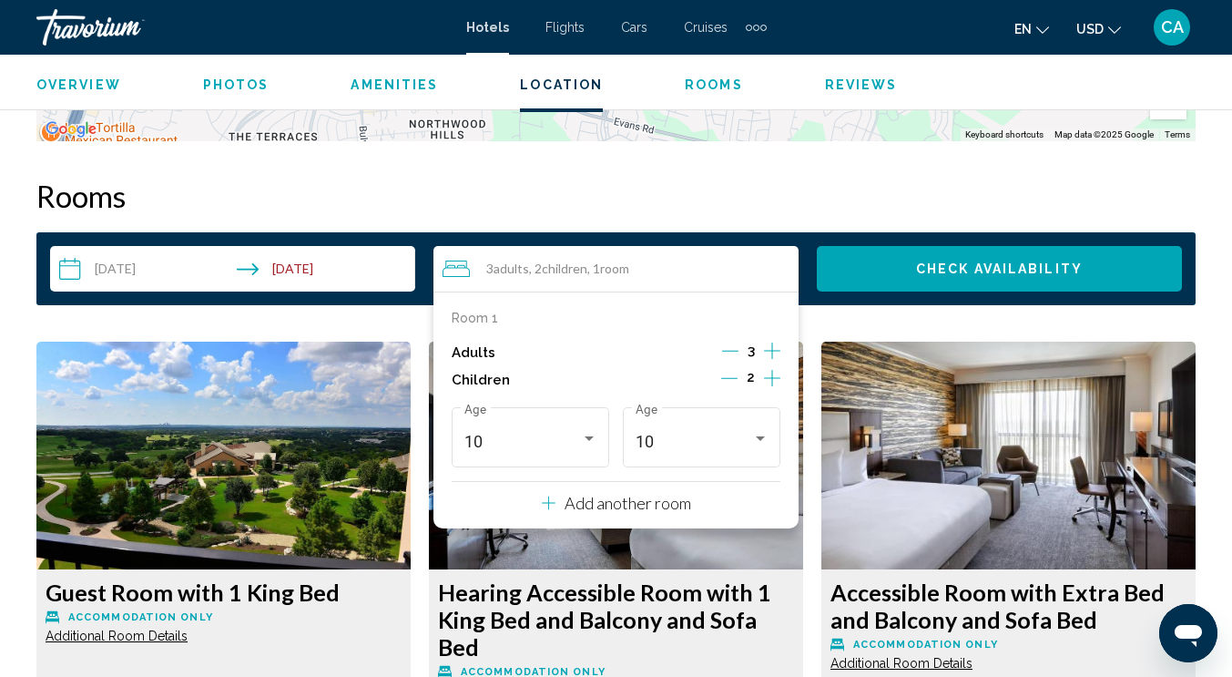
click at [482, 320] on p "Room 1" at bounding box center [475, 317] width 46 height 15
click at [620, 501] on p "Add another room" at bounding box center [628, 503] width 127 height 20
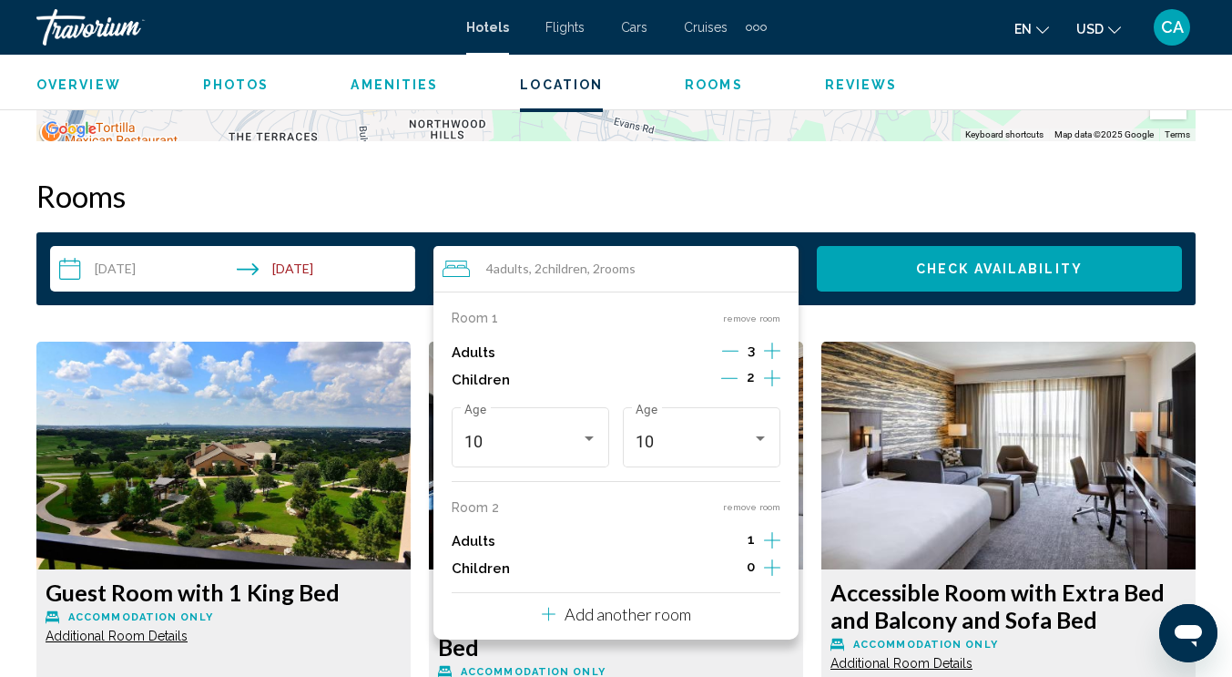
click at [779, 361] on icon "Increment adults" at bounding box center [772, 351] width 16 height 22
click at [765, 389] on icon "Increment children" at bounding box center [772, 378] width 16 height 22
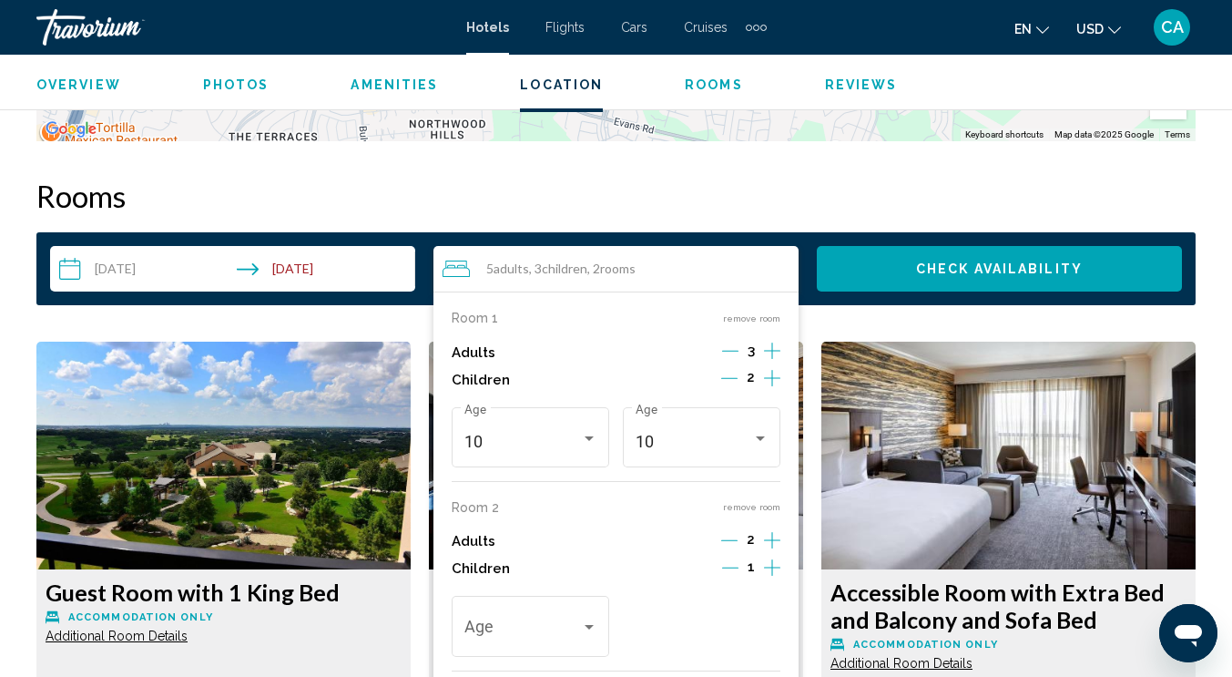
click at [765, 389] on icon "Increment children" at bounding box center [772, 378] width 16 height 22
click at [559, 622] on span "Travelers: 5 adults, 4 children" at bounding box center [522, 631] width 117 height 18
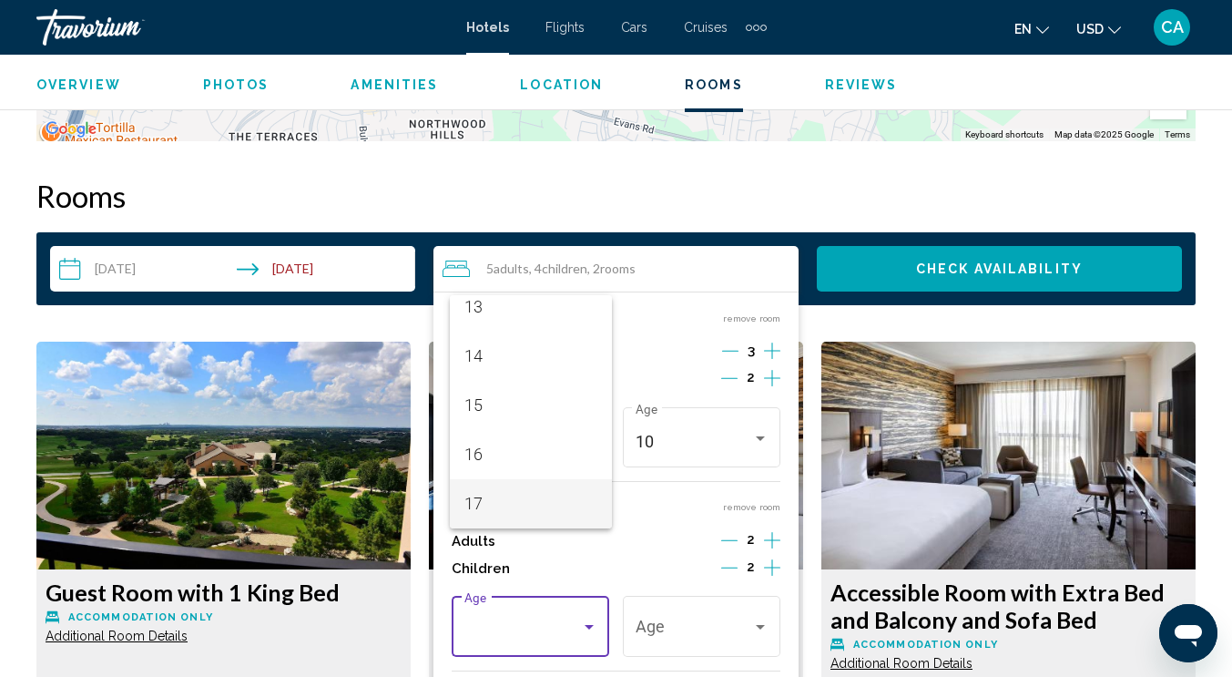
scroll to position [2698, 0]
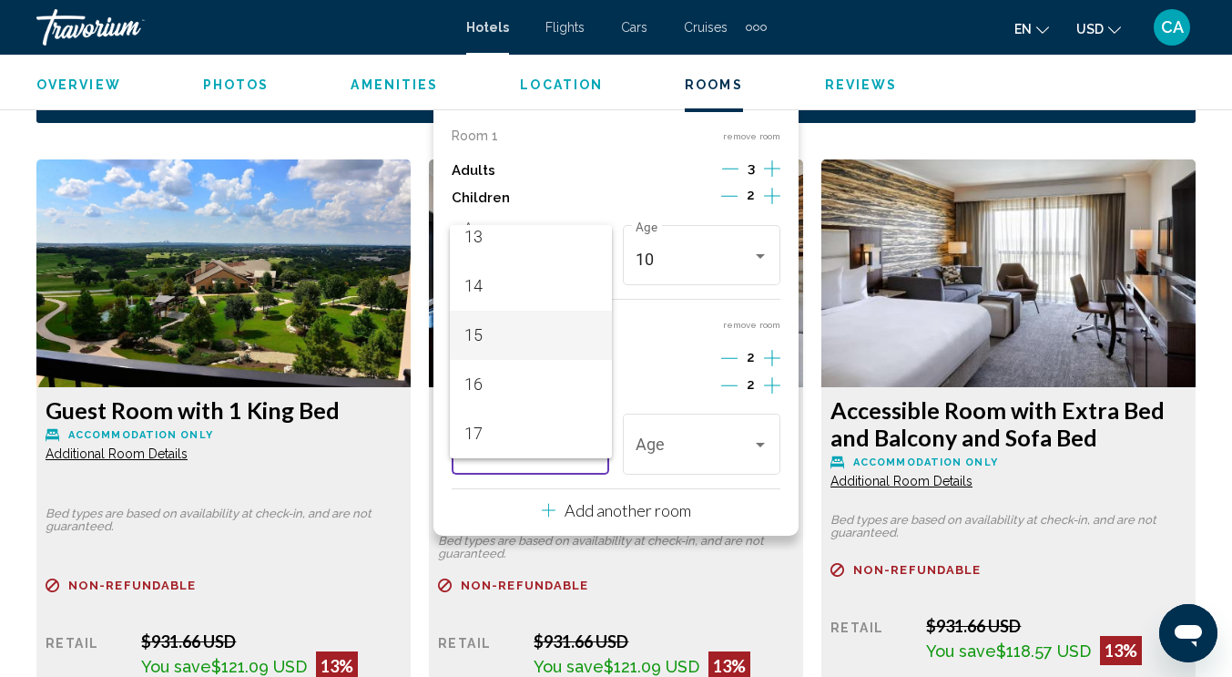
click at [512, 344] on span "15" at bounding box center [530, 334] width 133 height 49
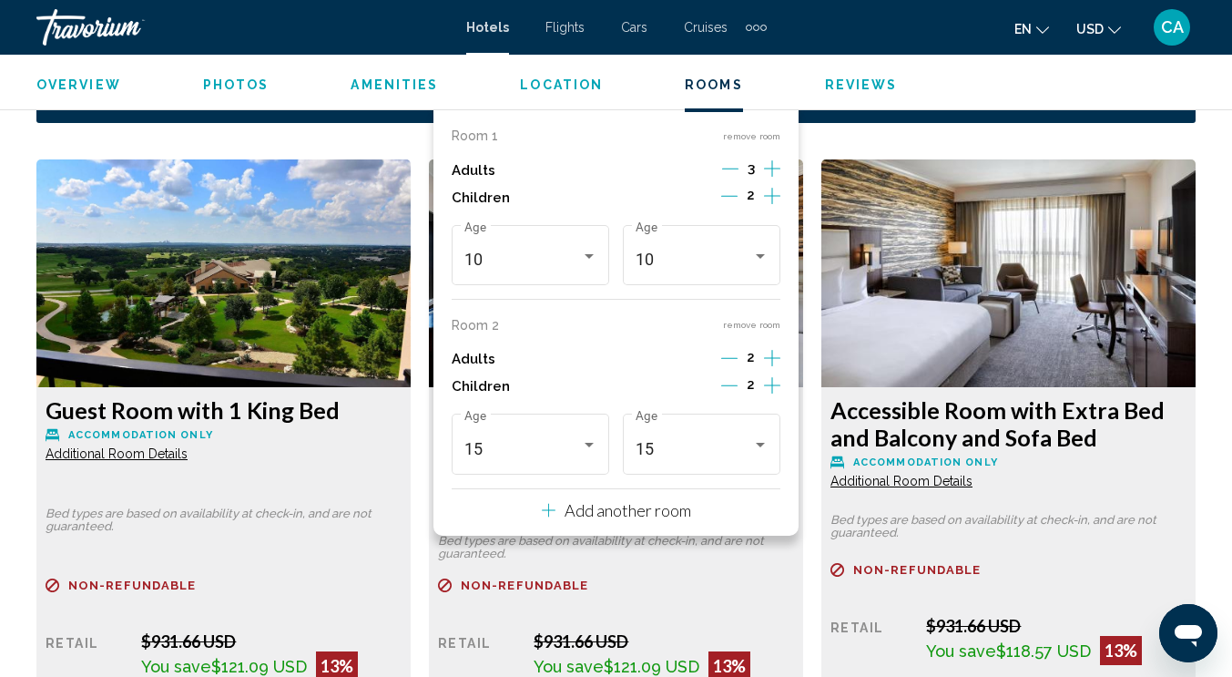
drag, startPoint x: 772, startPoint y: 355, endPoint x: 761, endPoint y: 384, distance: 31.1
click at [772, 177] on icon "Increment adults" at bounding box center [772, 168] width 16 height 16
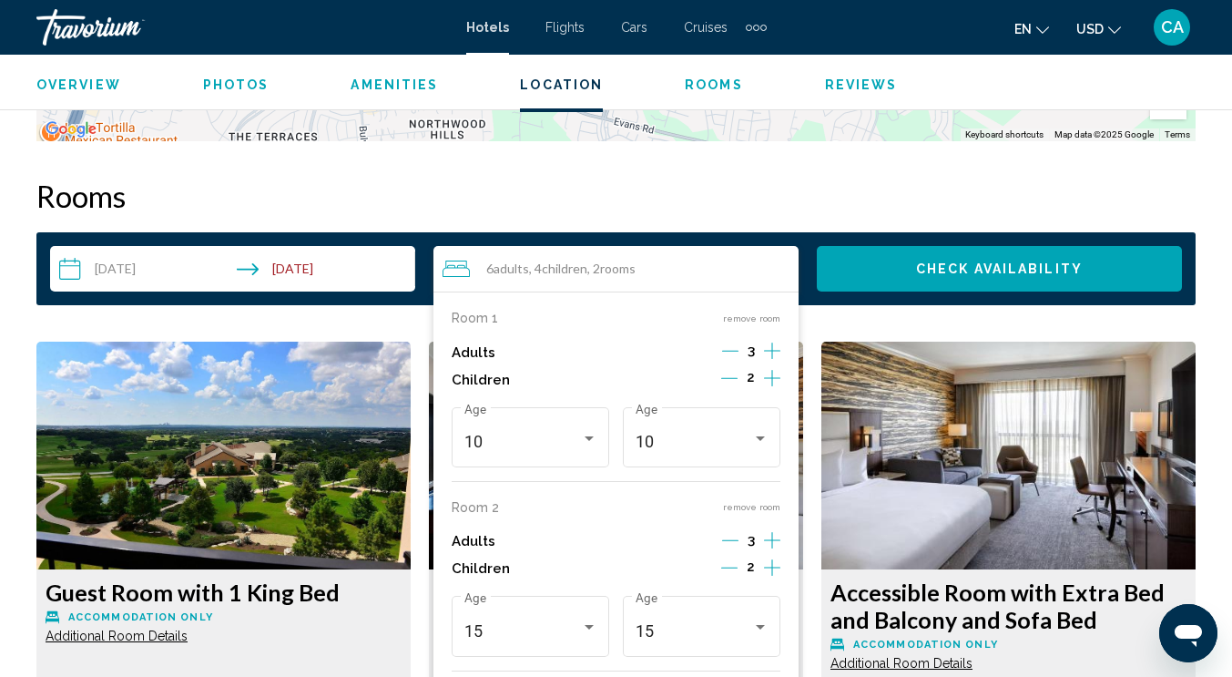
click at [949, 268] on span "Check Availability" at bounding box center [999, 269] width 167 height 15
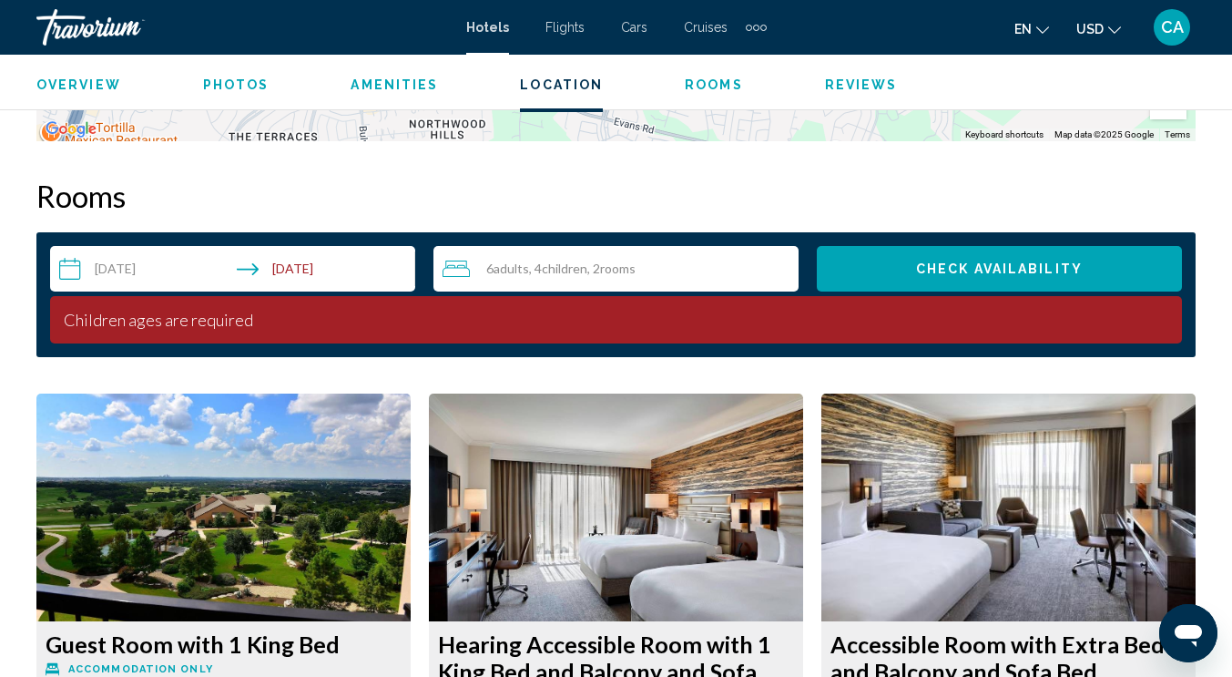
click at [323, 276] on input "**********" at bounding box center [236, 271] width 372 height 51
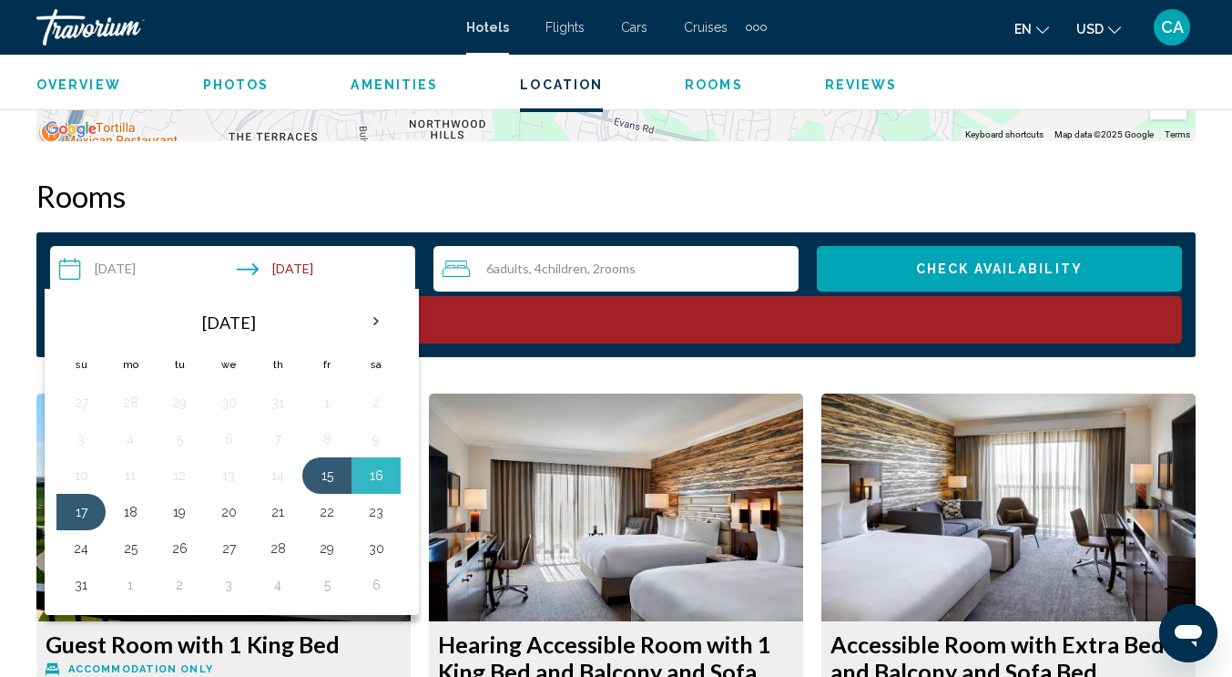
click at [565, 283] on div "6 Adult Adults , 4 Child Children , 2 Room rooms" at bounding box center [621, 269] width 356 height 46
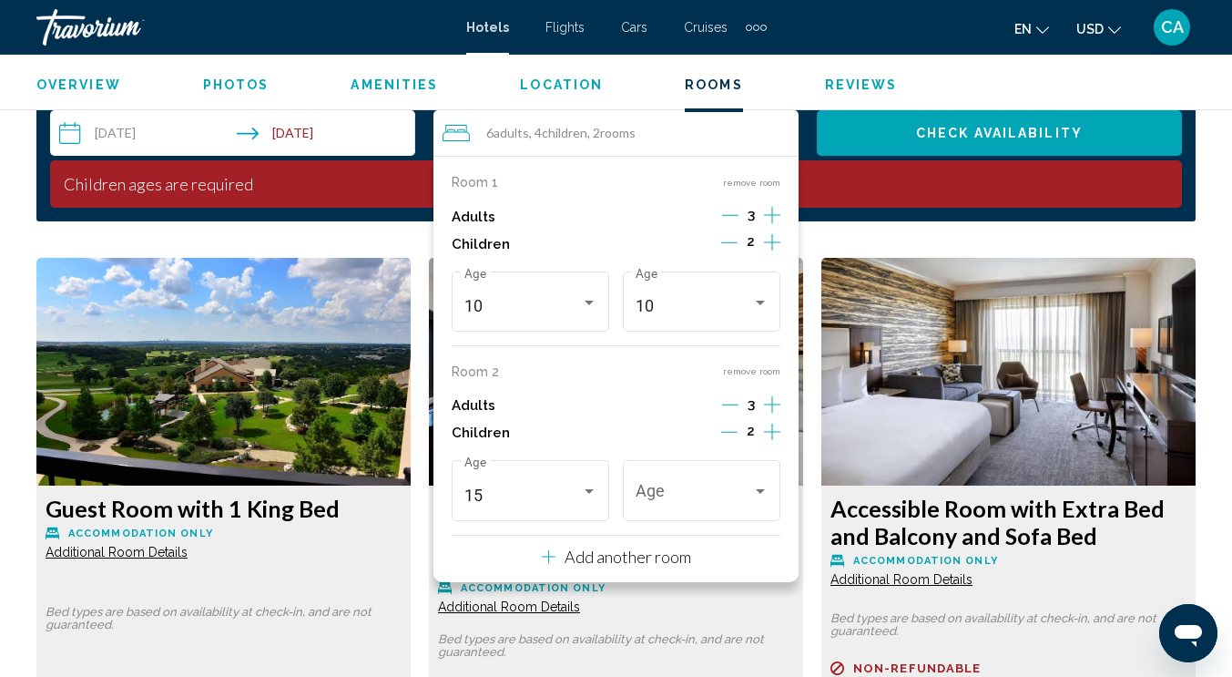
scroll to position [2698, 0]
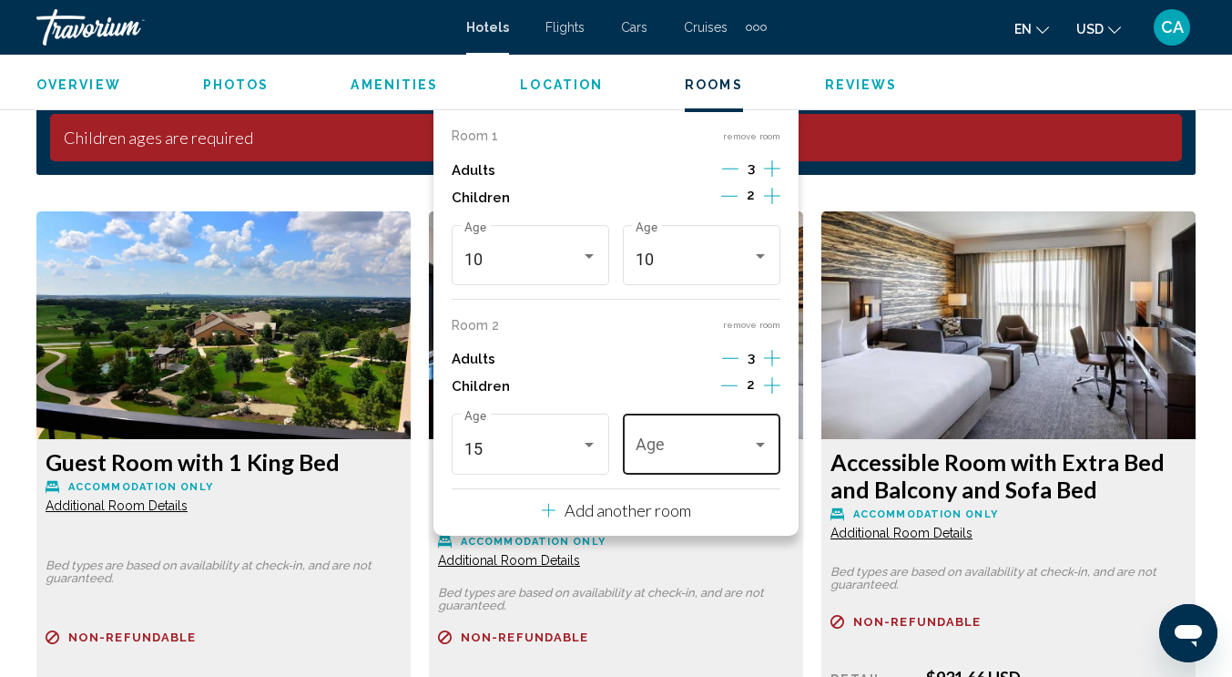
click at [676, 452] on span "Travelers: 6 adults, 4 children" at bounding box center [694, 449] width 117 height 18
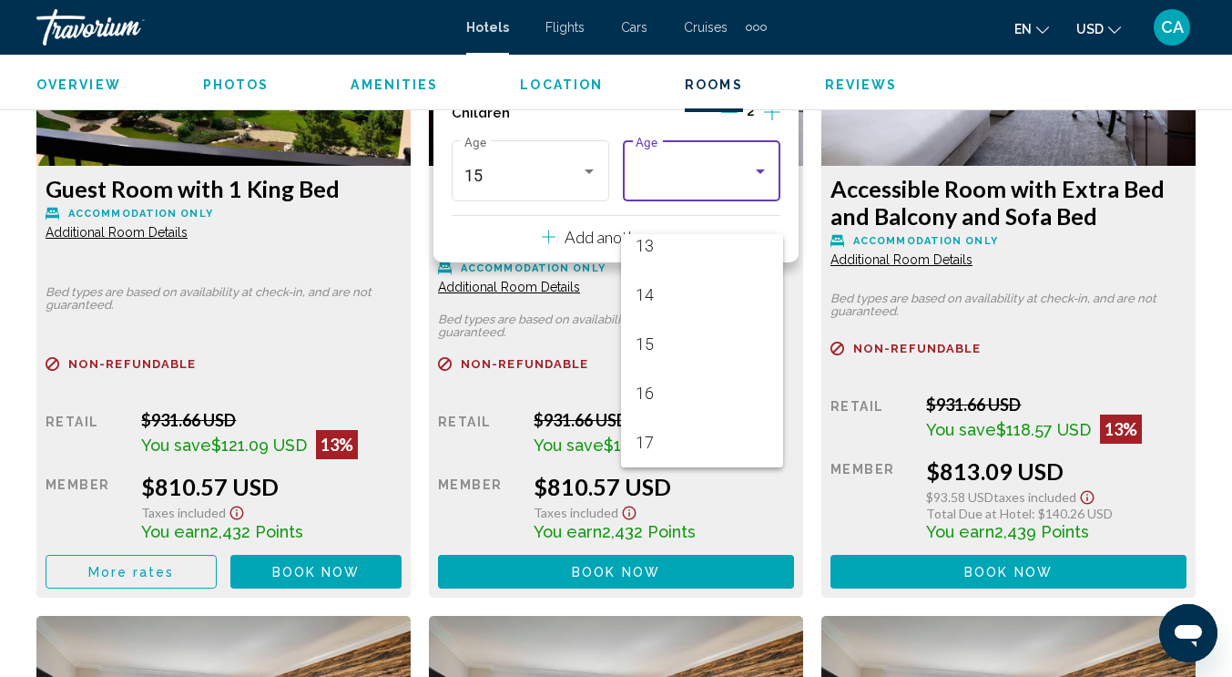
scroll to position [2607, 0]
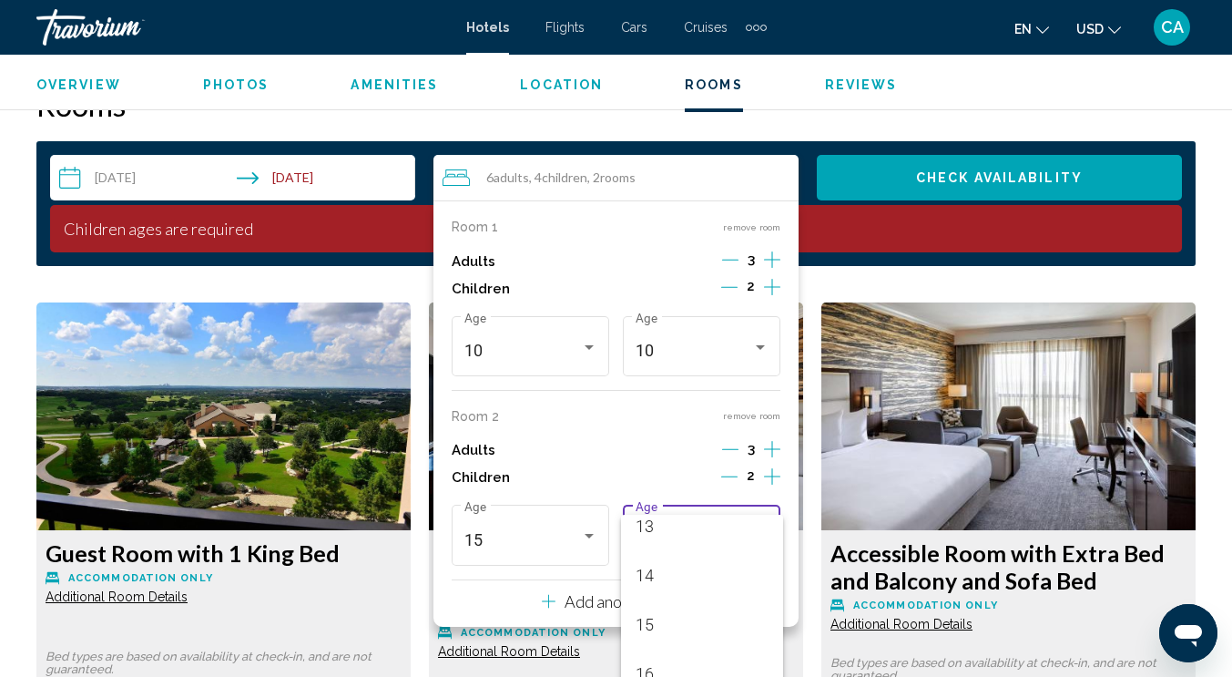
click at [734, 473] on div at bounding box center [616, 338] width 1232 height 677
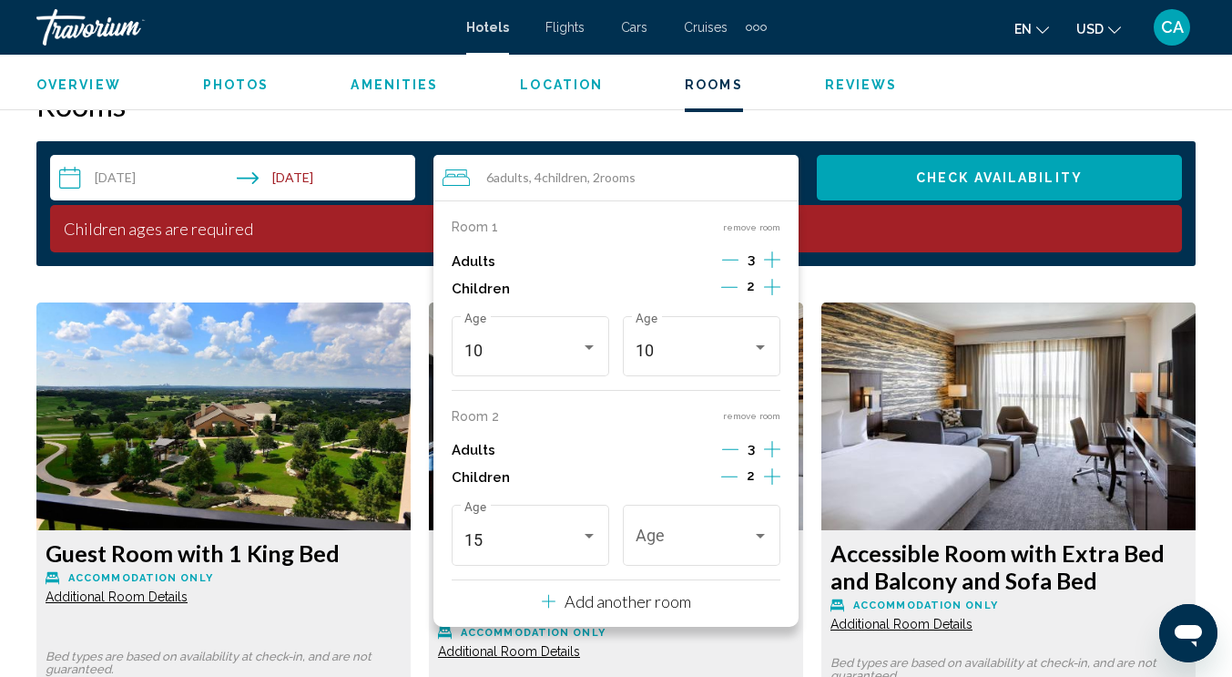
click at [734, 473] on icon "Decrement children" at bounding box center [729, 476] width 16 height 16
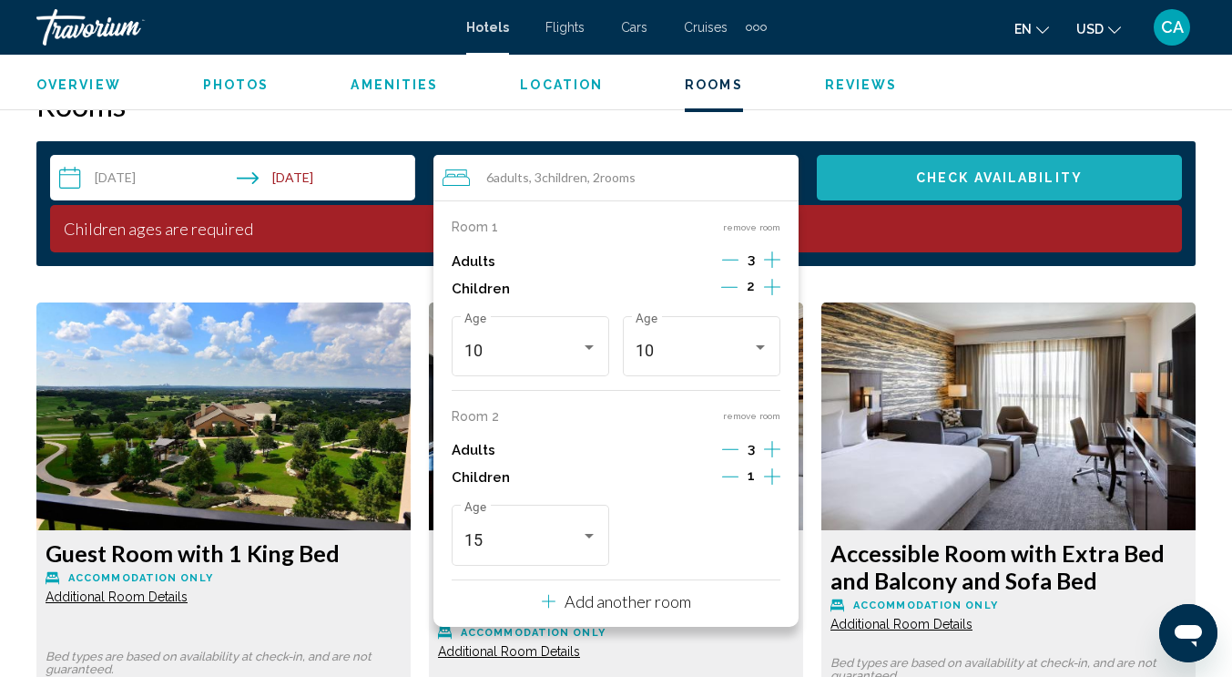
click at [990, 166] on button "Check Availability" at bounding box center [999, 178] width 365 height 46
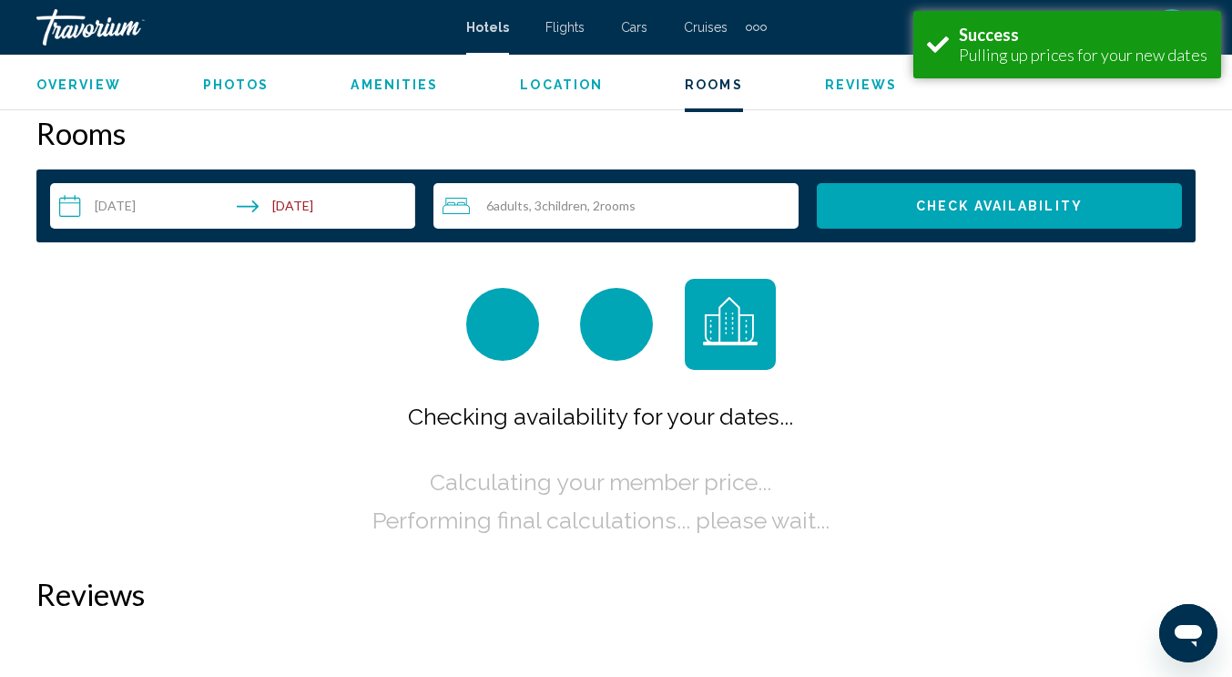
scroll to position [2583, 0]
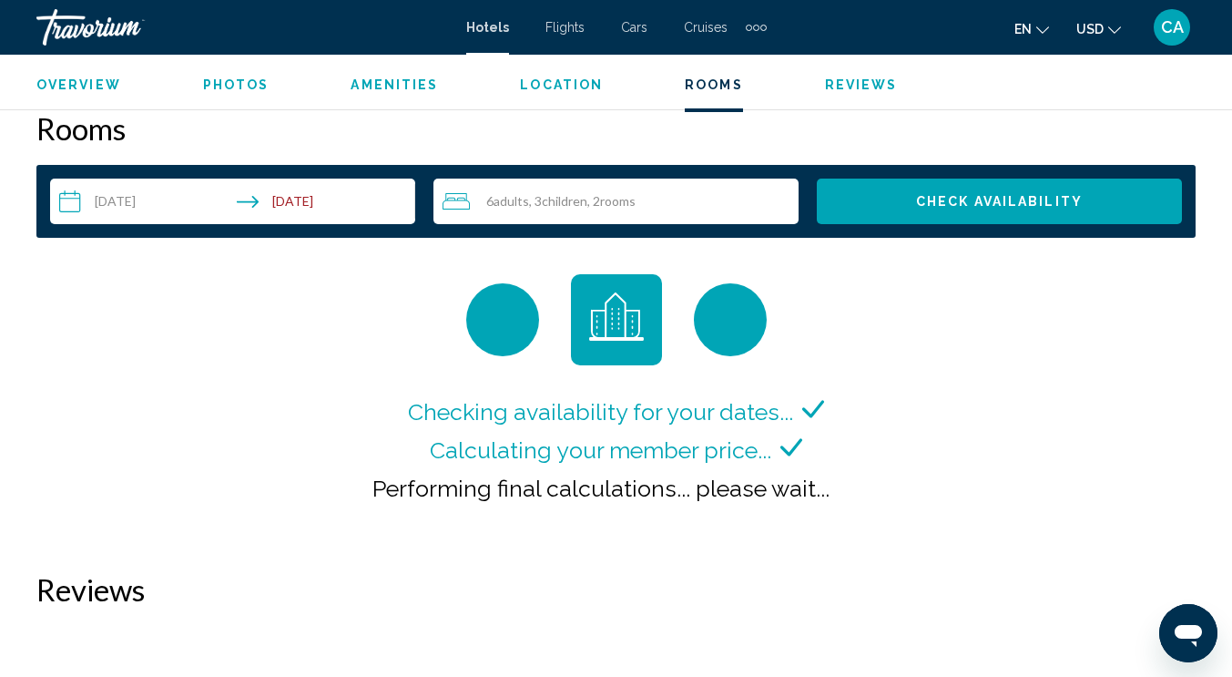
click at [307, 206] on input "**********" at bounding box center [236, 203] width 372 height 51
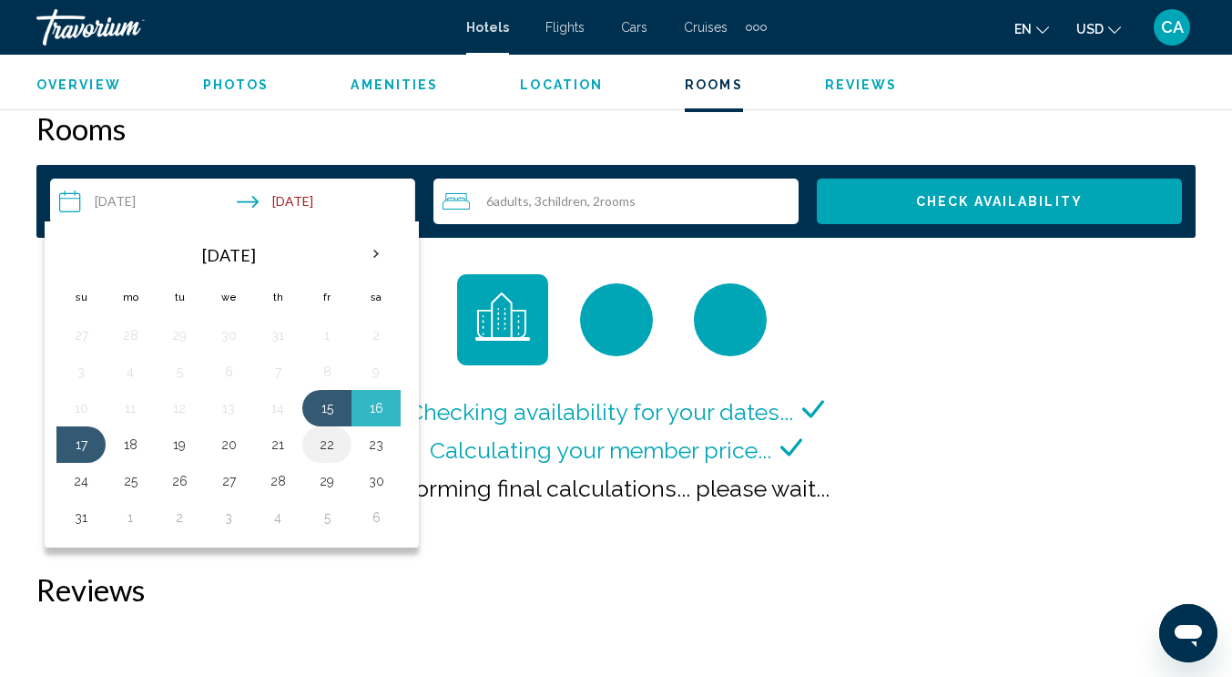
click at [319, 442] on button "22" at bounding box center [326, 444] width 29 height 25
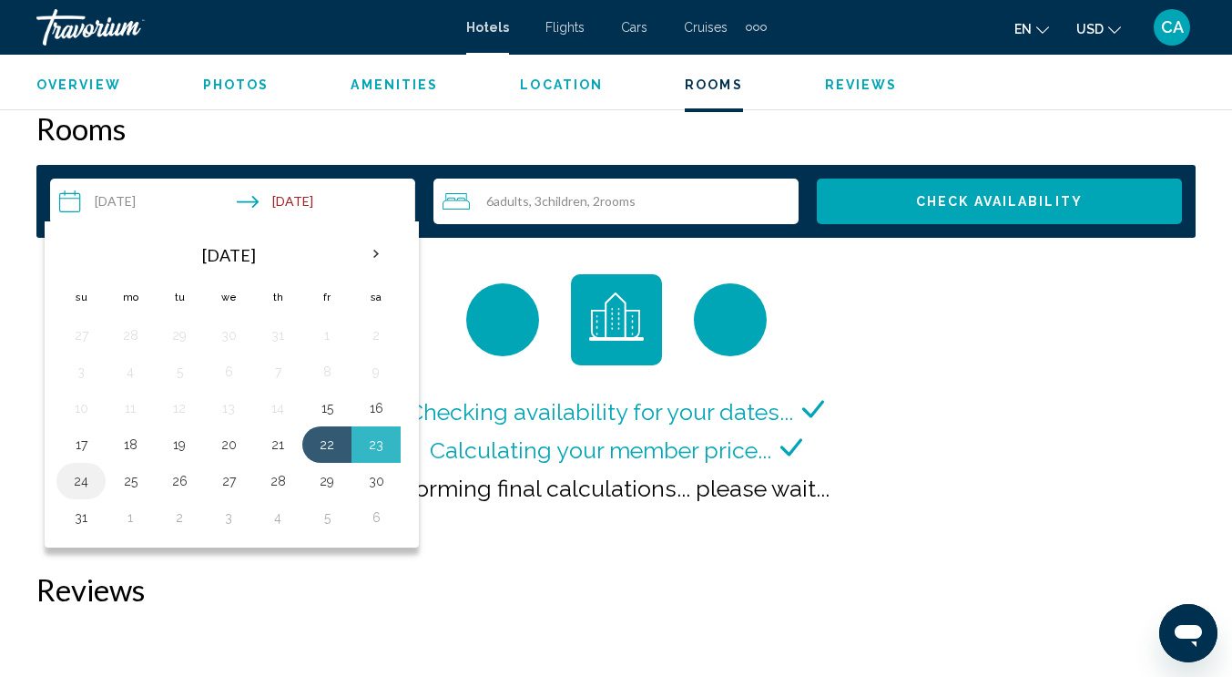
click at [75, 490] on button "24" at bounding box center [80, 480] width 29 height 25
type input "**********"
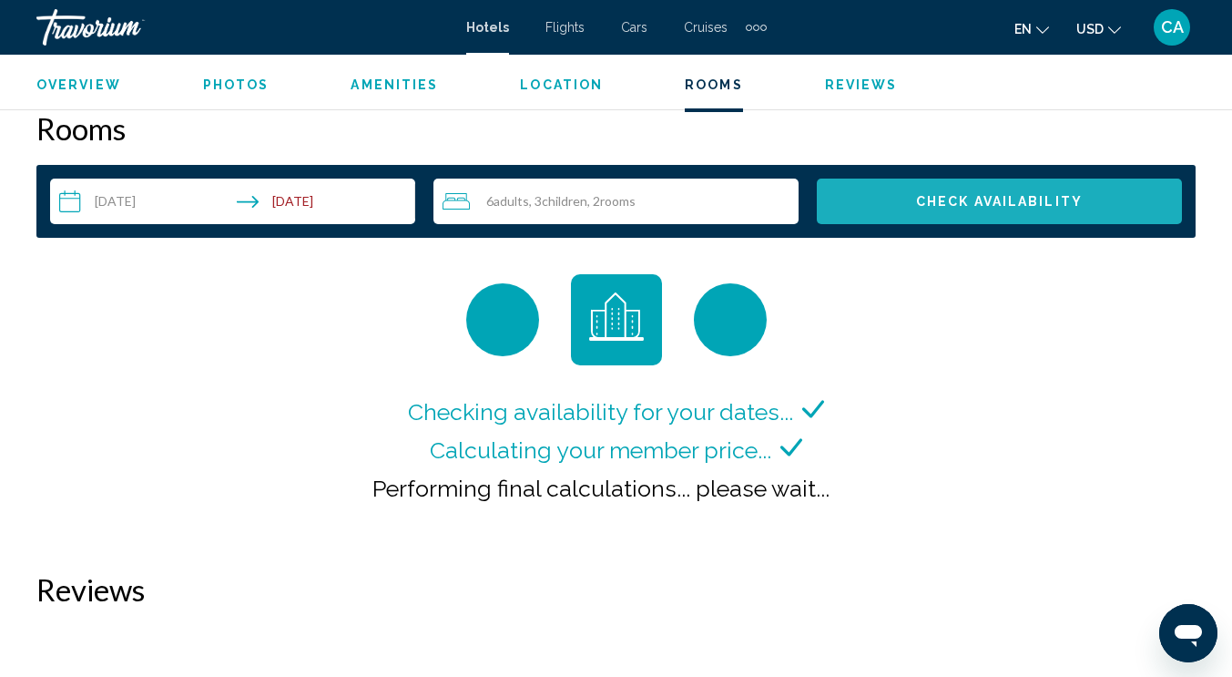
click at [919, 203] on span "Check Availability" at bounding box center [999, 202] width 167 height 15
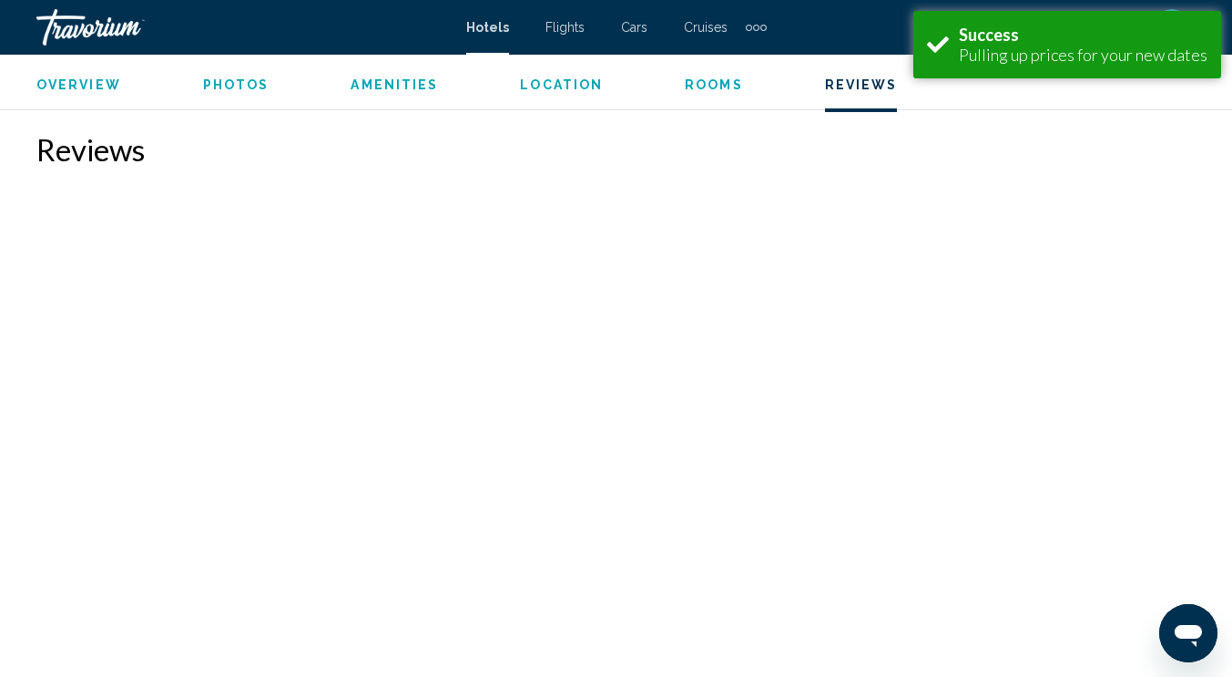
scroll to position [3039, 0]
